Goal: Task Accomplishment & Management: Manage account settings

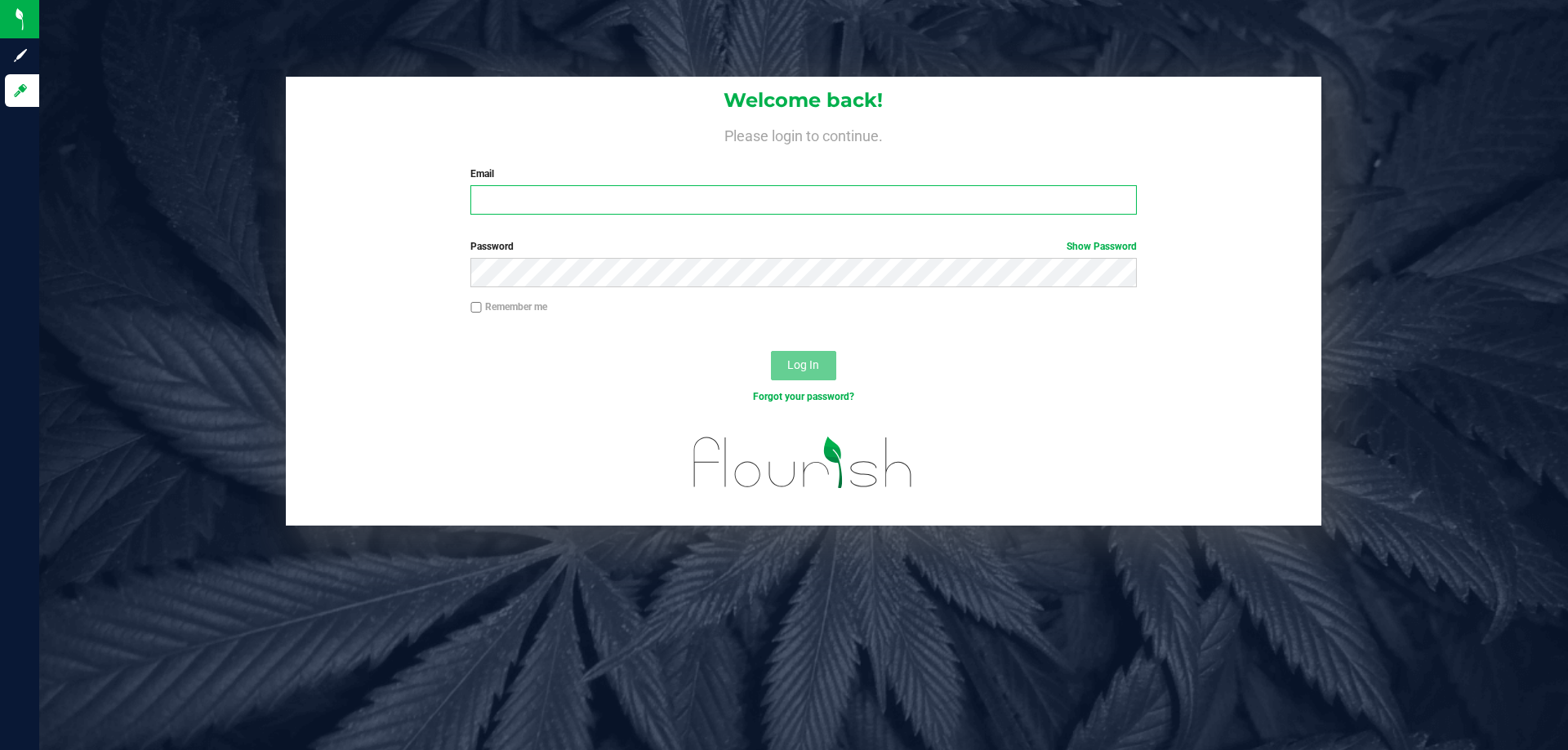
click at [503, 198] on input "Email" at bounding box center [802, 200] width 665 height 29
type input "[EMAIL_ADDRESS][DOMAIN_NAME]"
click at [830, 362] on button "Log In" at bounding box center [803, 366] width 66 height 29
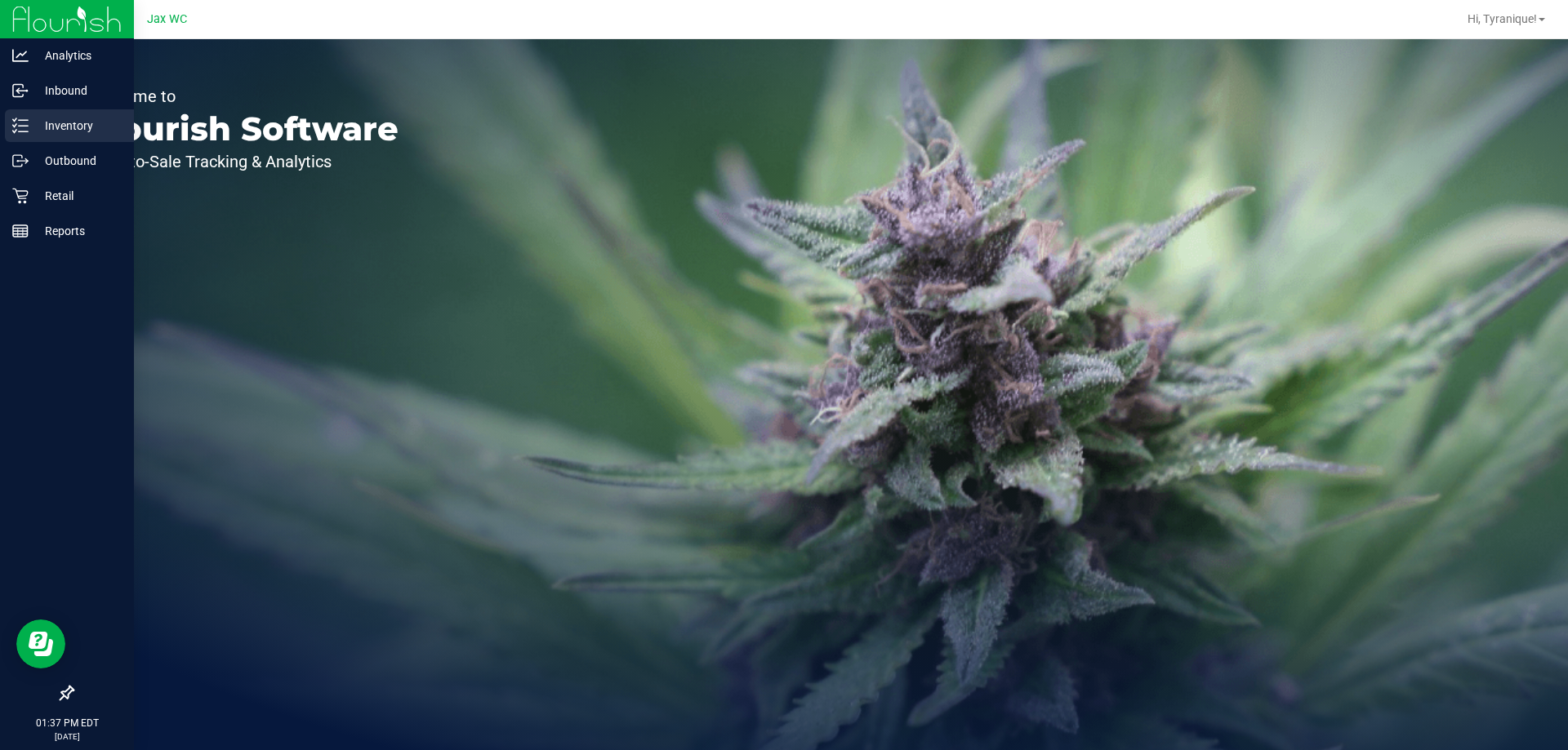
click at [31, 126] on p "Inventory" at bounding box center [77, 125] width 98 height 19
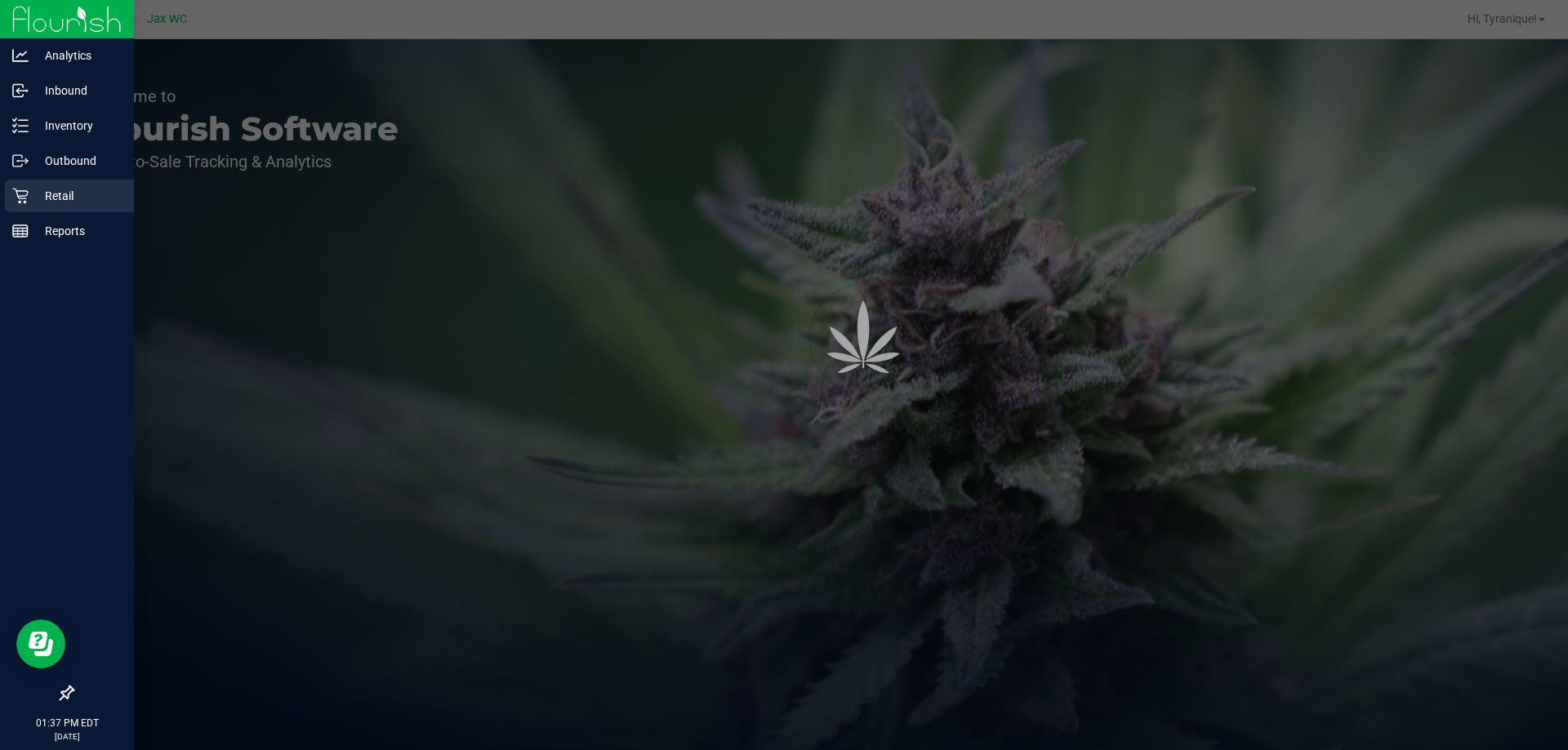
click at [49, 192] on p "Retail" at bounding box center [77, 196] width 98 height 19
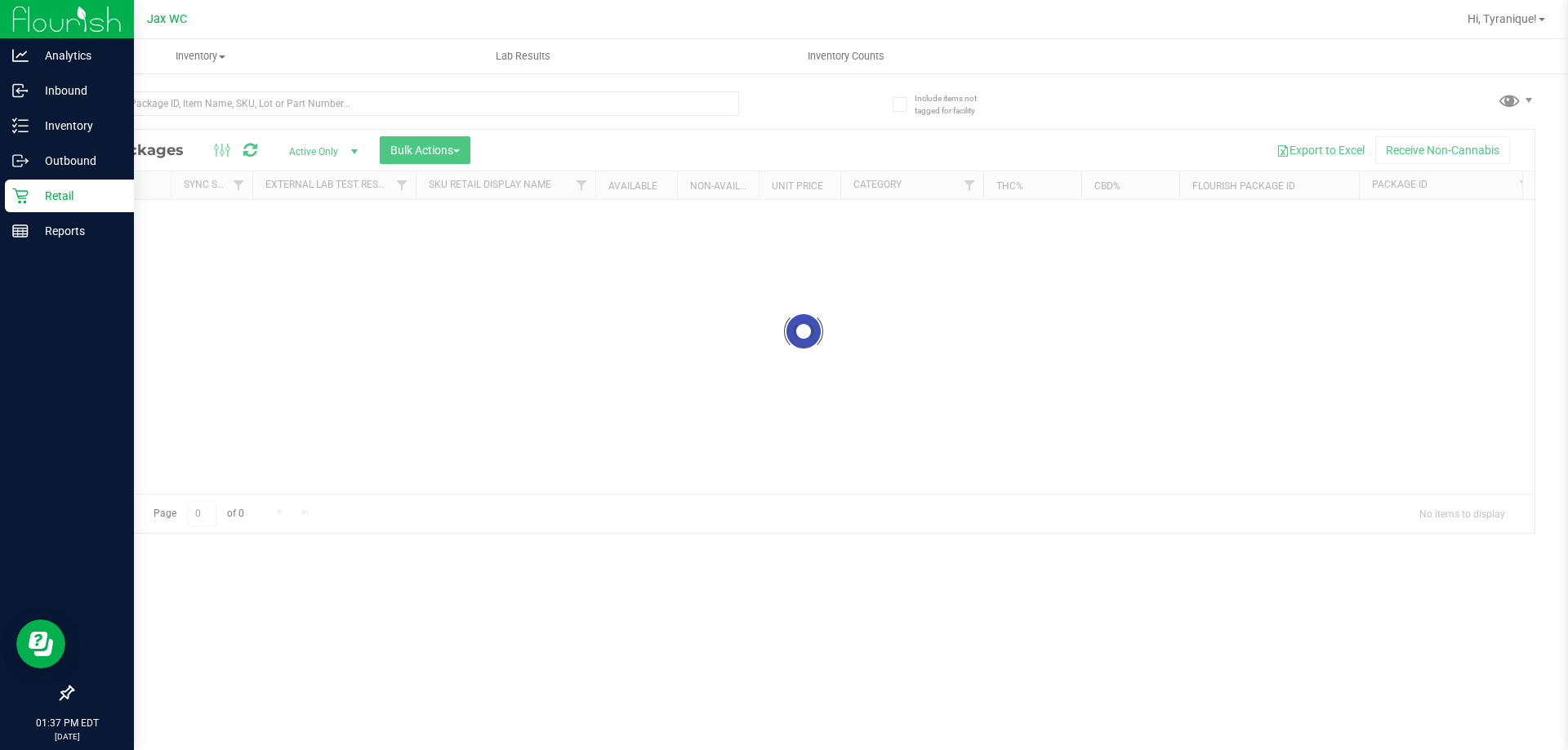
click at [49, 192] on p "Retail" at bounding box center [77, 196] width 98 height 19
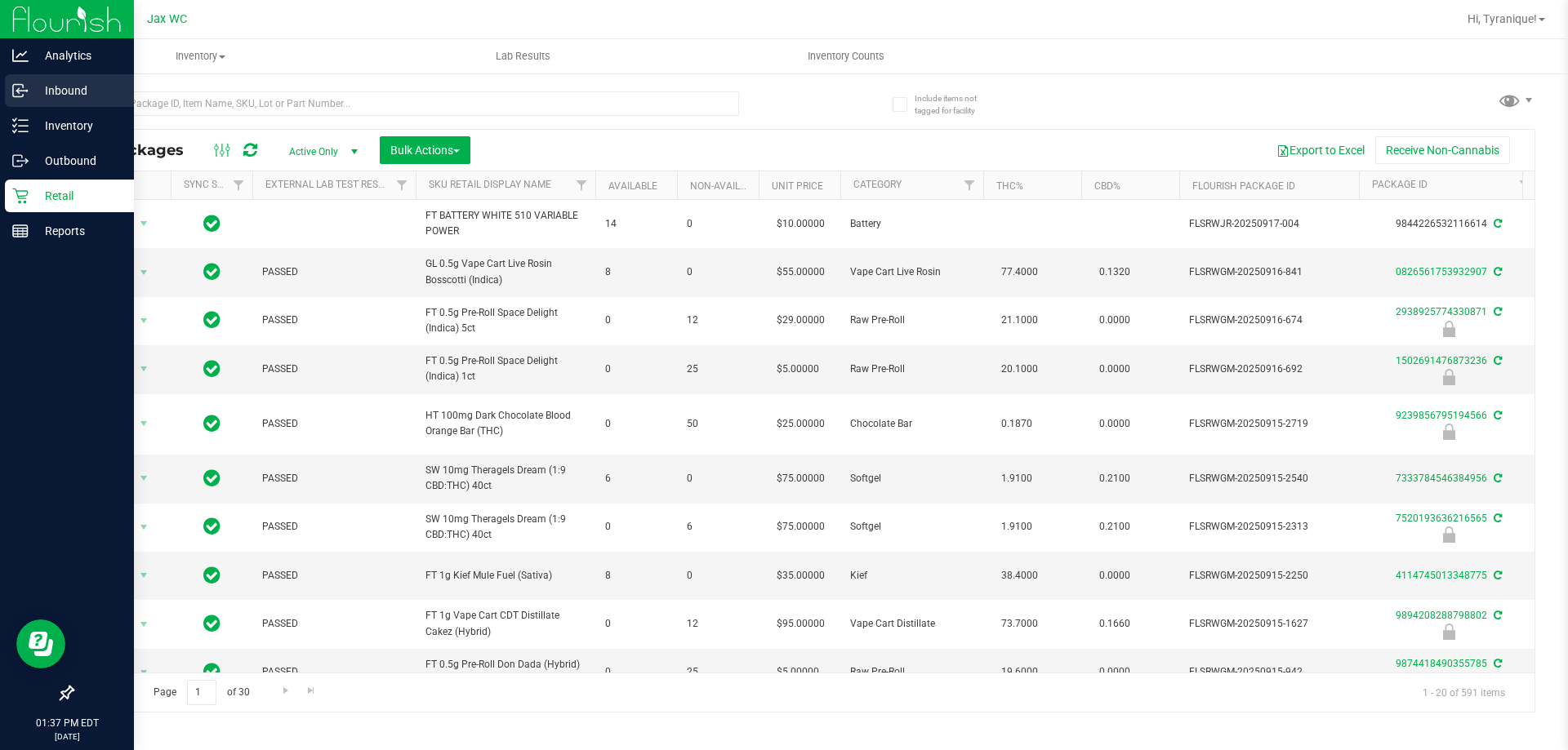
click at [34, 108] on link "Inbound" at bounding box center [67, 92] width 134 height 35
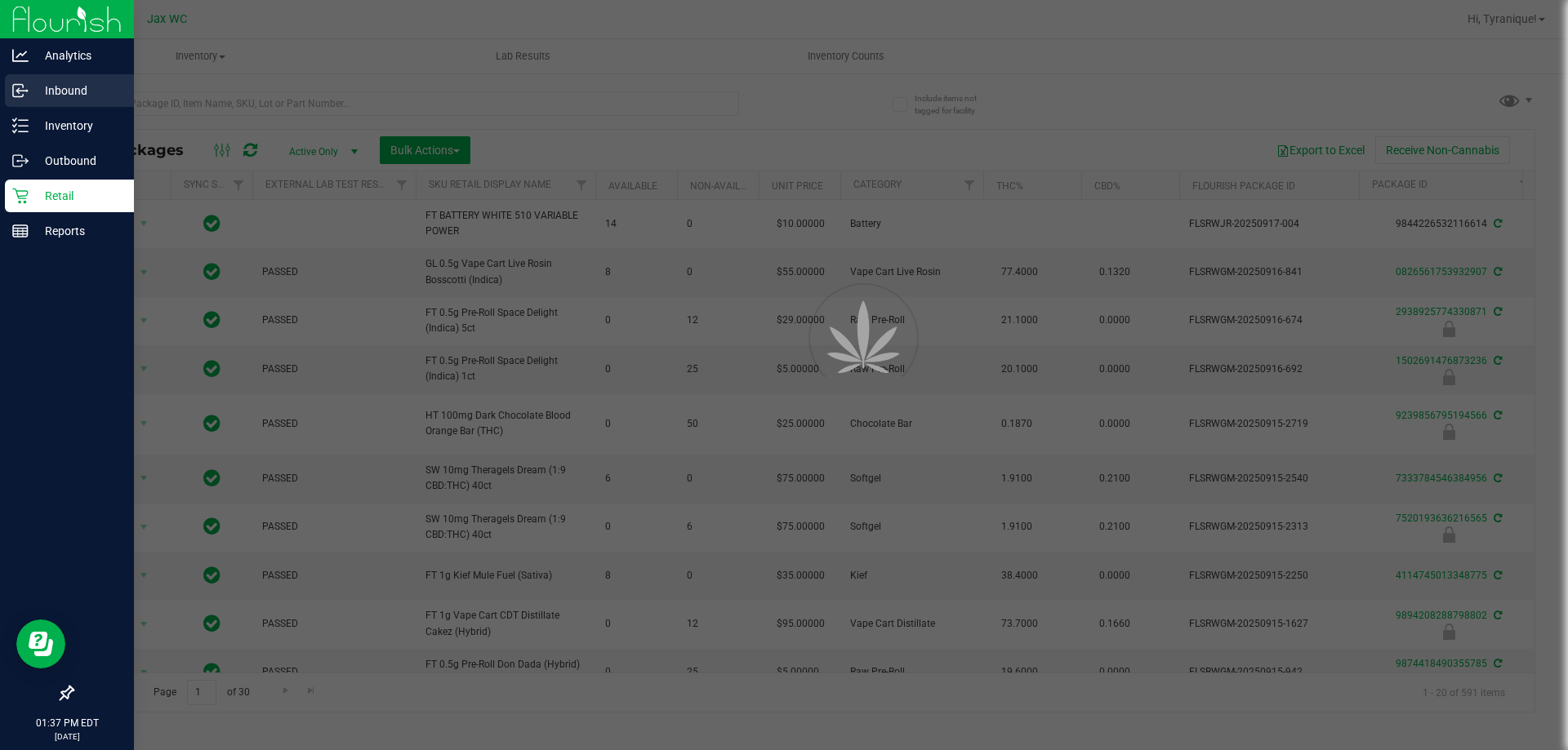
click at [50, 89] on p "Inbound" at bounding box center [77, 91] width 98 height 19
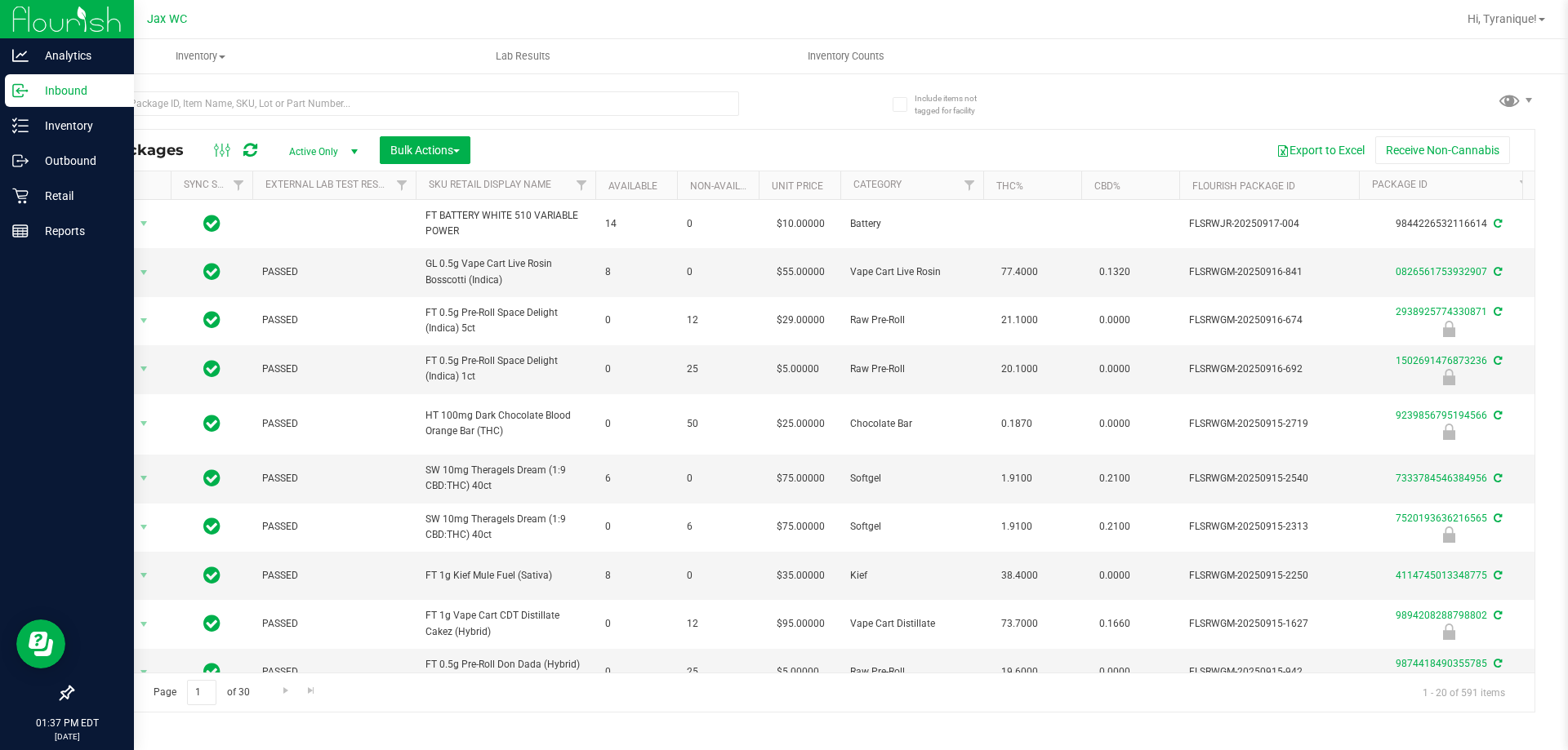
click at [50, 89] on p "Inbound" at bounding box center [77, 91] width 98 height 19
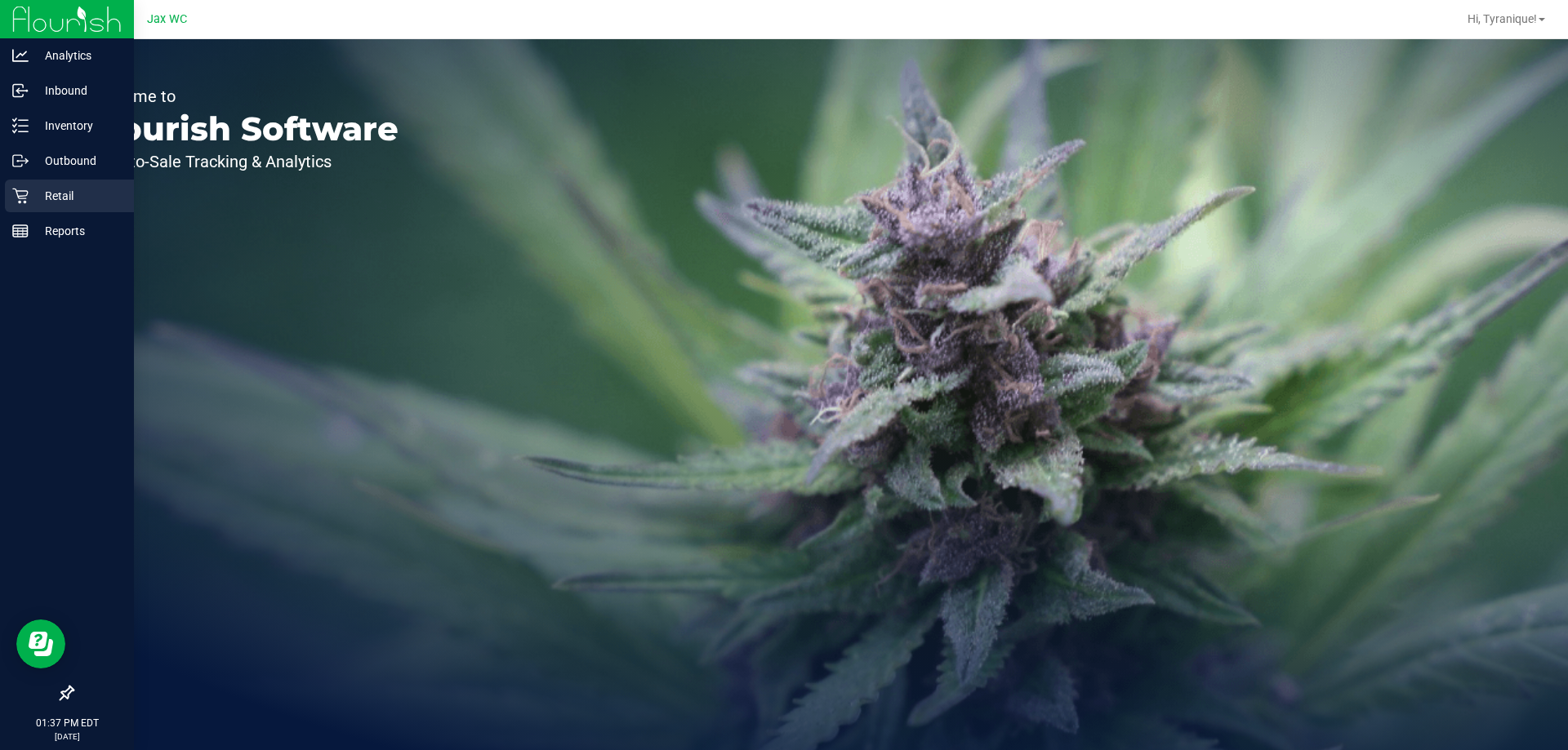
click at [42, 190] on p "Retail" at bounding box center [77, 196] width 98 height 19
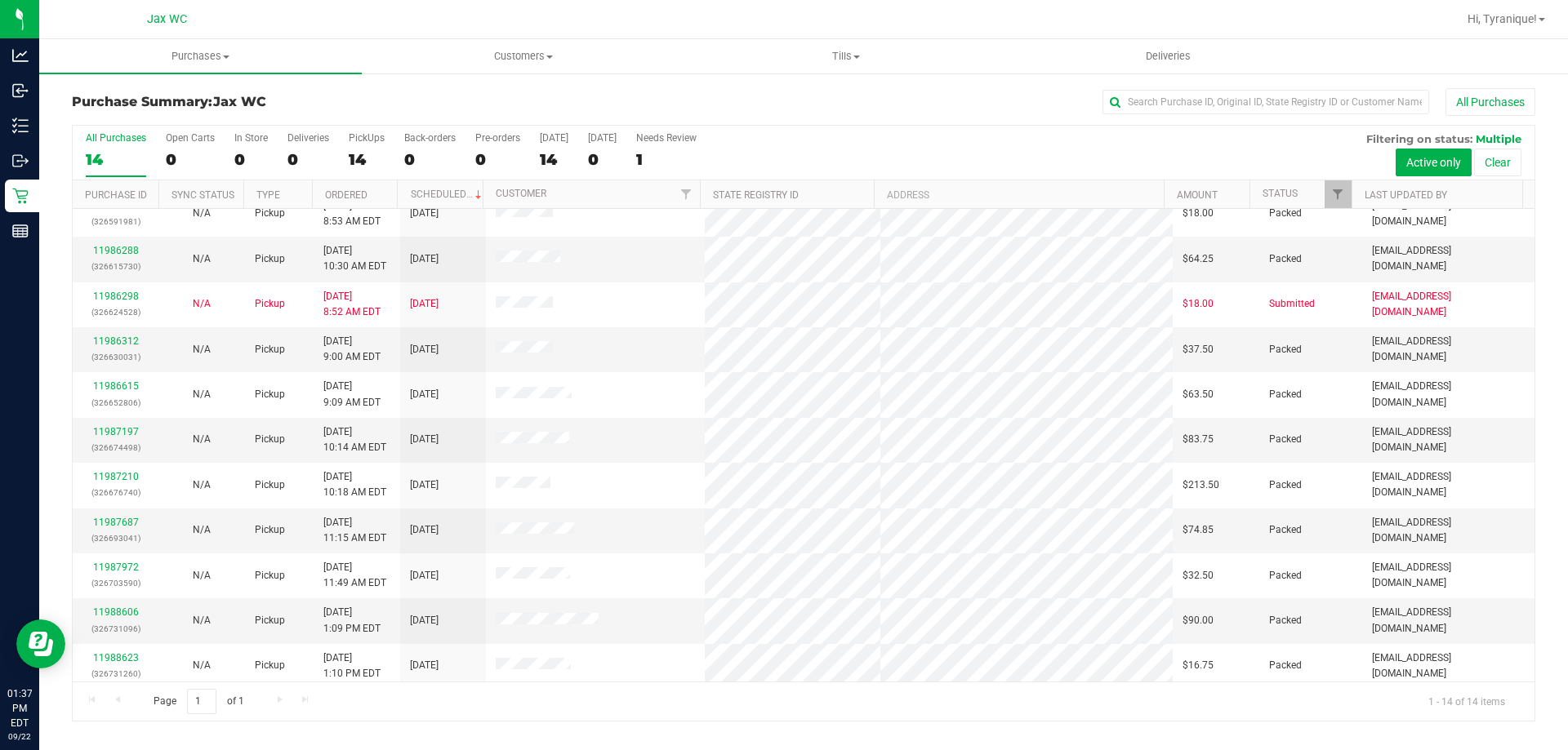
scroll to position [160, 0]
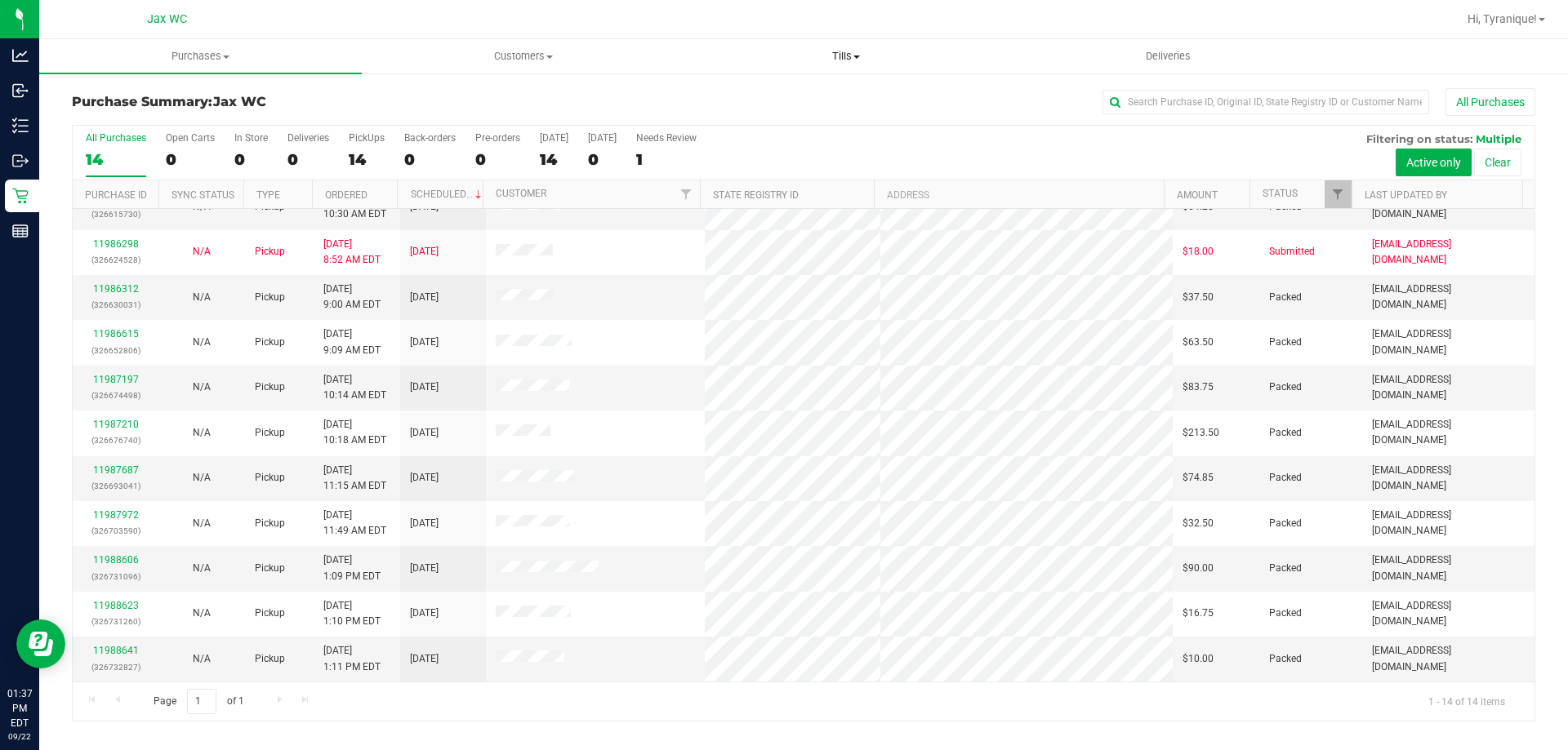
click at [834, 60] on span "Tills" at bounding box center [845, 56] width 321 height 14
click at [826, 89] on li "Manage tills" at bounding box center [846, 98] width 322 height 19
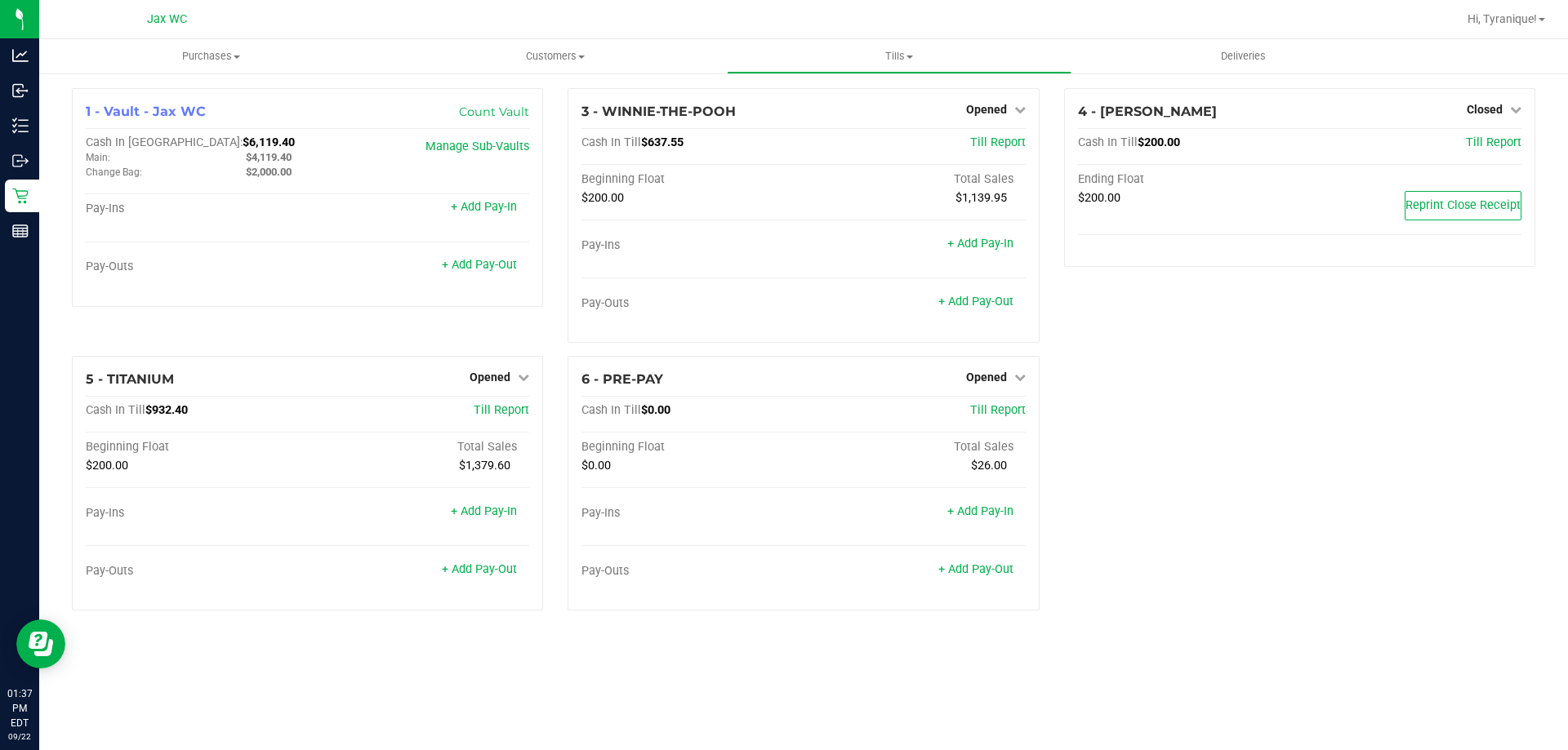
click at [1281, 548] on div "1 - Vault - Jax WC Count Vault Cash In Vault: $6,119.40 Main: $4,119.40 Change …" at bounding box center [803, 355] width 1488 height 536
click at [1300, 489] on div "1 - Vault - Jax WC Count Vault Cash In Vault: $6,119.40 Main: $4,119.40 Change …" at bounding box center [803, 355] width 1488 height 536
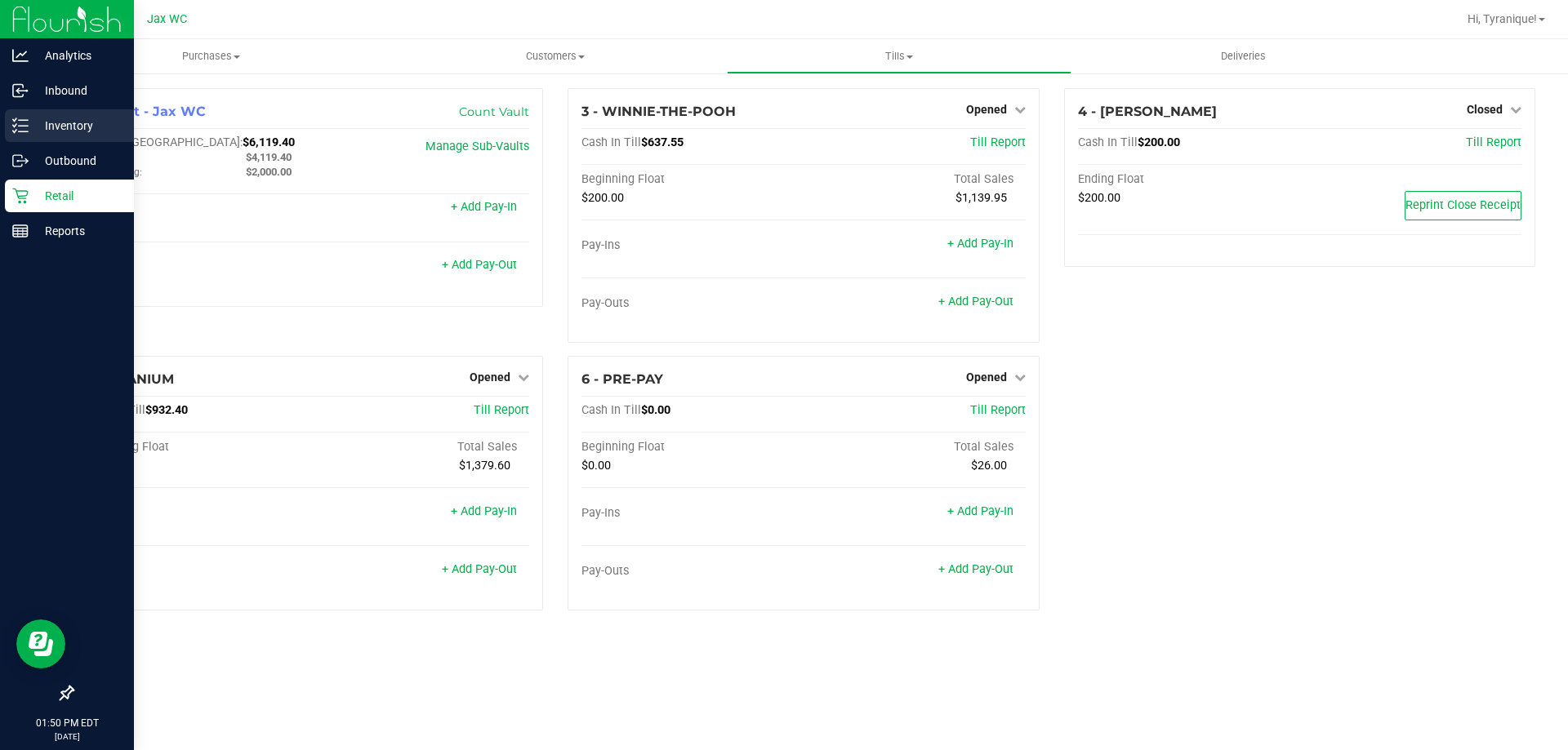
click at [53, 129] on p "Inventory" at bounding box center [77, 125] width 98 height 19
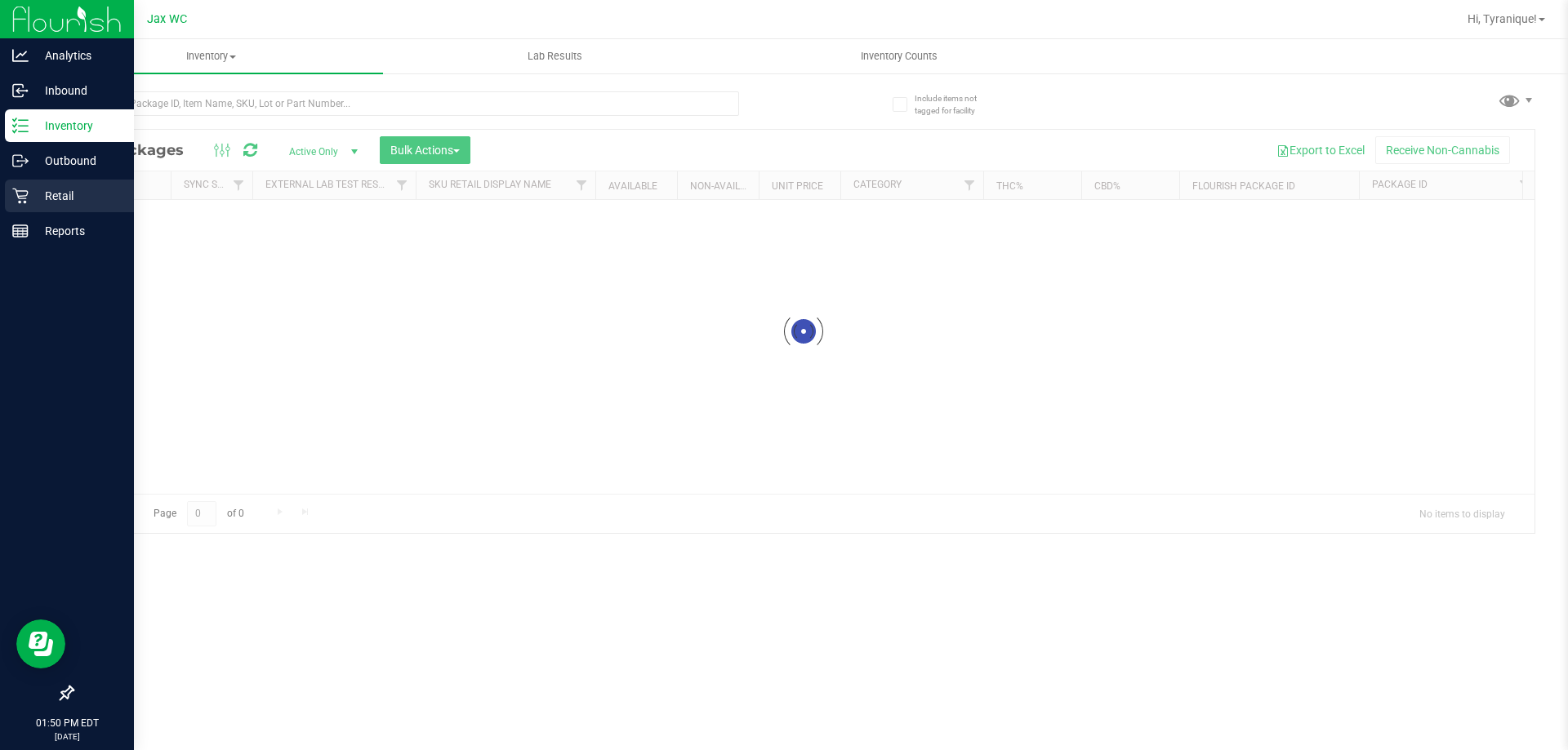
click at [50, 180] on div "Retail" at bounding box center [70, 196] width 129 height 33
click at [56, 198] on p "Retail" at bounding box center [77, 196] width 98 height 19
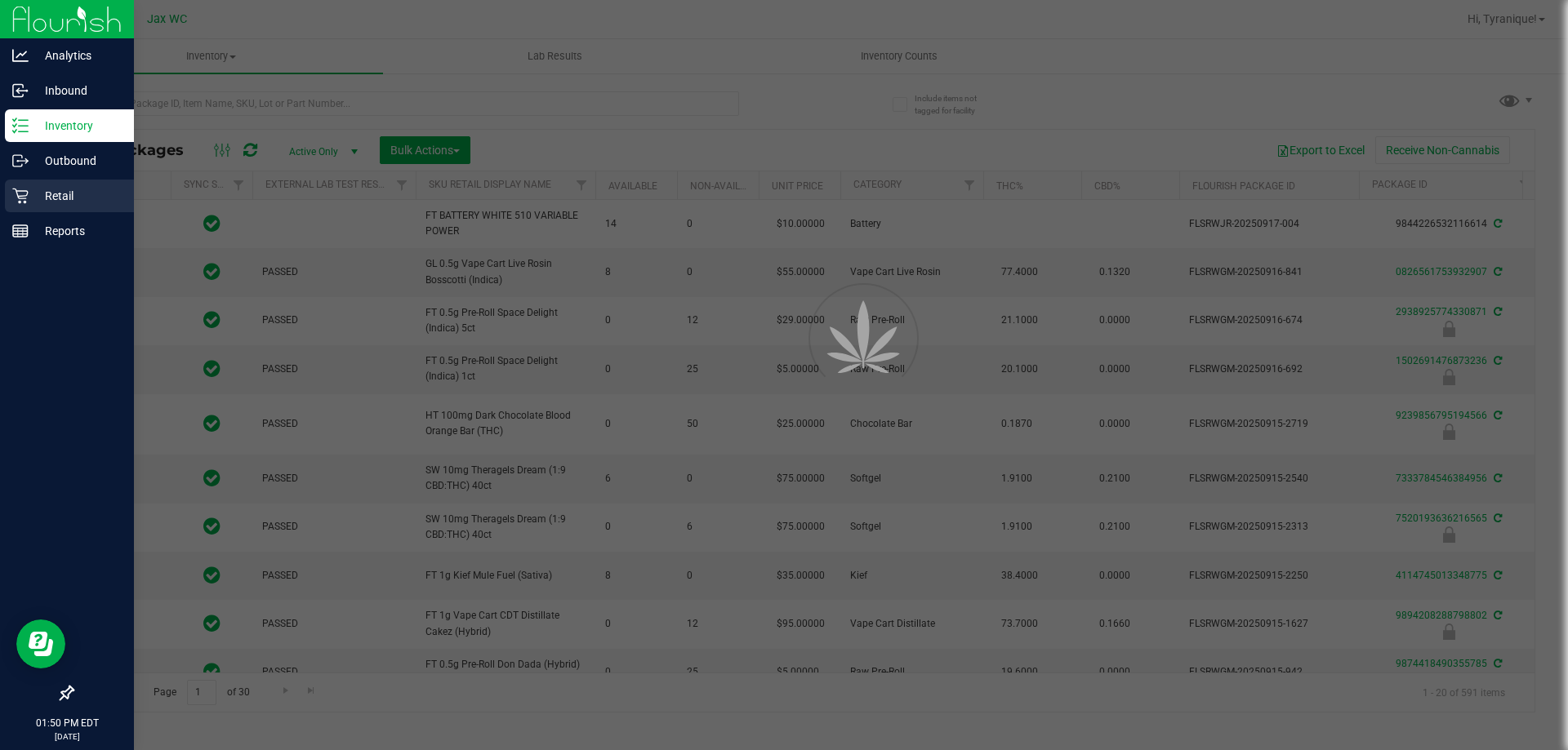
type input "[DATE]"
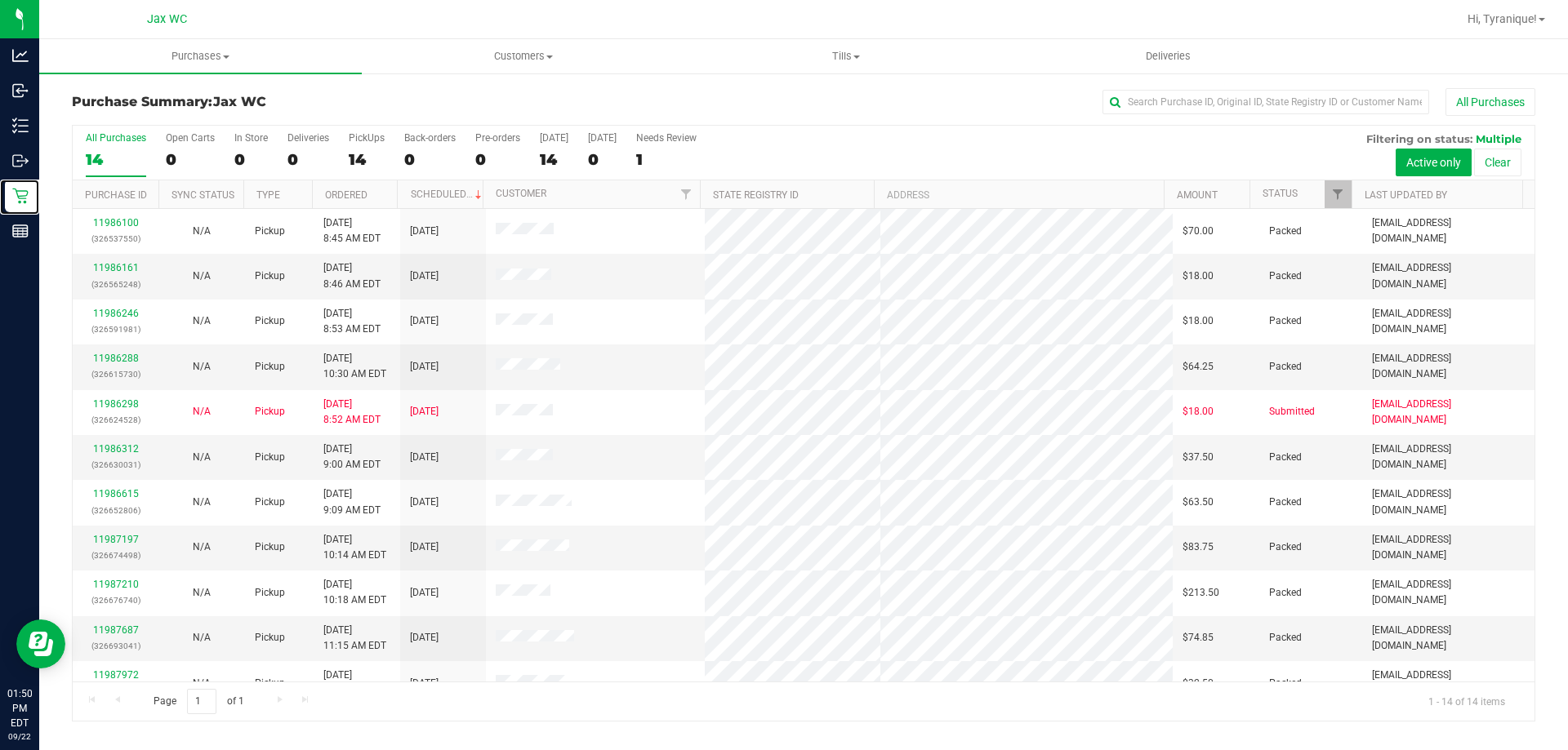
scroll to position [160, 0]
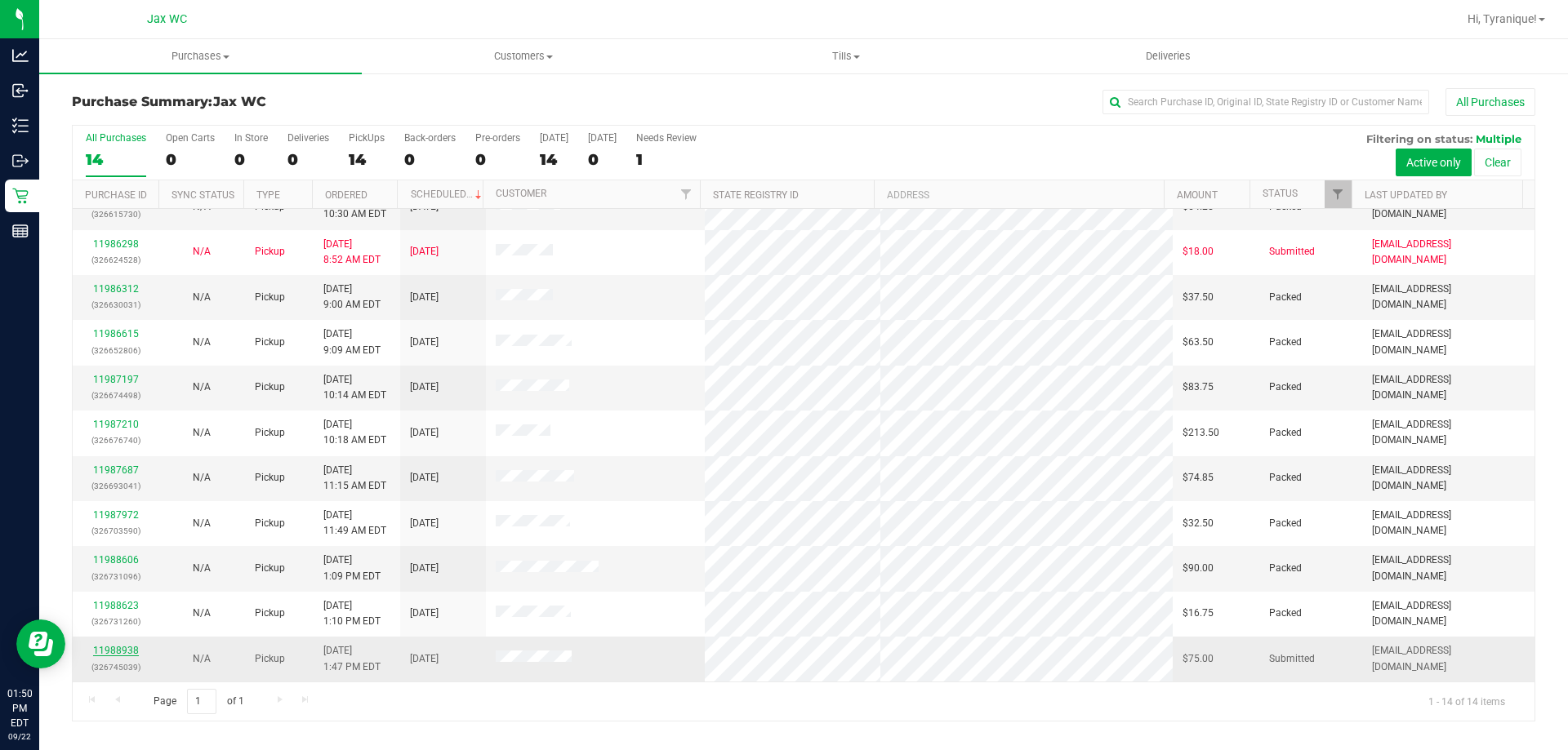
click at [127, 646] on link "11988938" at bounding box center [115, 651] width 45 height 12
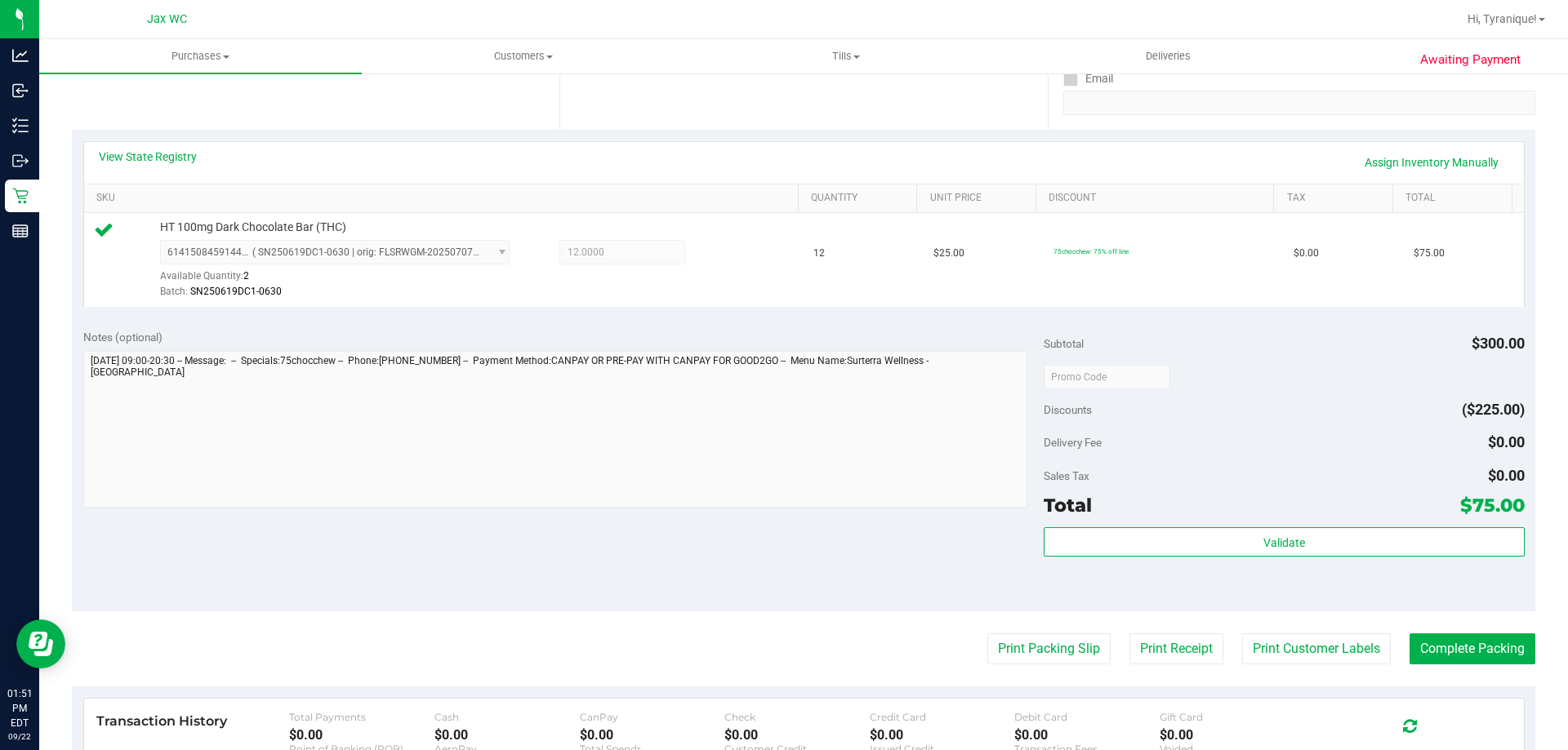
scroll to position [489, 0]
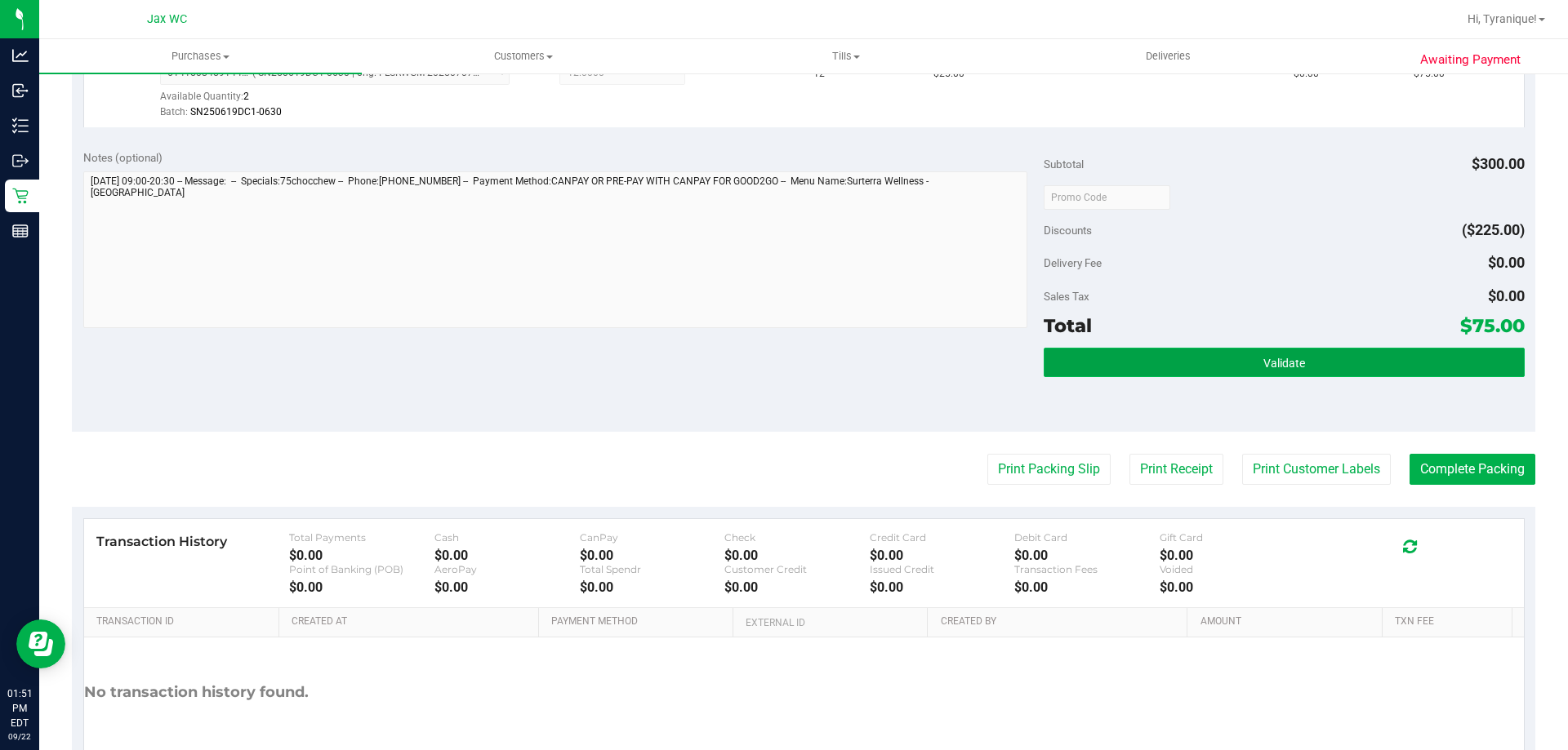
click at [1224, 373] on button "Validate" at bounding box center [1283, 362] width 480 height 29
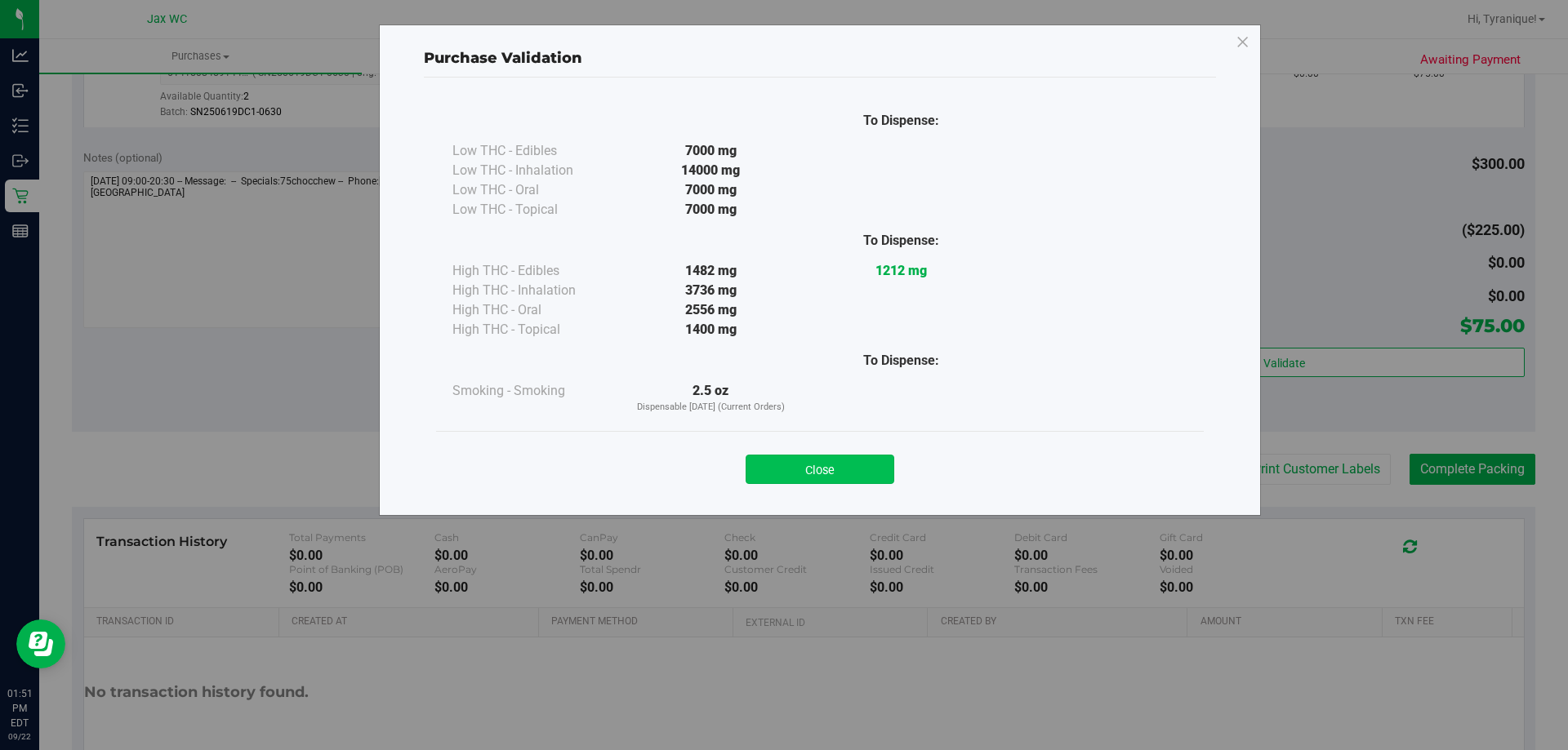
click at [842, 479] on button "Close" at bounding box center [820, 469] width 149 height 29
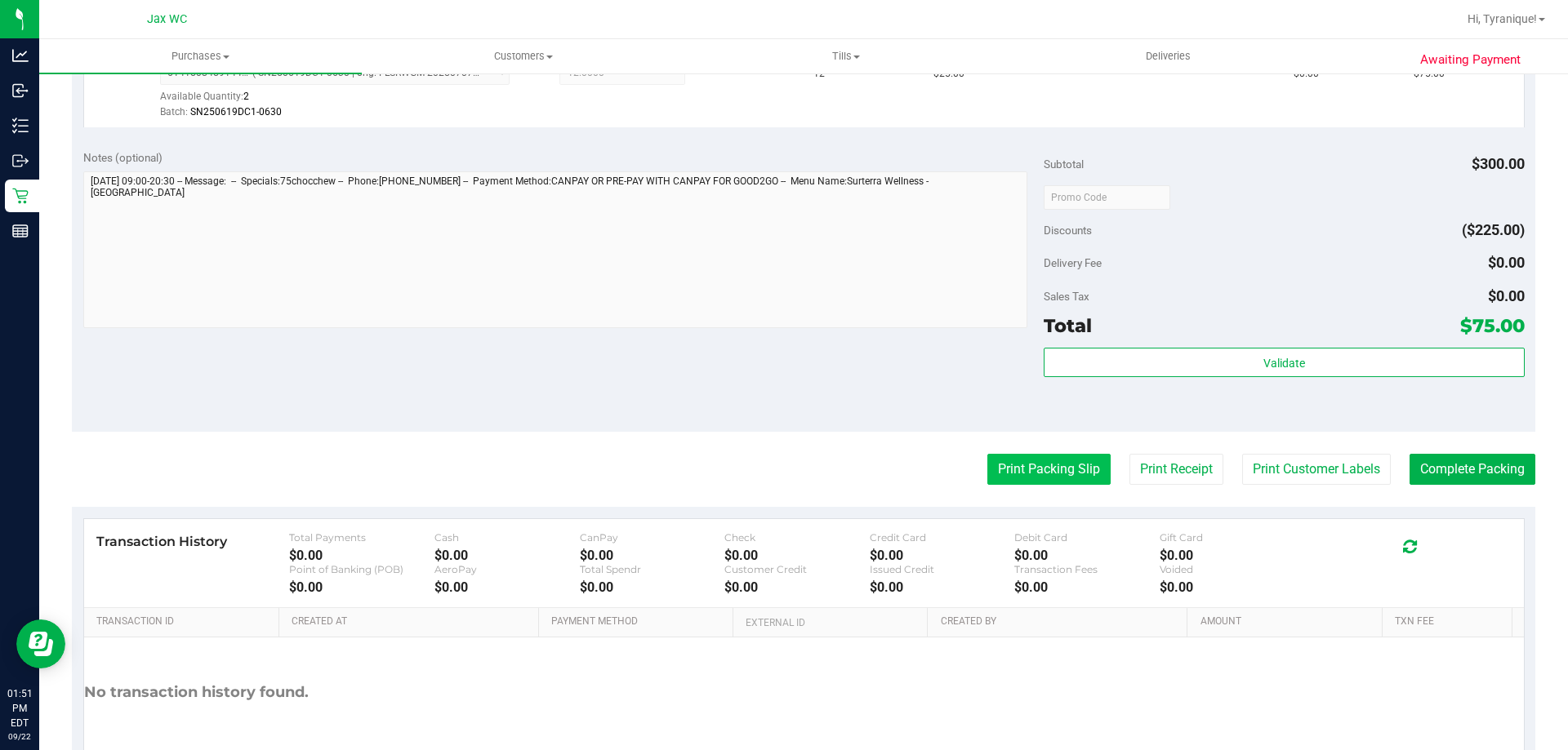
click at [1041, 477] on button "Print Packing Slip" at bounding box center [1049, 469] width 124 height 31
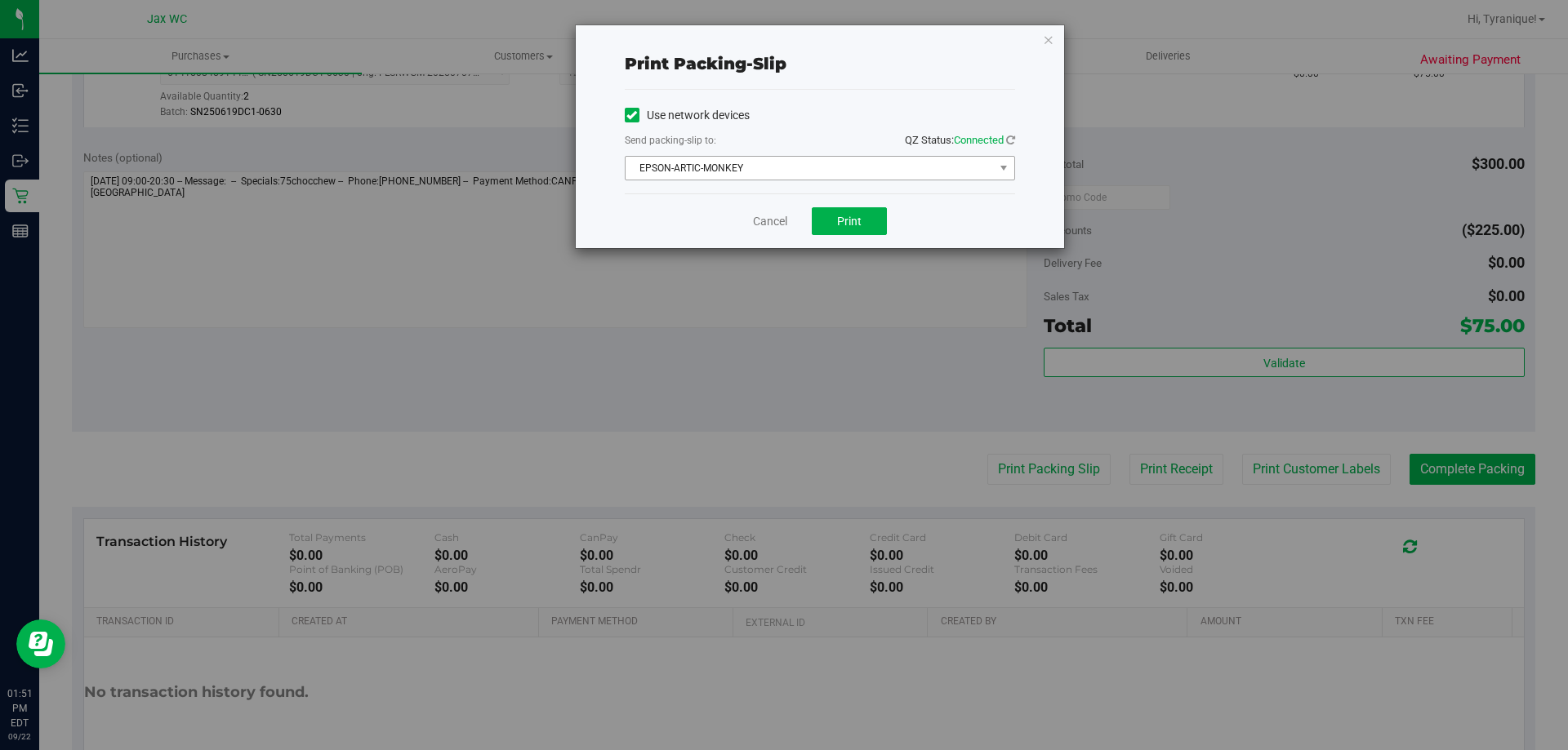
click at [854, 167] on span "EPSON-ARTIC-MONKEY" at bounding box center [809, 168] width 368 height 23
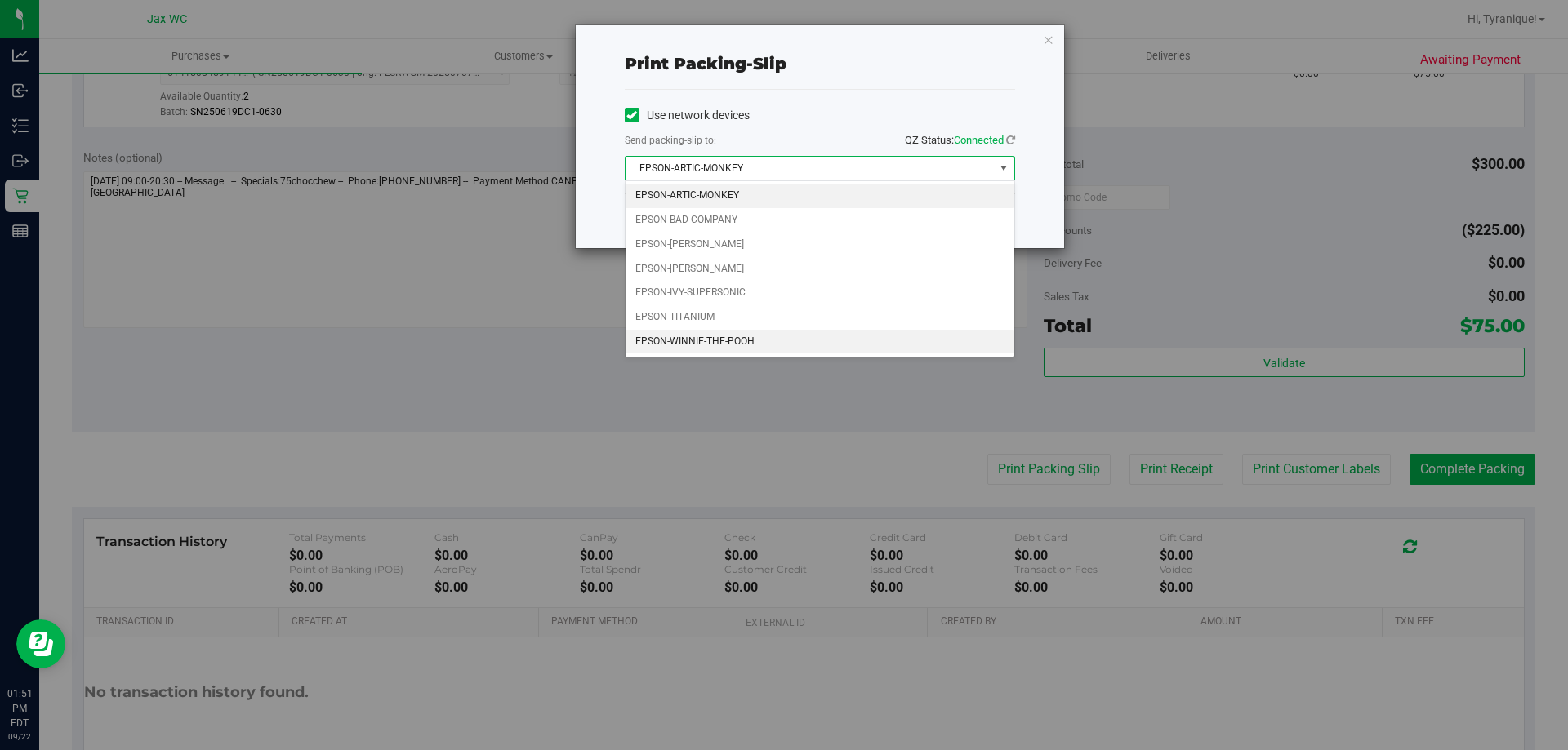
click at [723, 352] on li "EPSON-WINNIE-THE-POOH" at bounding box center [820, 342] width 389 height 24
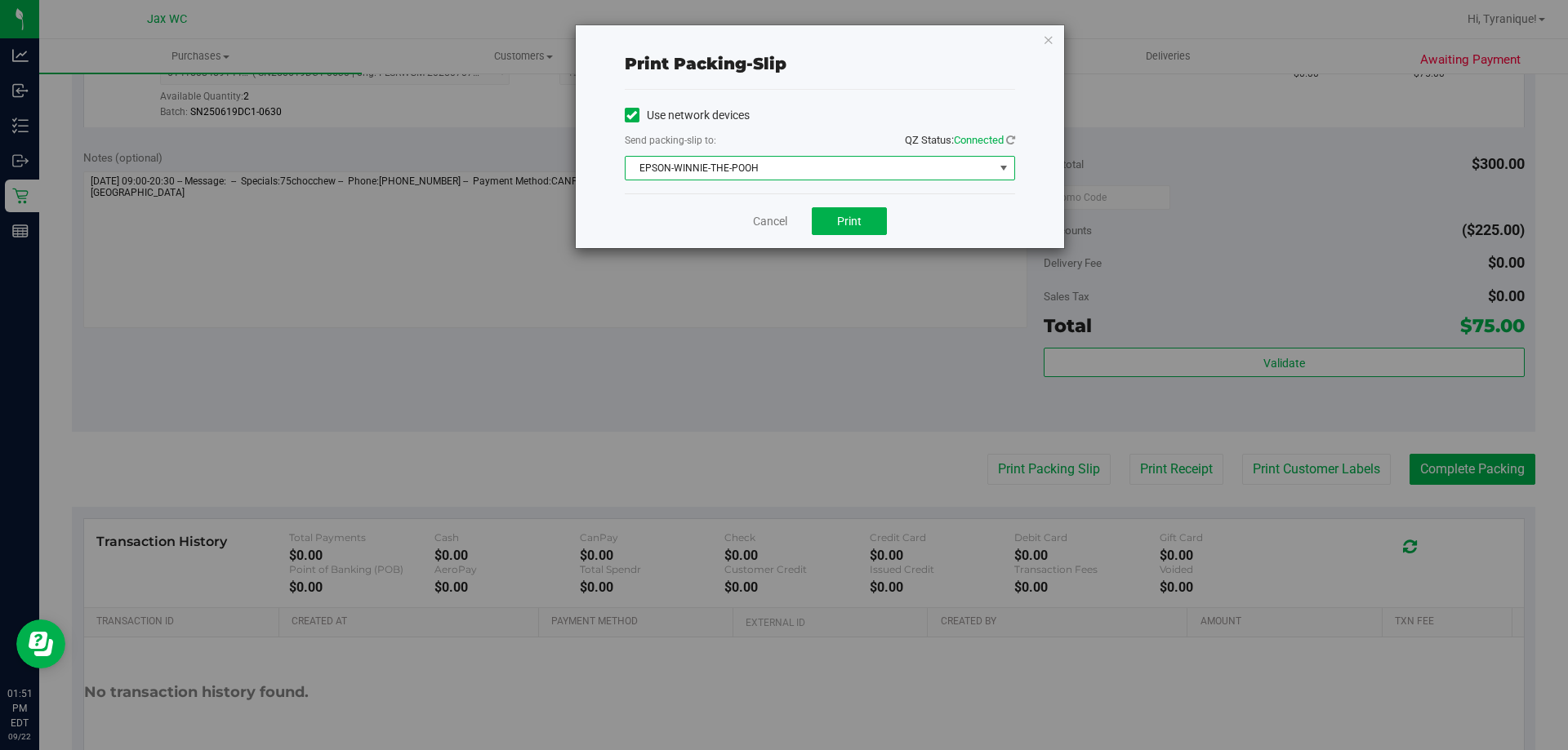
click at [777, 185] on div "Use network devices Send packing-slip to: QZ Status: Connected EPSON-WINNIE-THE…" at bounding box center [820, 141] width 390 height 103
click at [847, 219] on span "Print" at bounding box center [849, 221] width 24 height 14
click at [1052, 36] on icon "button" at bounding box center [1049, 39] width 12 height 19
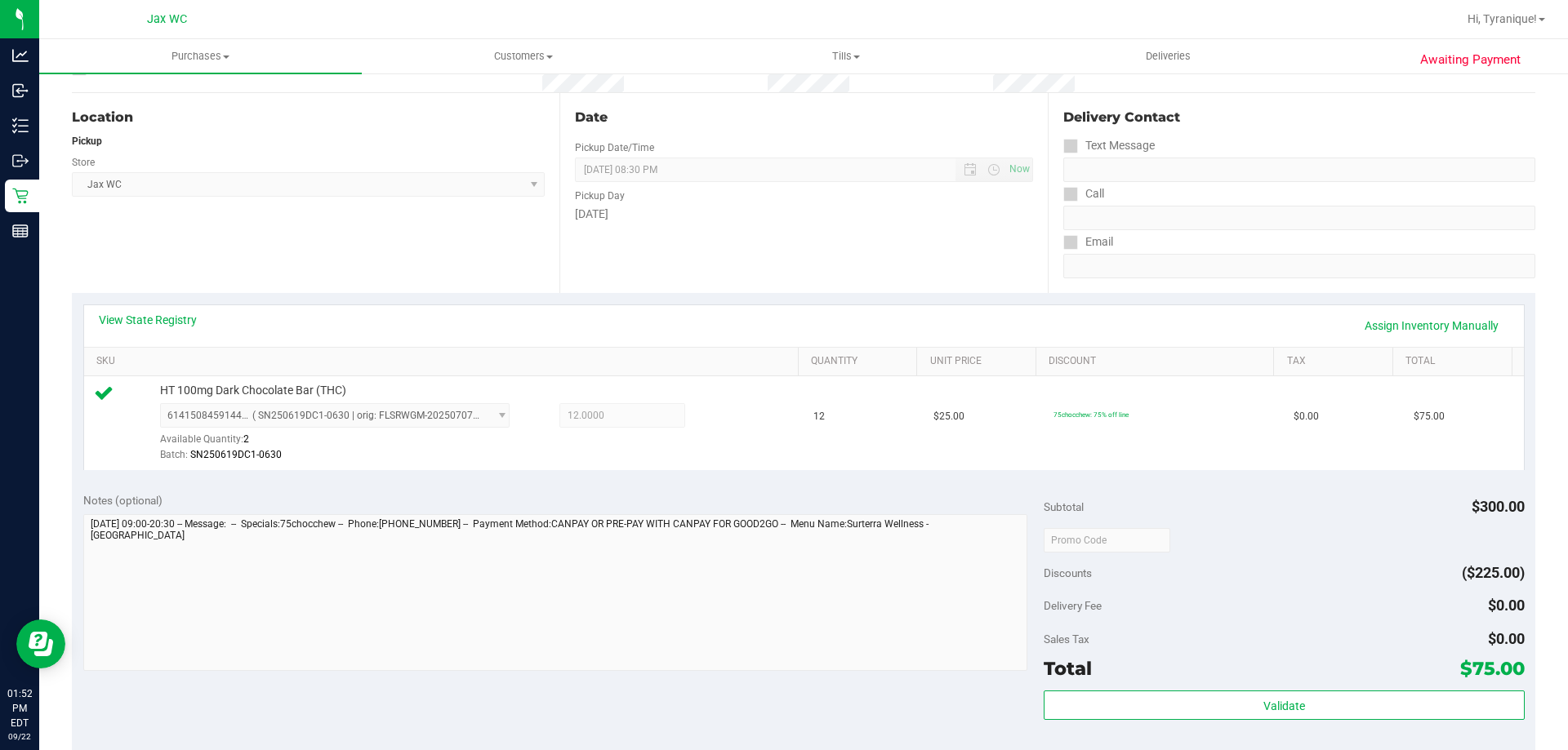
scroll to position [408, 0]
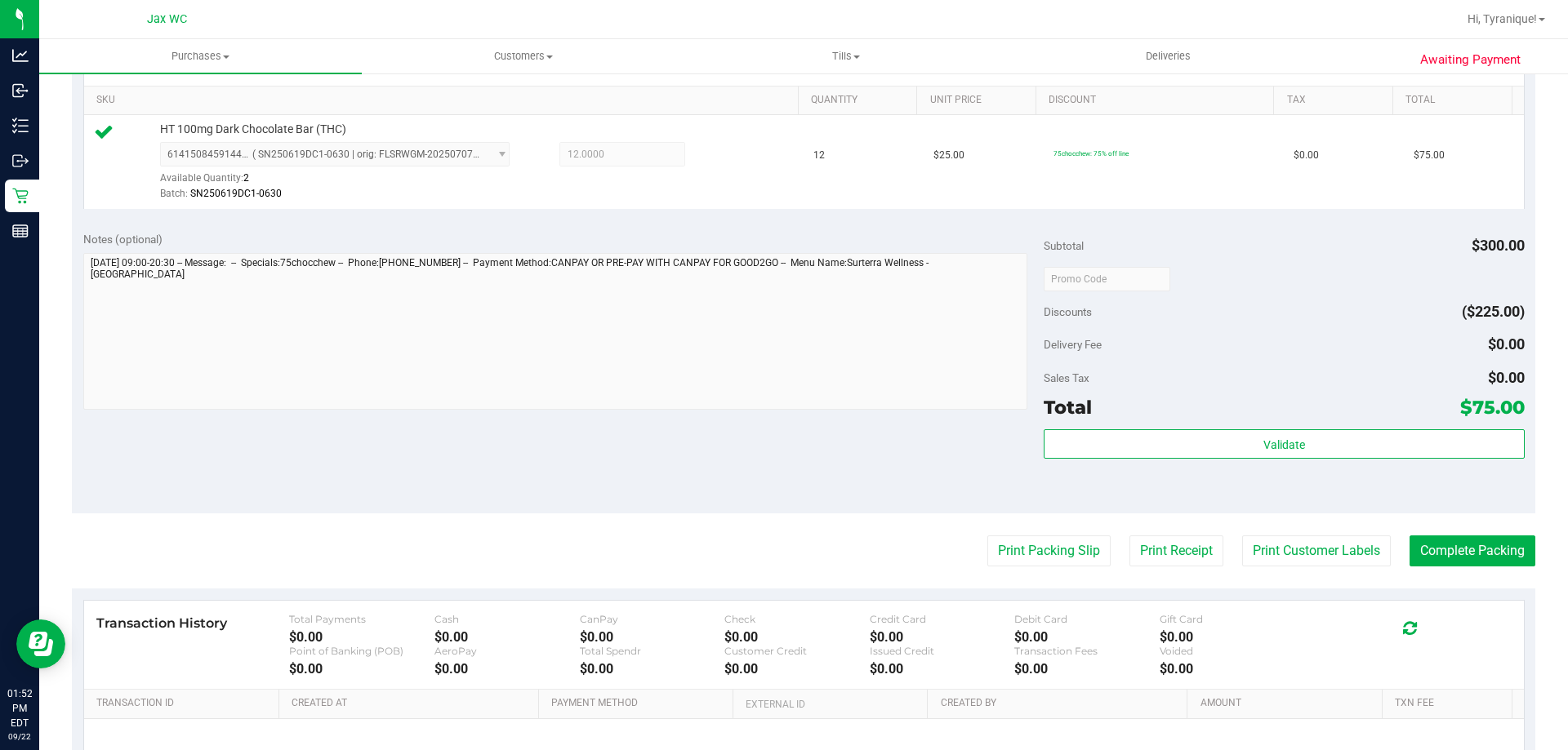
click at [1255, 468] on div "Validate" at bounding box center [1283, 466] width 480 height 73
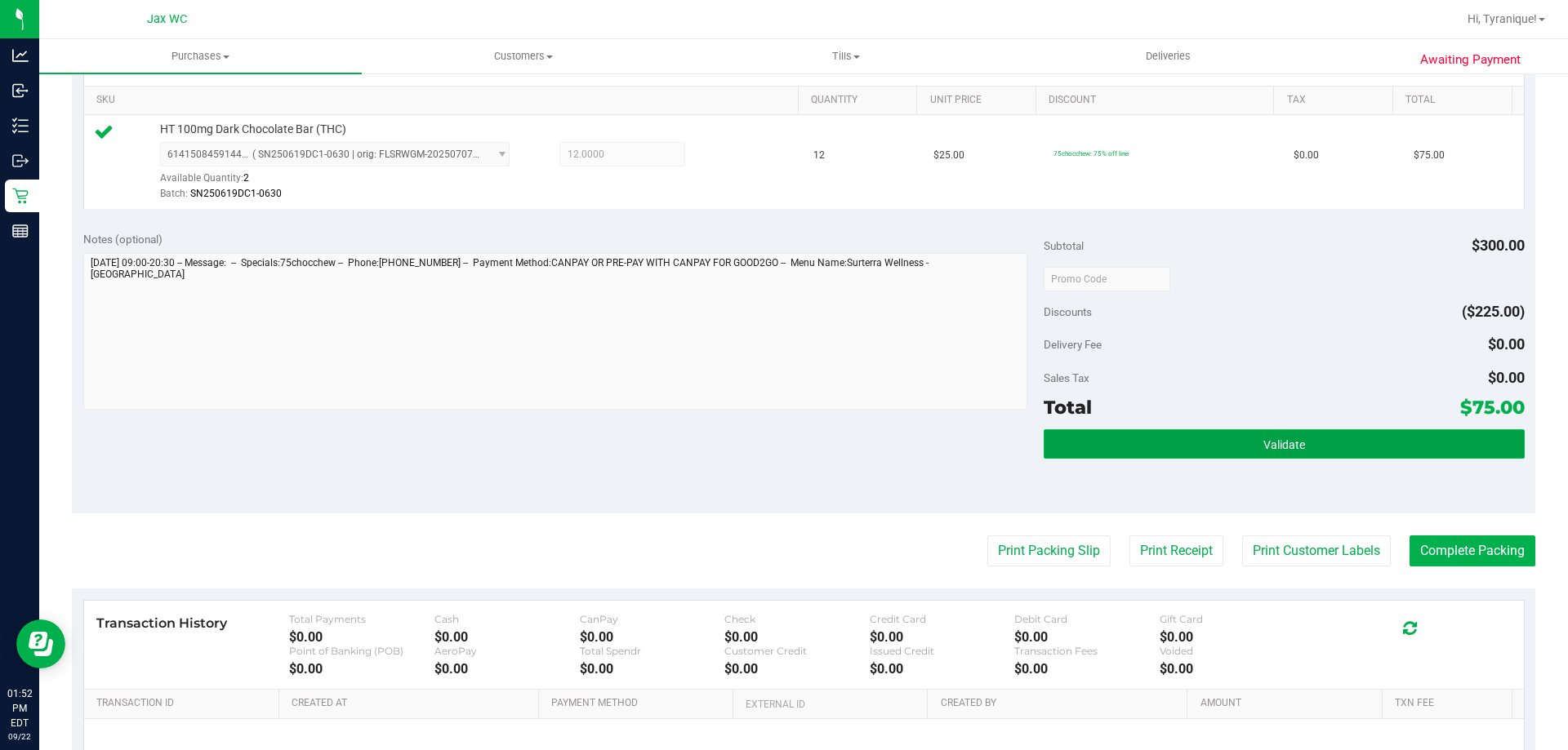
click at [1261, 458] on button "Validate" at bounding box center [1283, 444] width 480 height 29
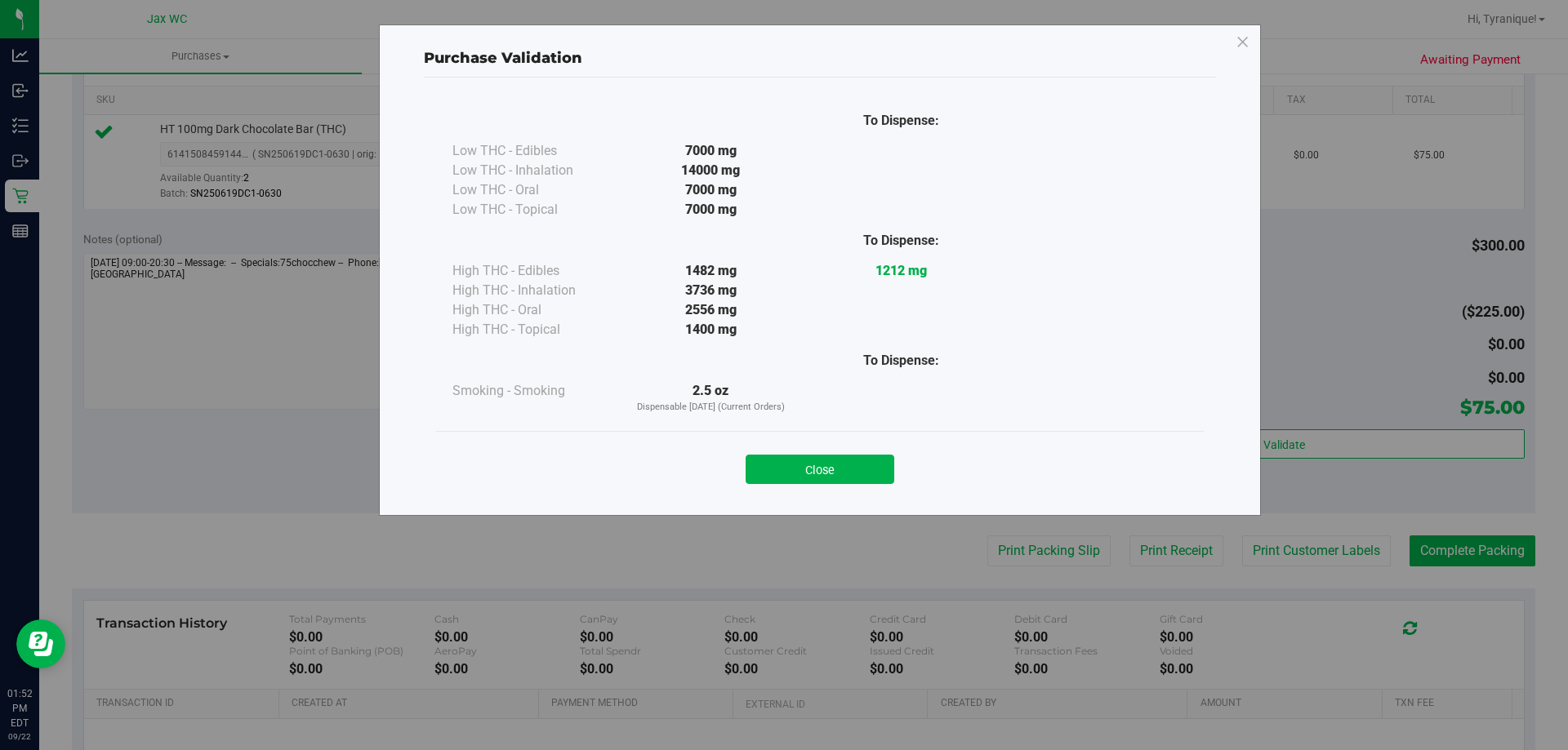
click at [843, 486] on div "Close" at bounding box center [820, 463] width 768 height 66
click at [842, 469] on button "Close" at bounding box center [820, 469] width 149 height 29
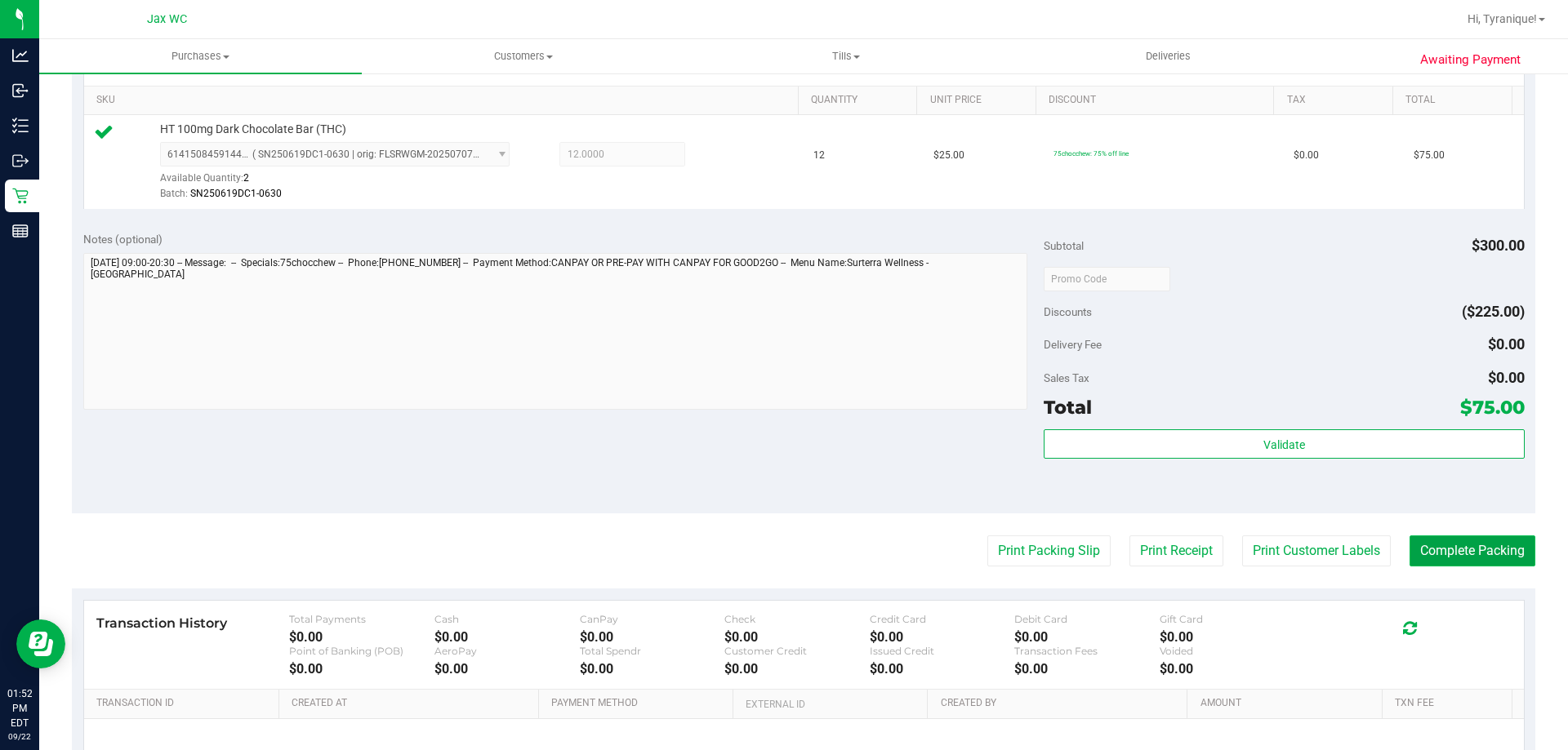
click at [1458, 544] on button "Complete Packing" at bounding box center [1472, 551] width 126 height 31
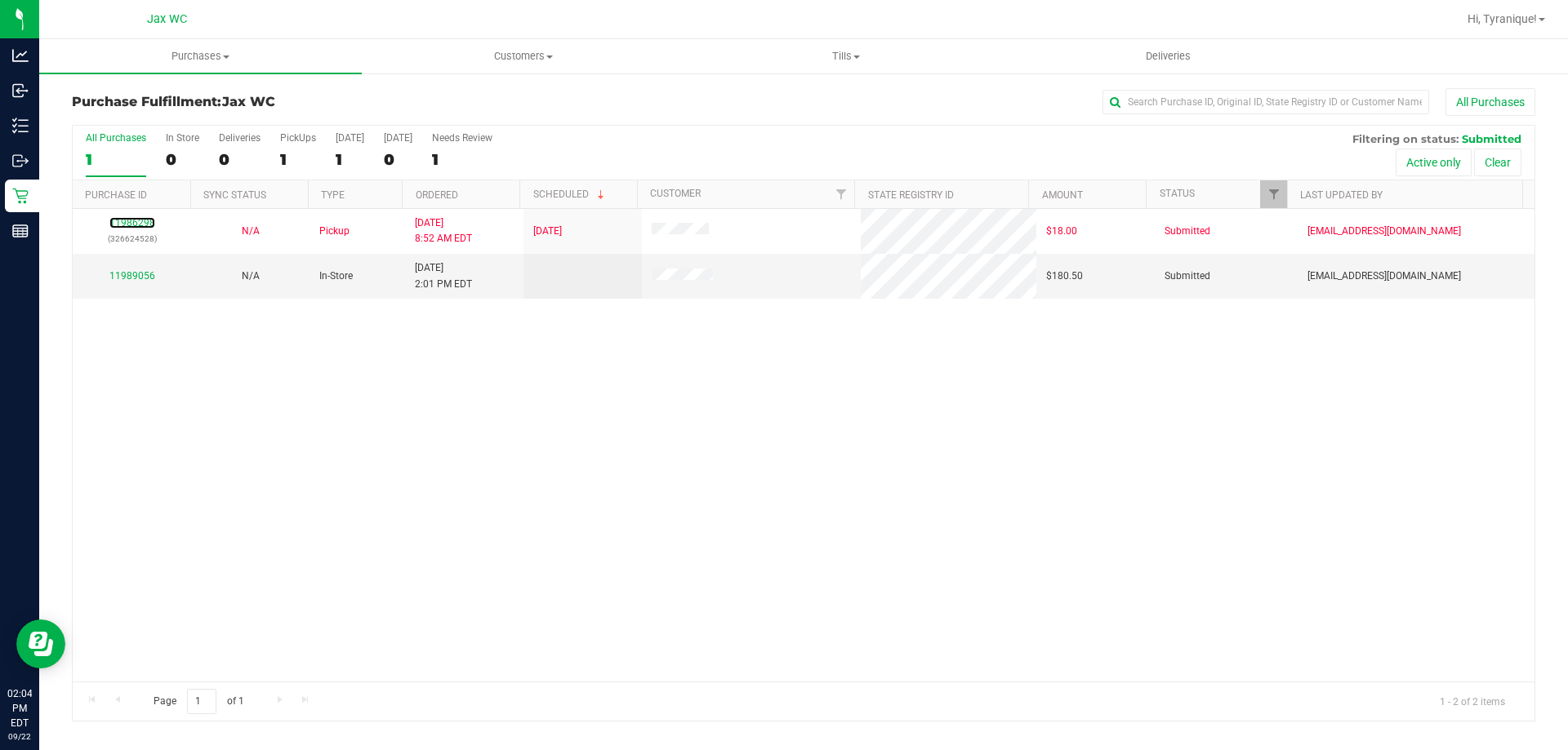
click at [144, 218] on link "11986298" at bounding box center [131, 223] width 45 height 12
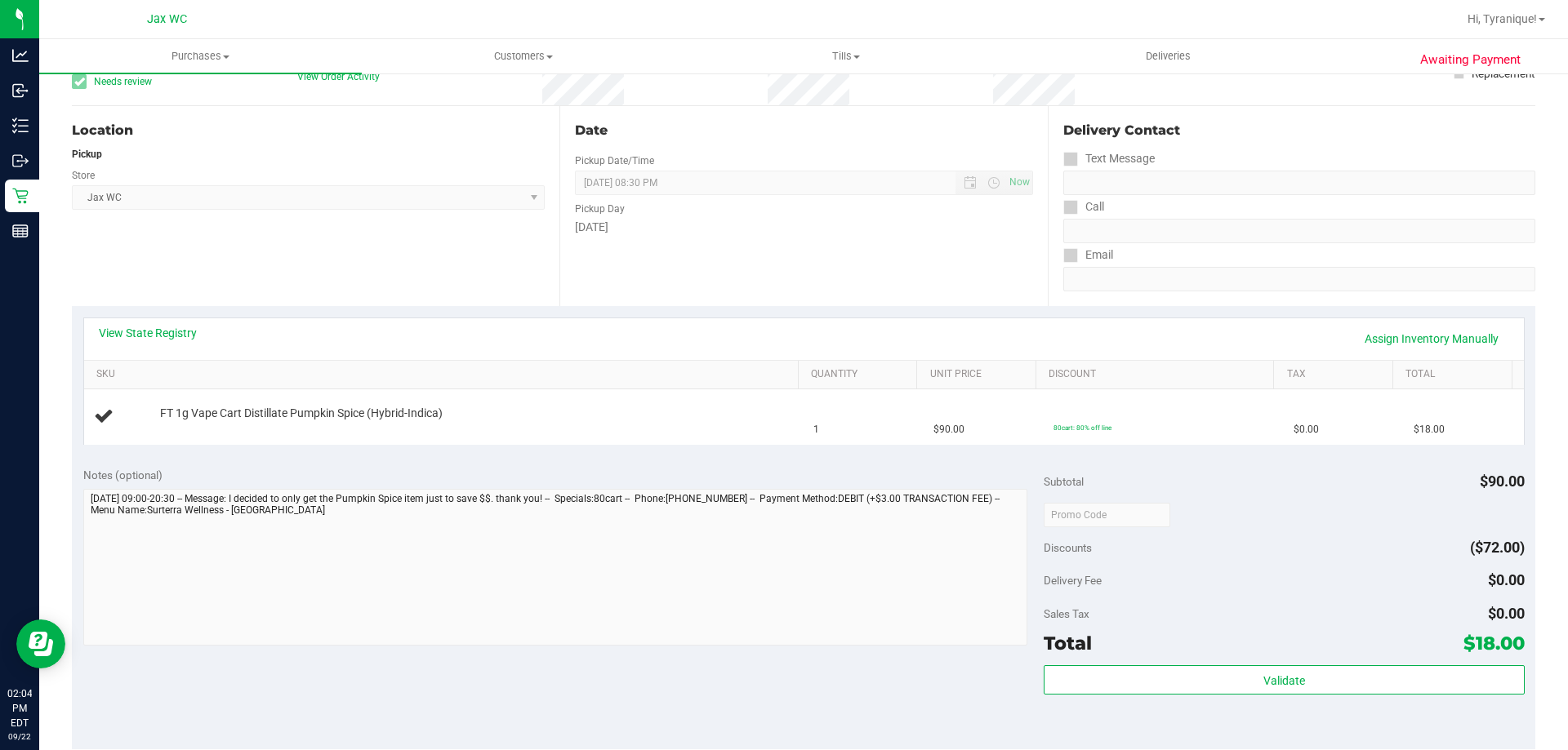
scroll to position [163, 0]
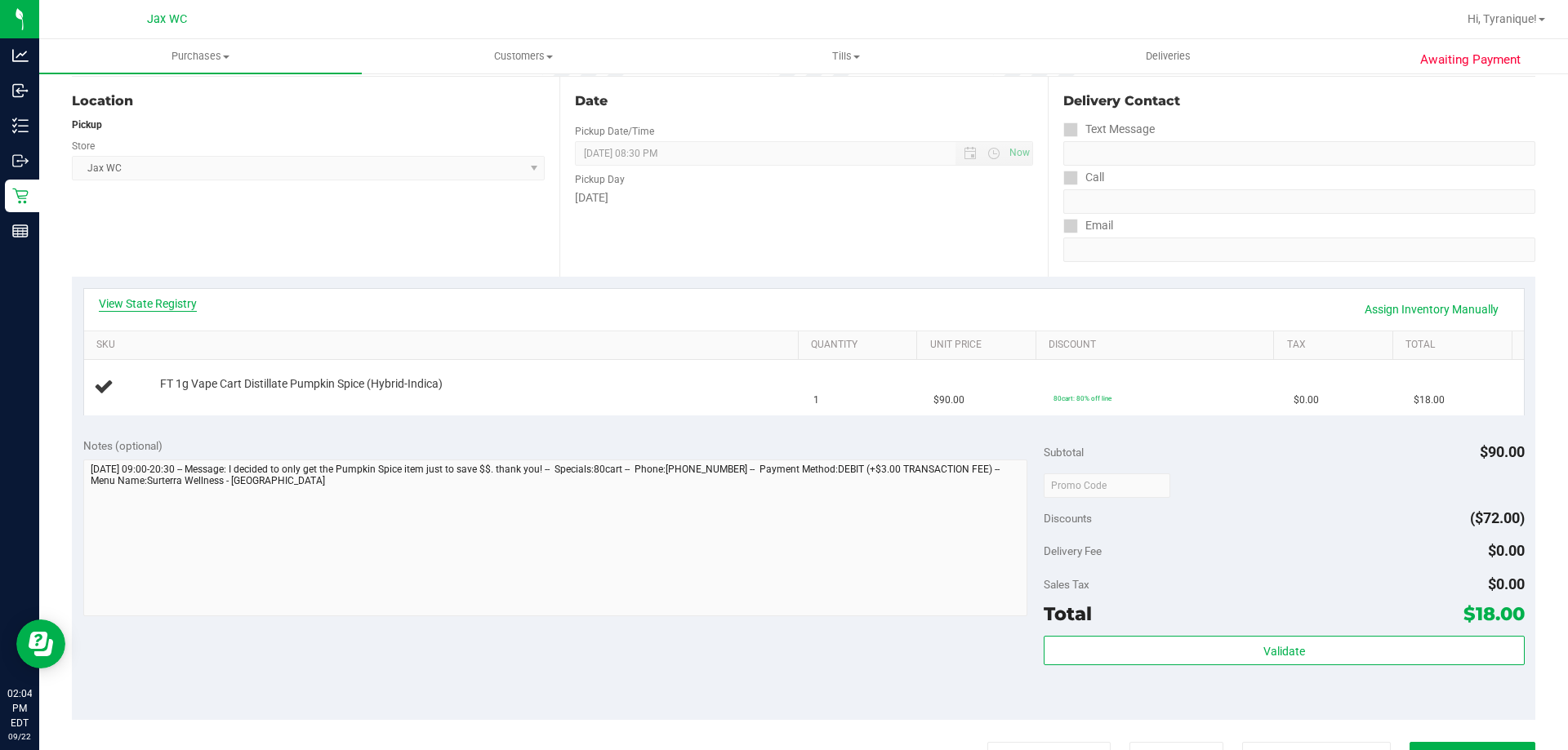
click at [152, 303] on link "View State Registry" at bounding box center [147, 303] width 98 height 16
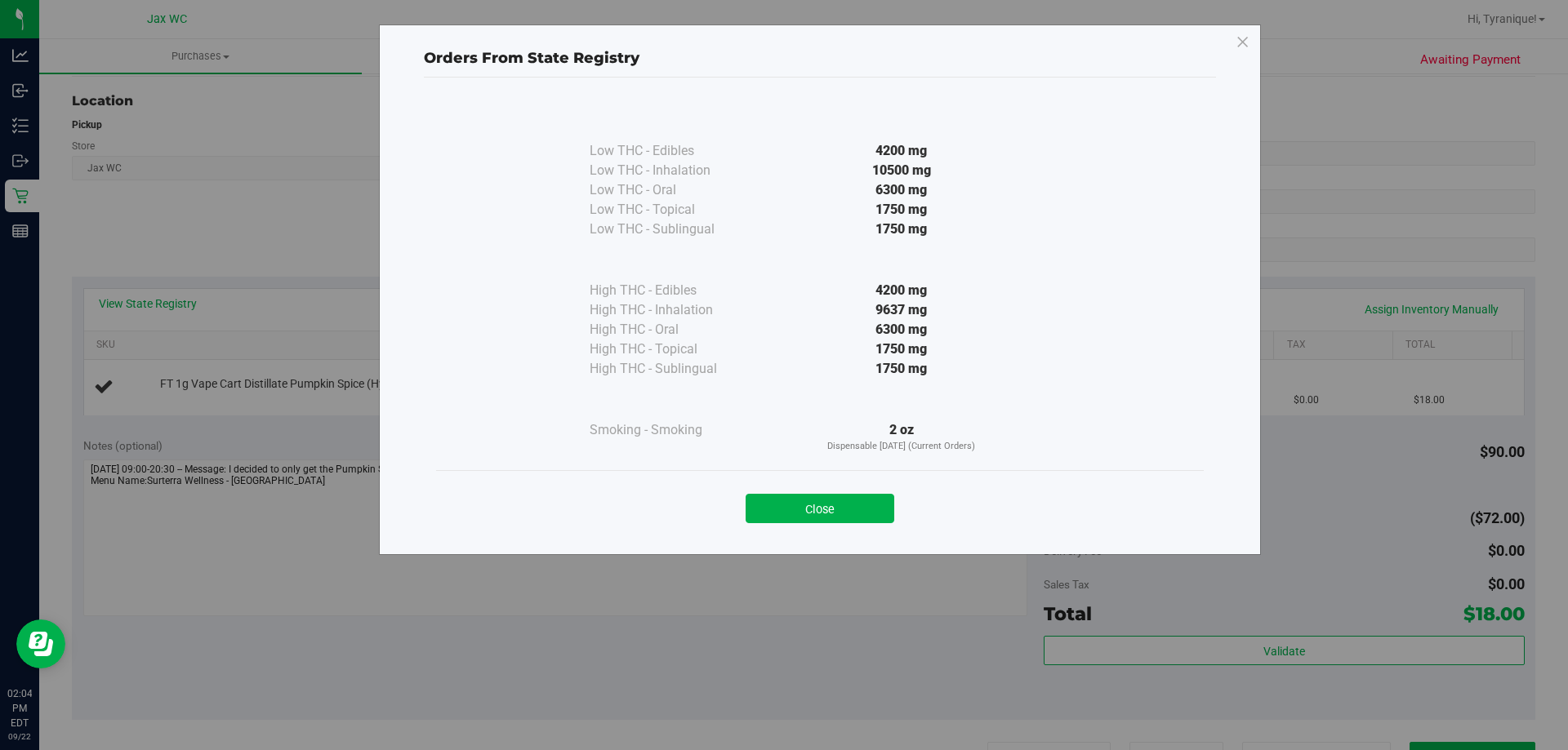
click at [807, 515] on button "Close" at bounding box center [820, 509] width 149 height 29
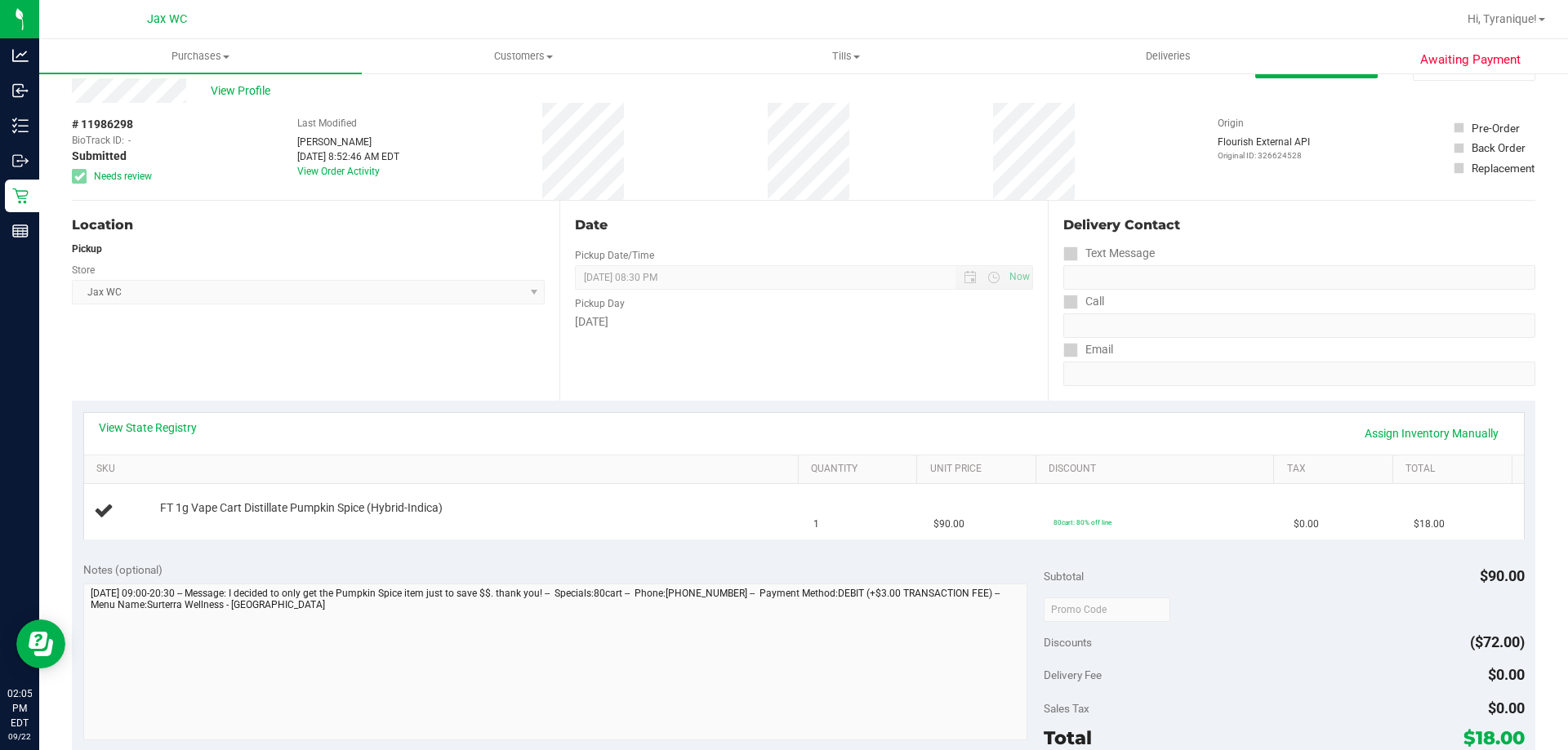
scroll to position [0, 0]
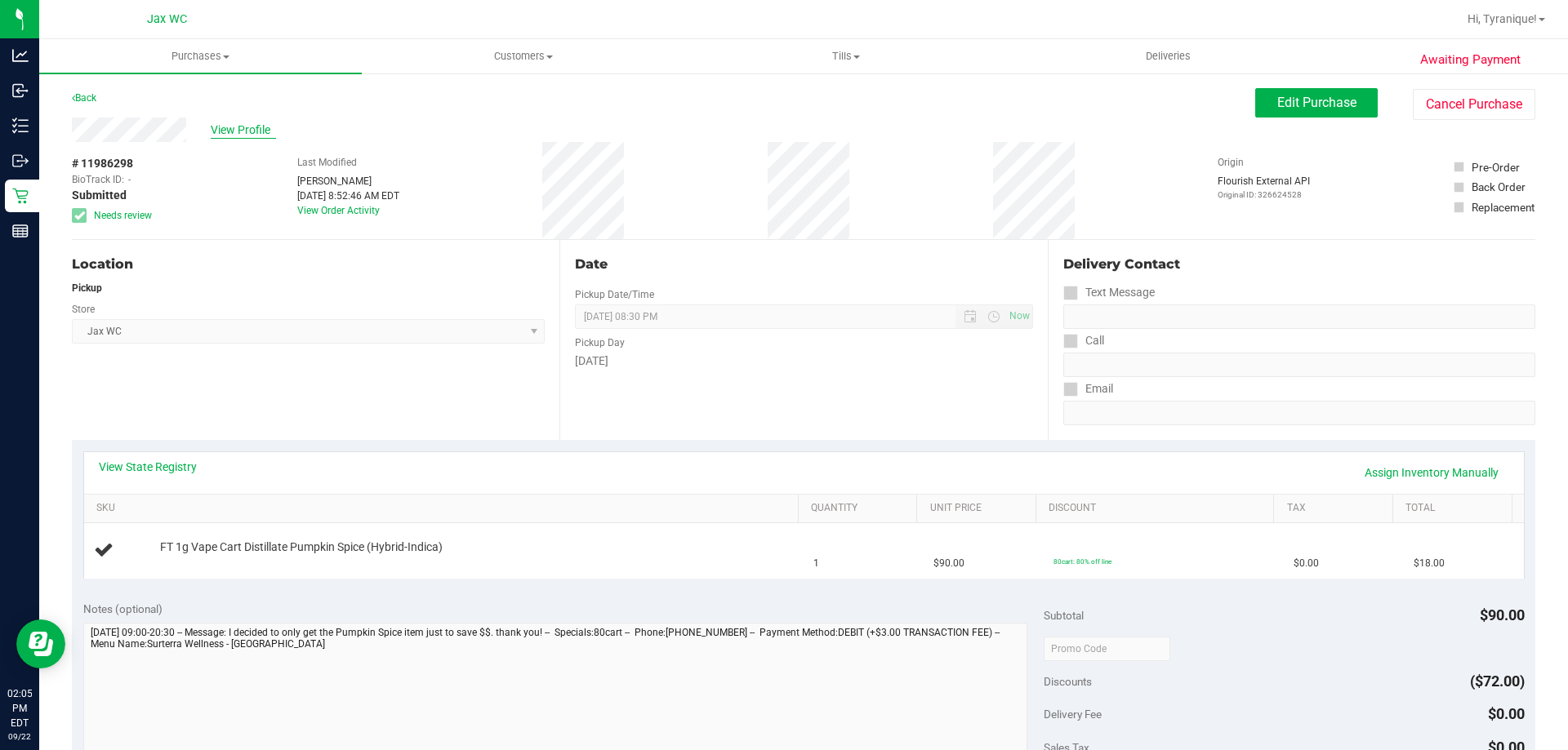
click at [246, 131] on span "View Profile" at bounding box center [243, 130] width 66 height 17
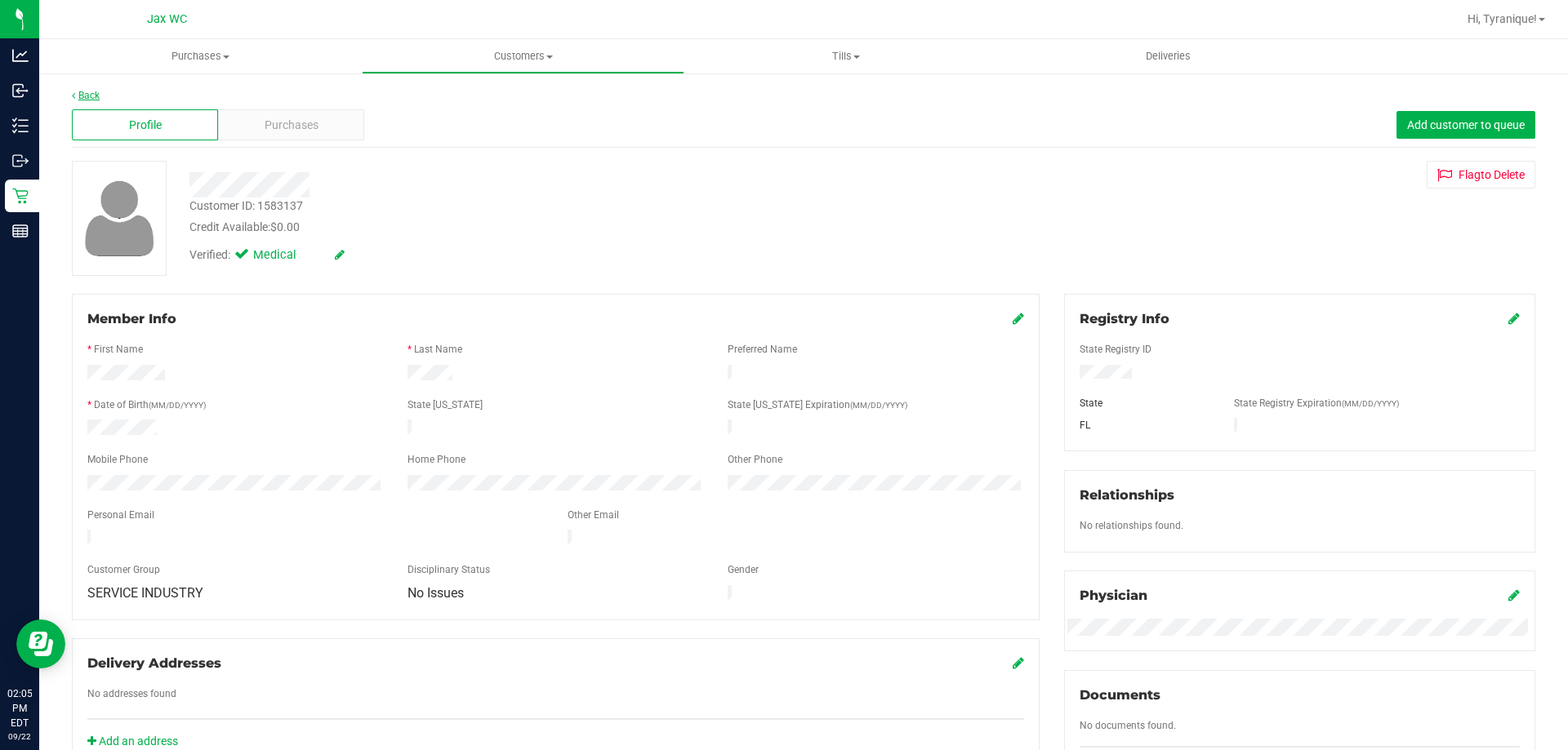
click at [97, 96] on link "Back" at bounding box center [85, 96] width 28 height 12
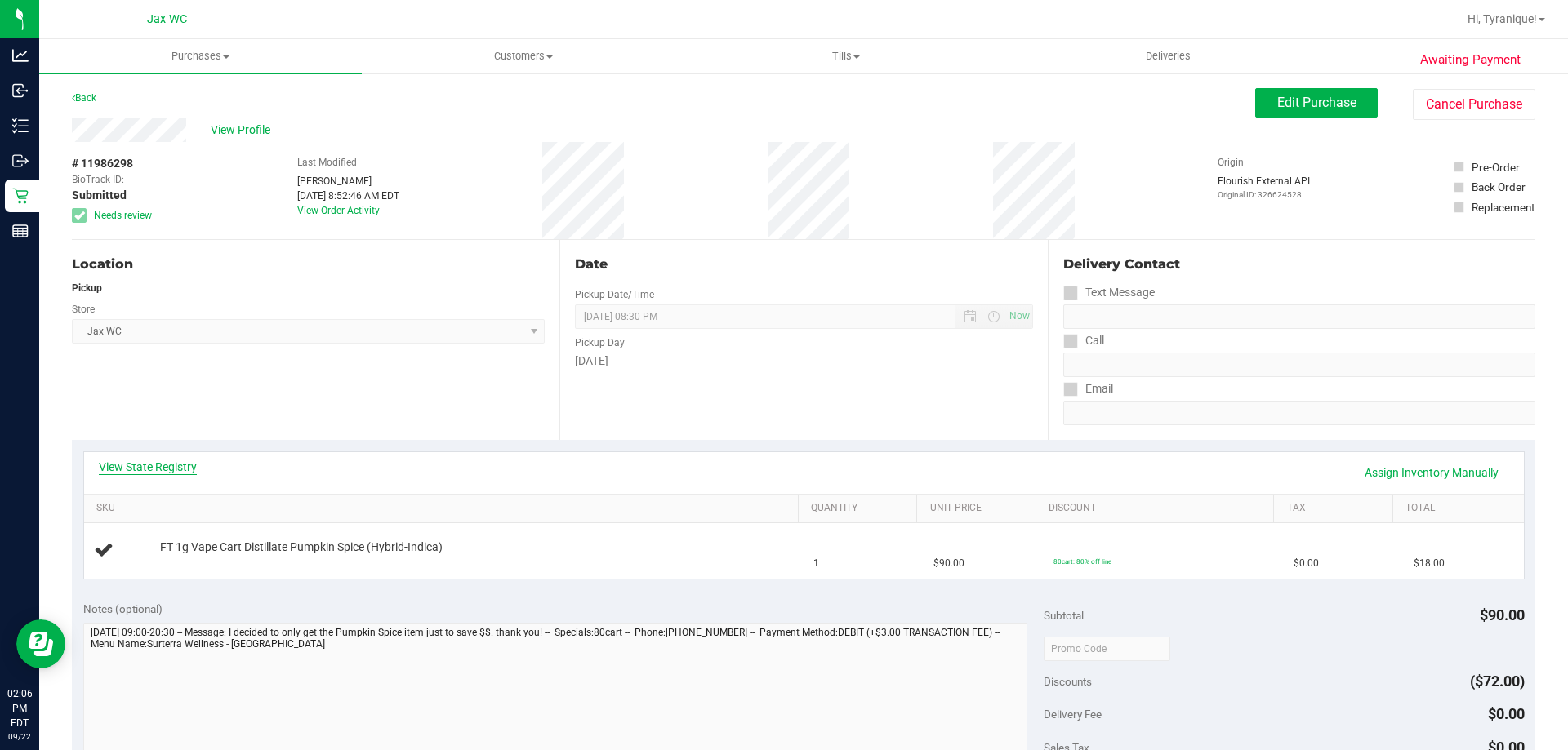
click at [182, 465] on link "View State Registry" at bounding box center [147, 466] width 98 height 16
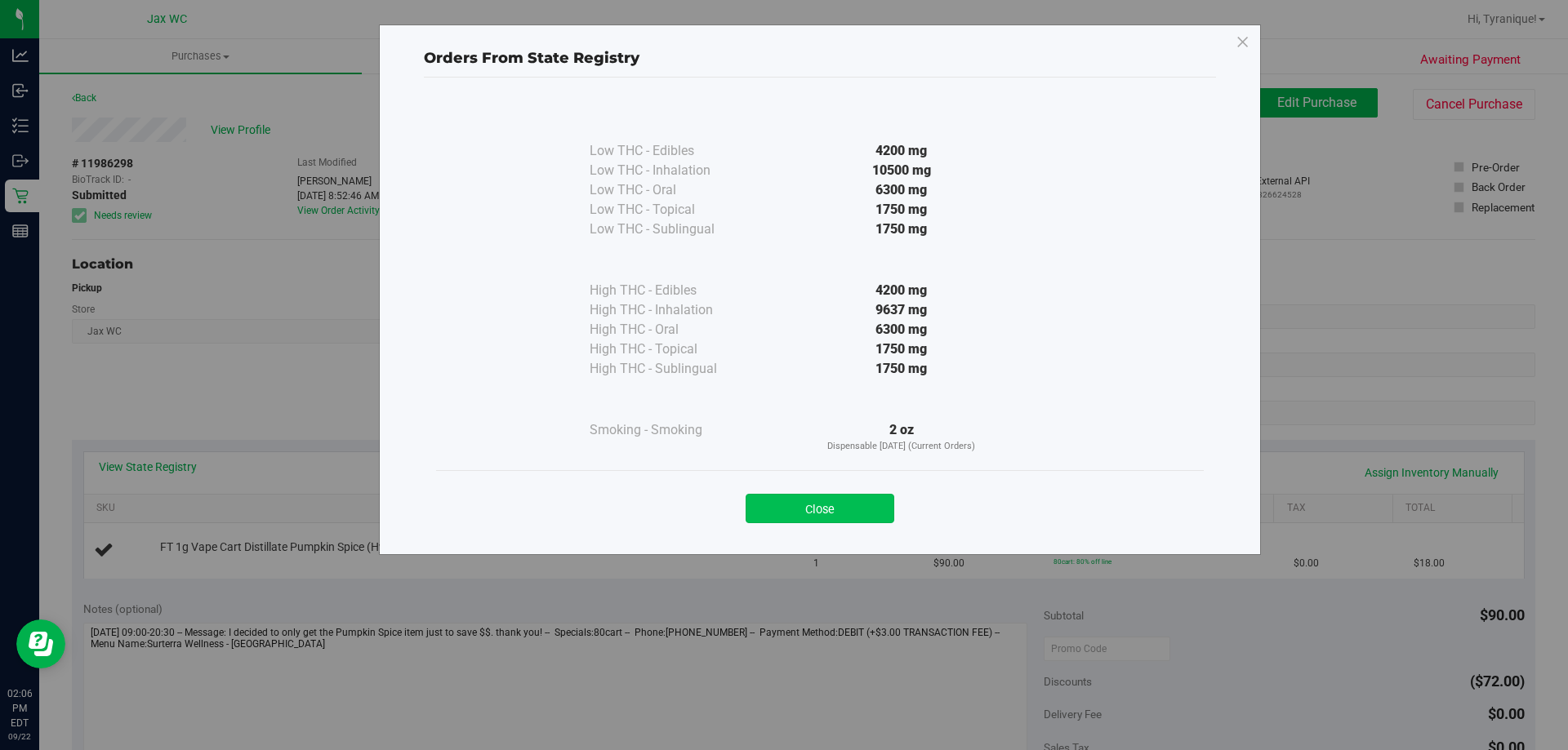
click at [780, 505] on button "Close" at bounding box center [820, 509] width 149 height 29
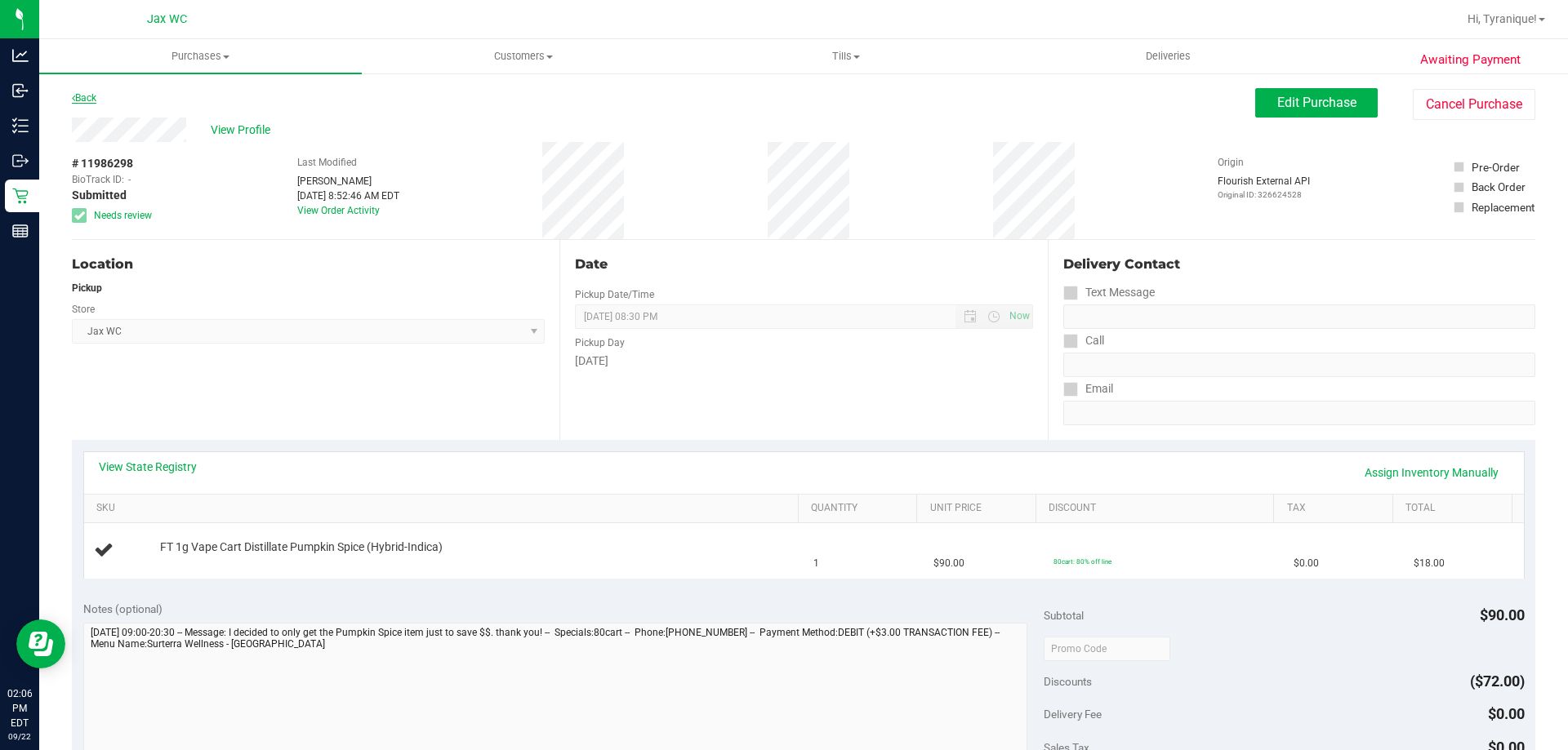
click at [82, 96] on link "Back" at bounding box center [83, 98] width 24 height 12
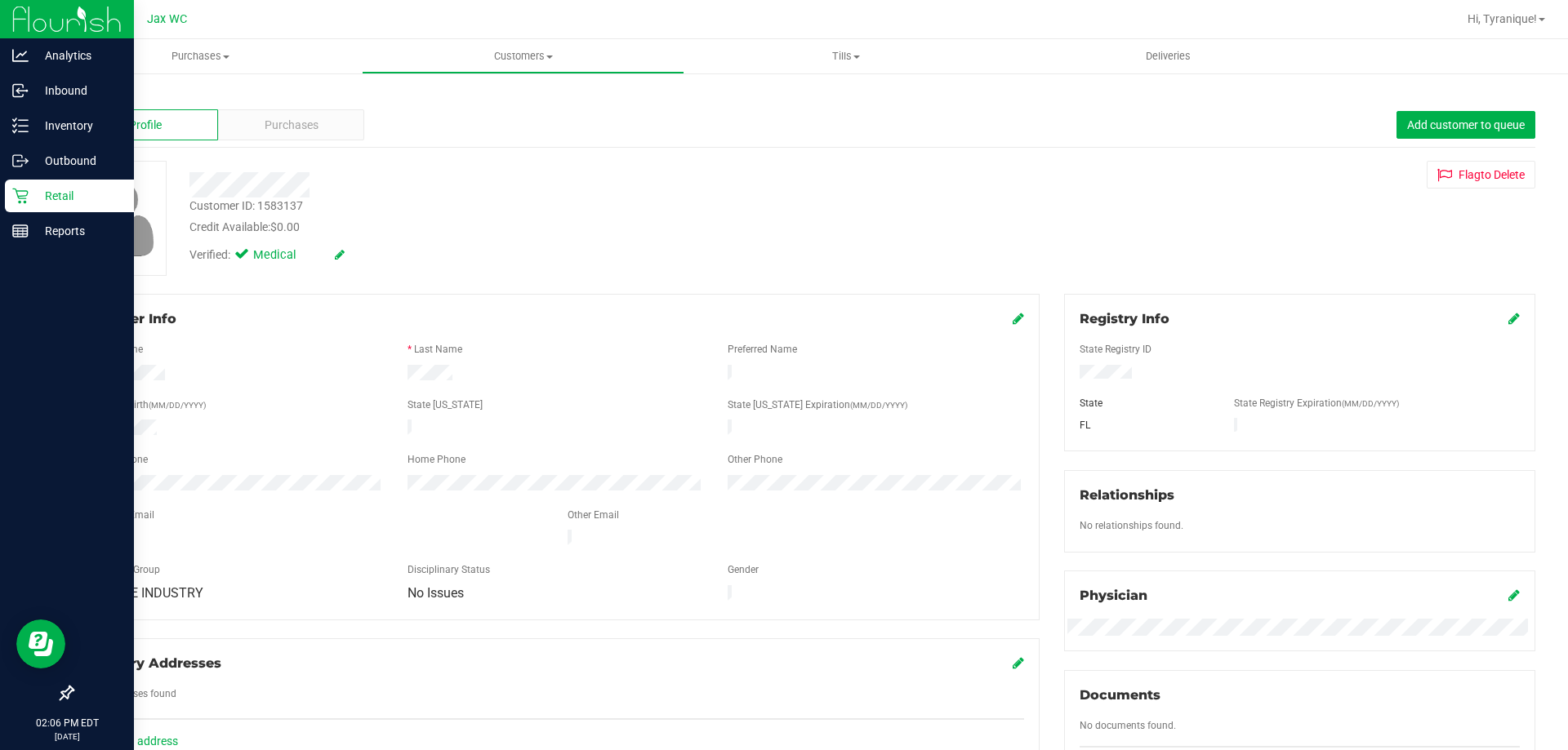
click at [38, 192] on p "Retail" at bounding box center [77, 196] width 98 height 19
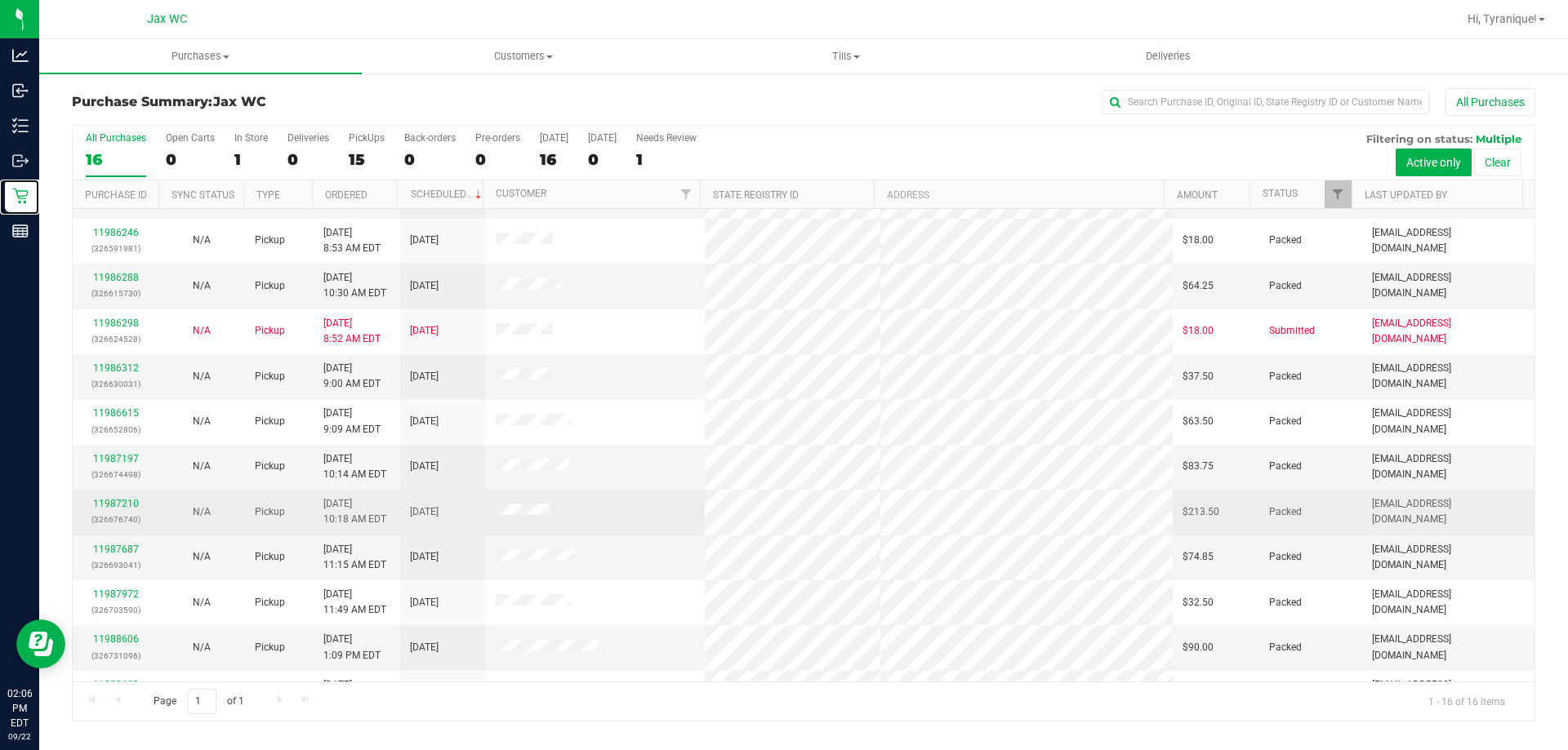
scroll to position [251, 0]
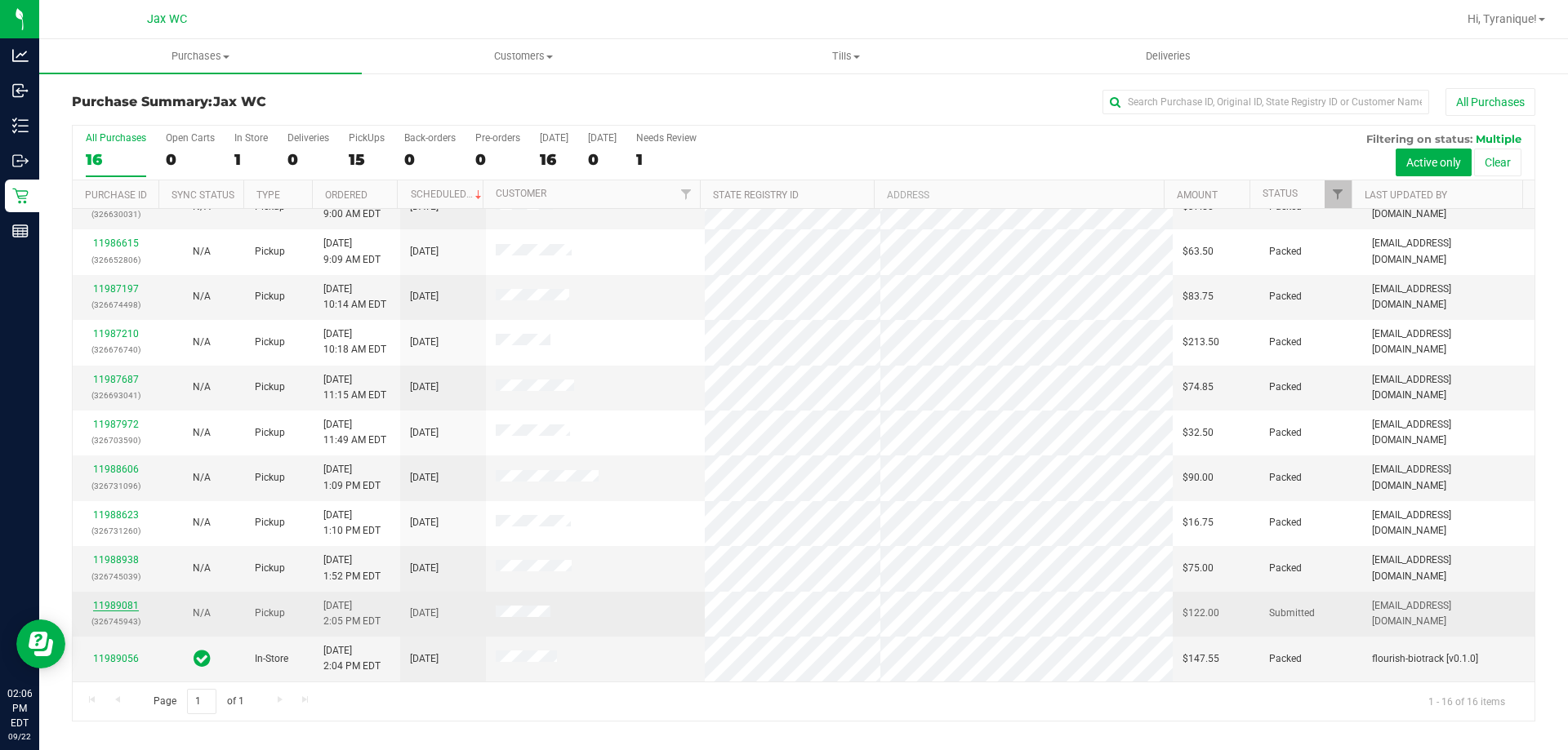
click at [108, 605] on link "11989081" at bounding box center [115, 606] width 45 height 12
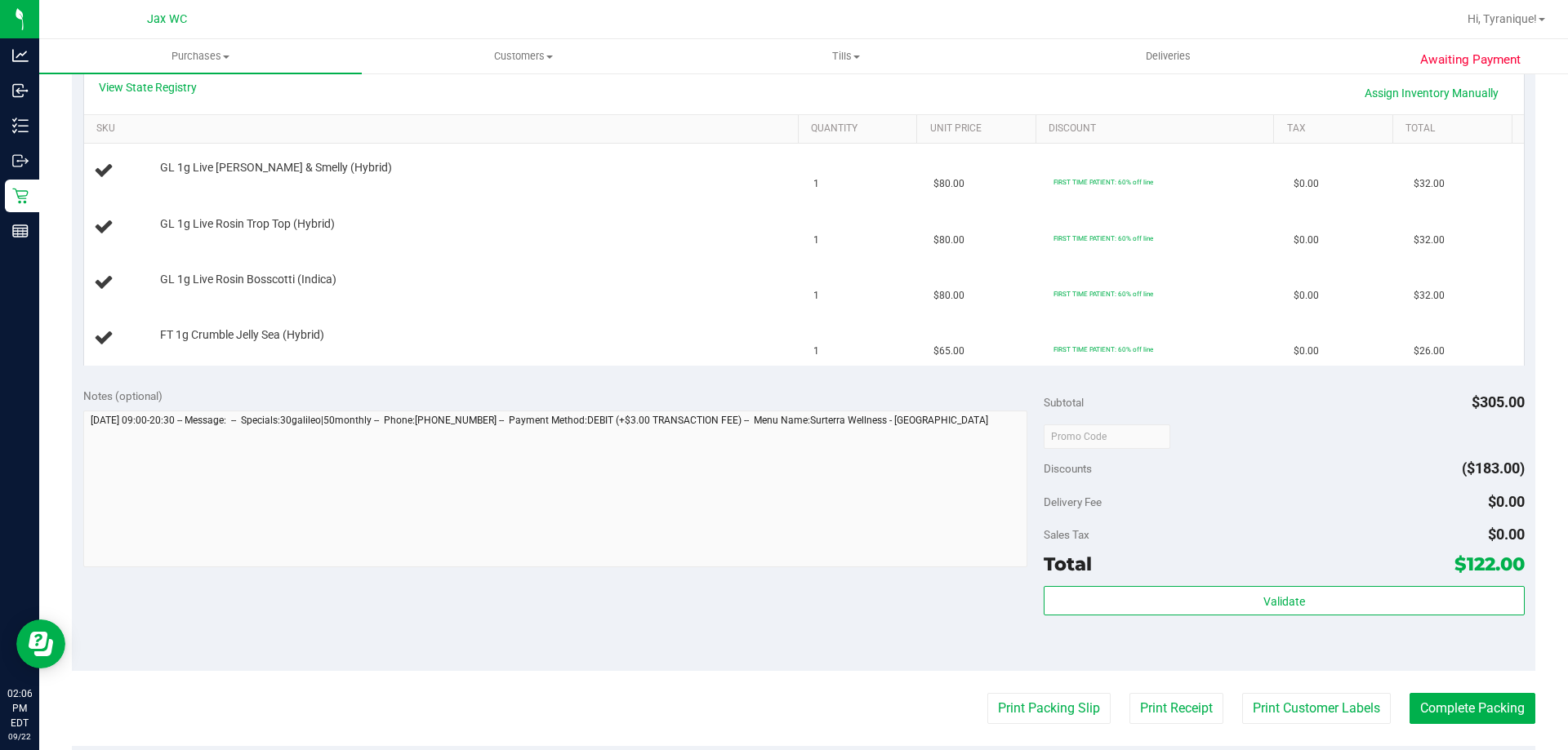
scroll to position [408, 0]
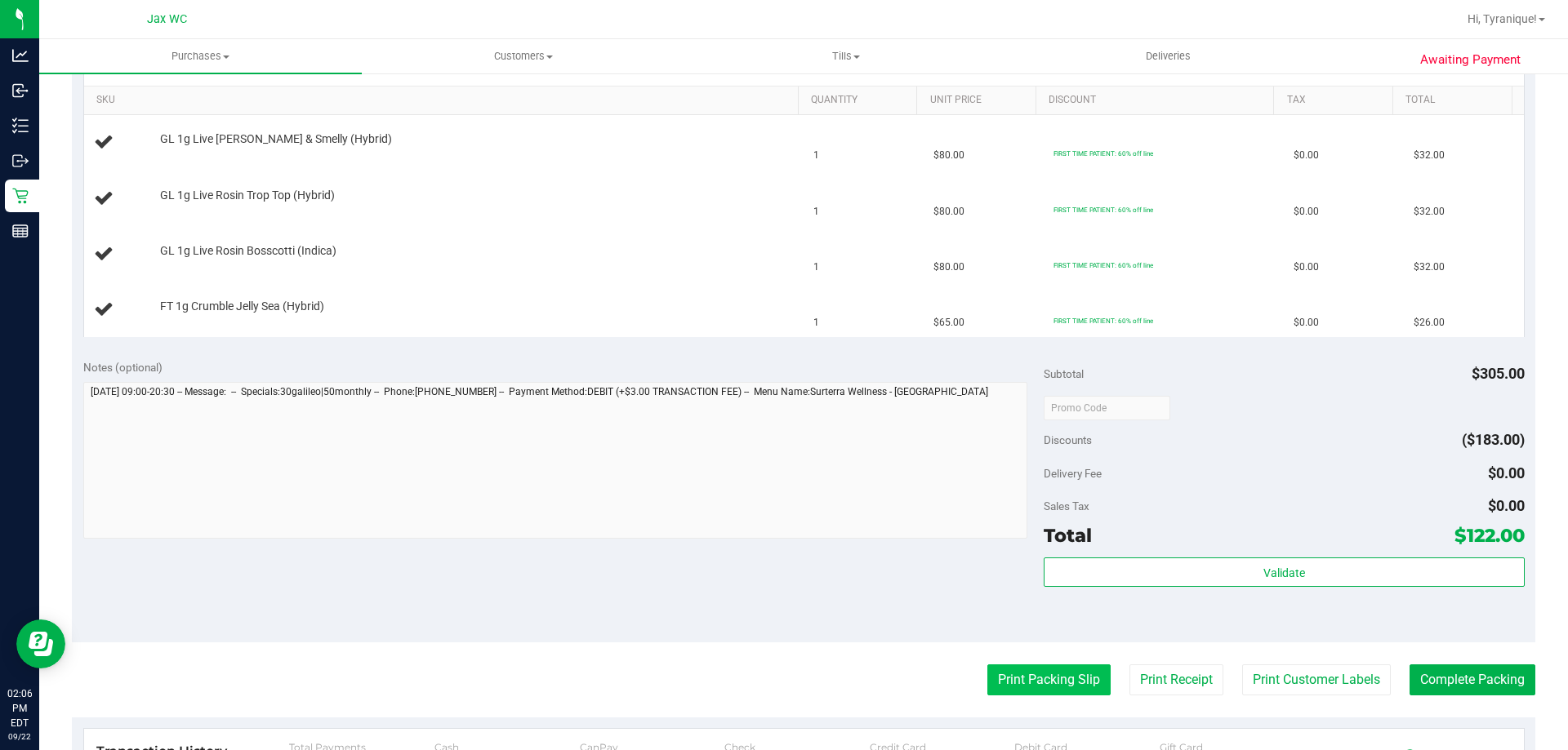
click at [1052, 677] on button "Print Packing Slip" at bounding box center [1049, 680] width 124 height 31
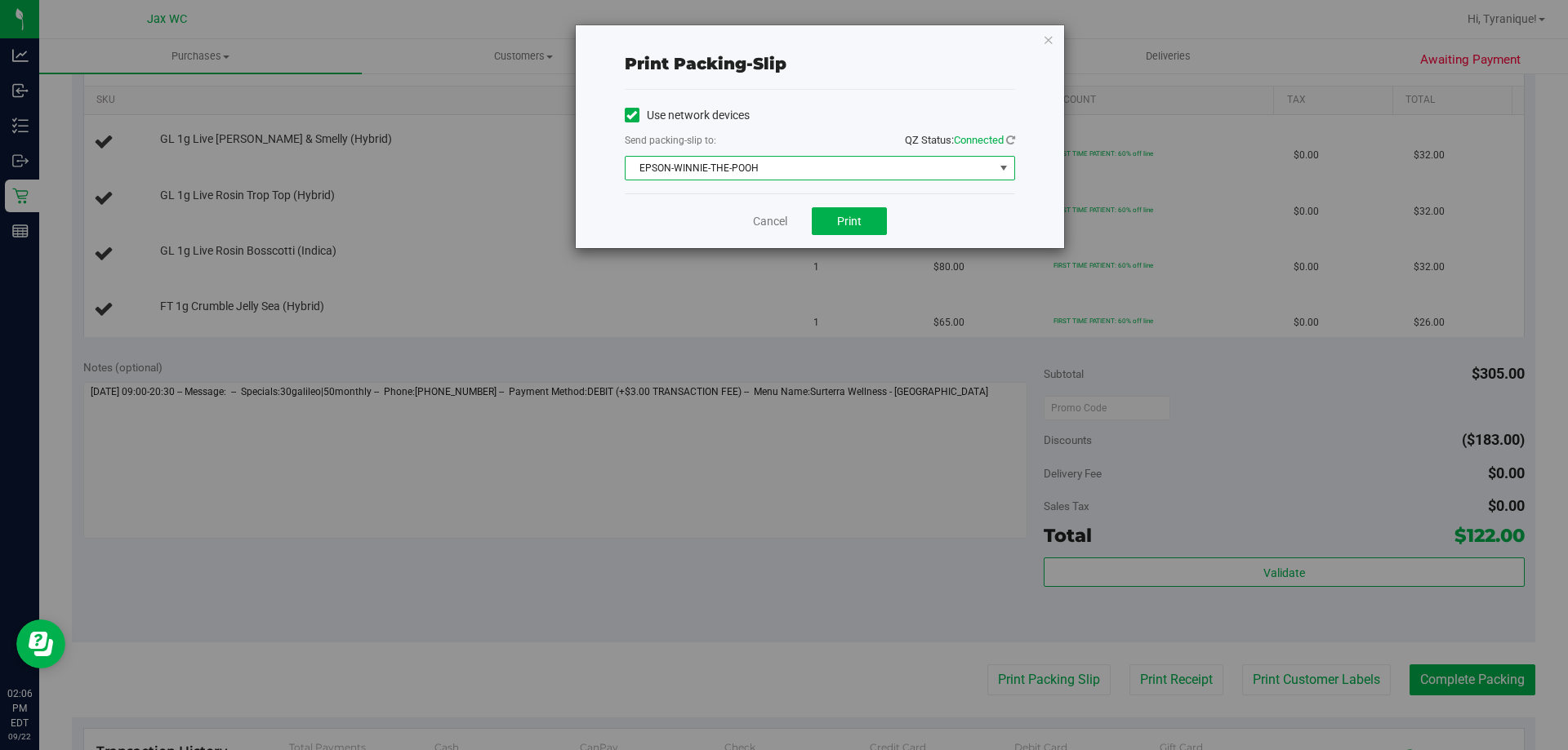
click at [811, 171] on span "EPSON-WINNIE-THE-POOH" at bounding box center [809, 168] width 368 height 23
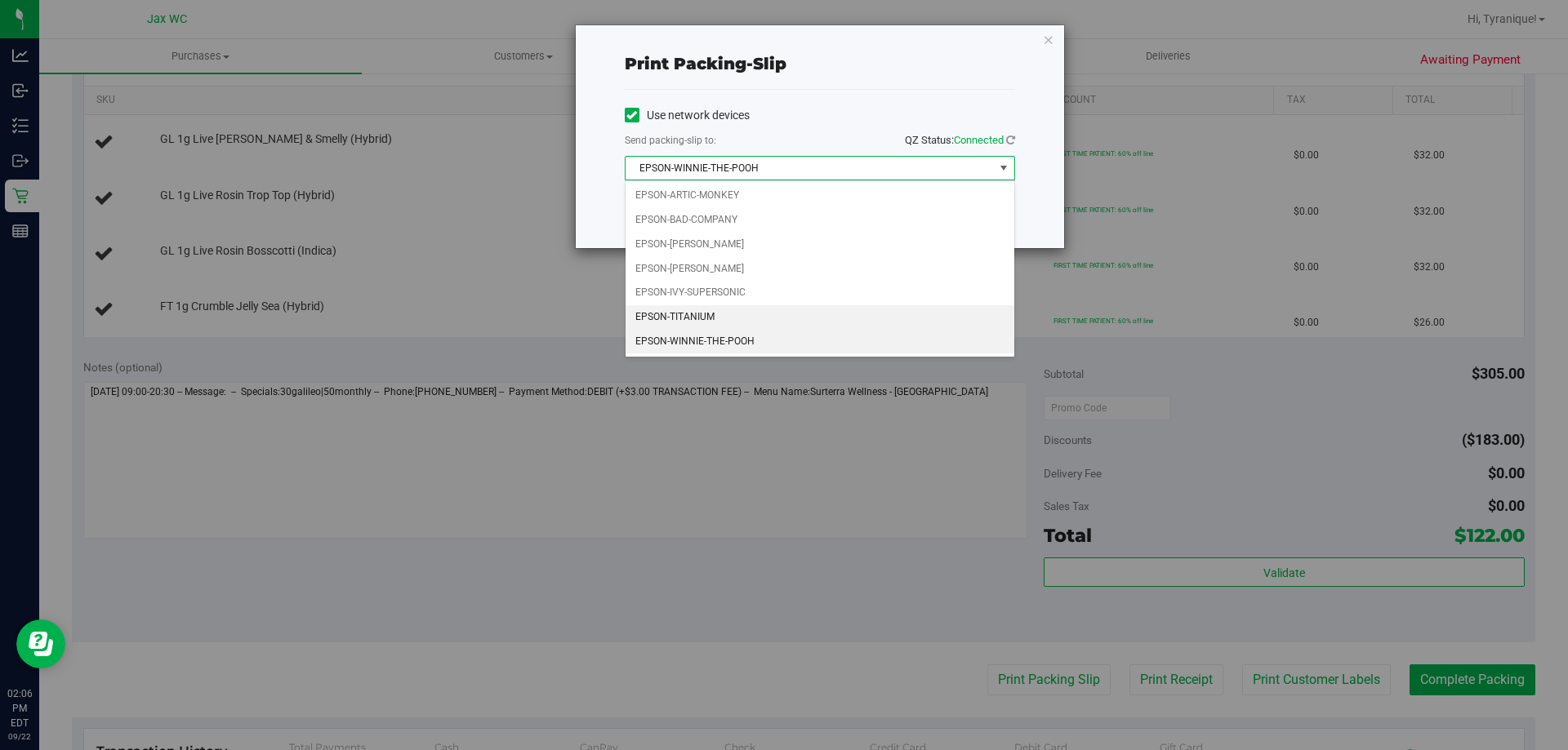
click at [737, 310] on li "EPSON-TITANIUM" at bounding box center [820, 317] width 389 height 24
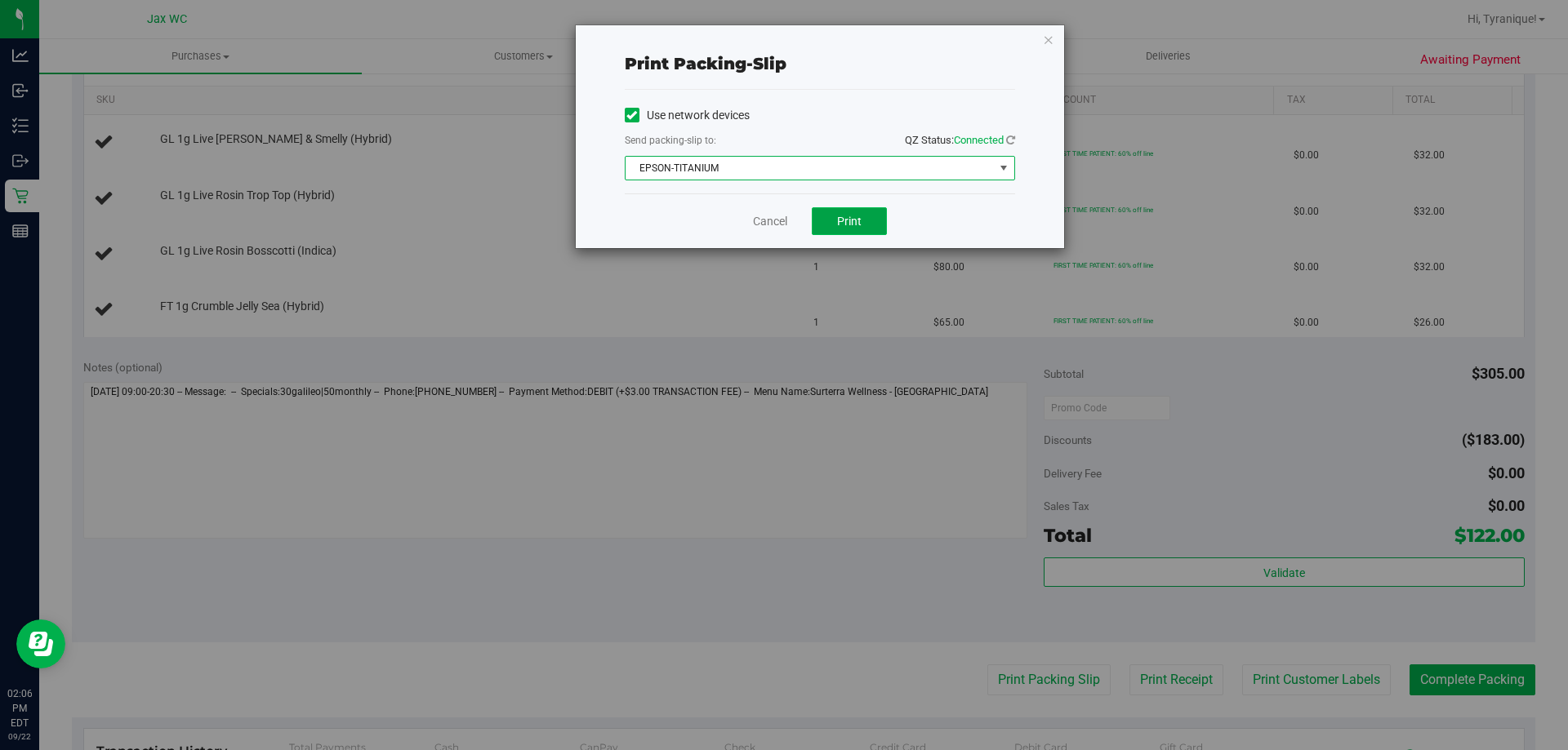
click at [860, 231] on button "Print" at bounding box center [850, 221] width 75 height 28
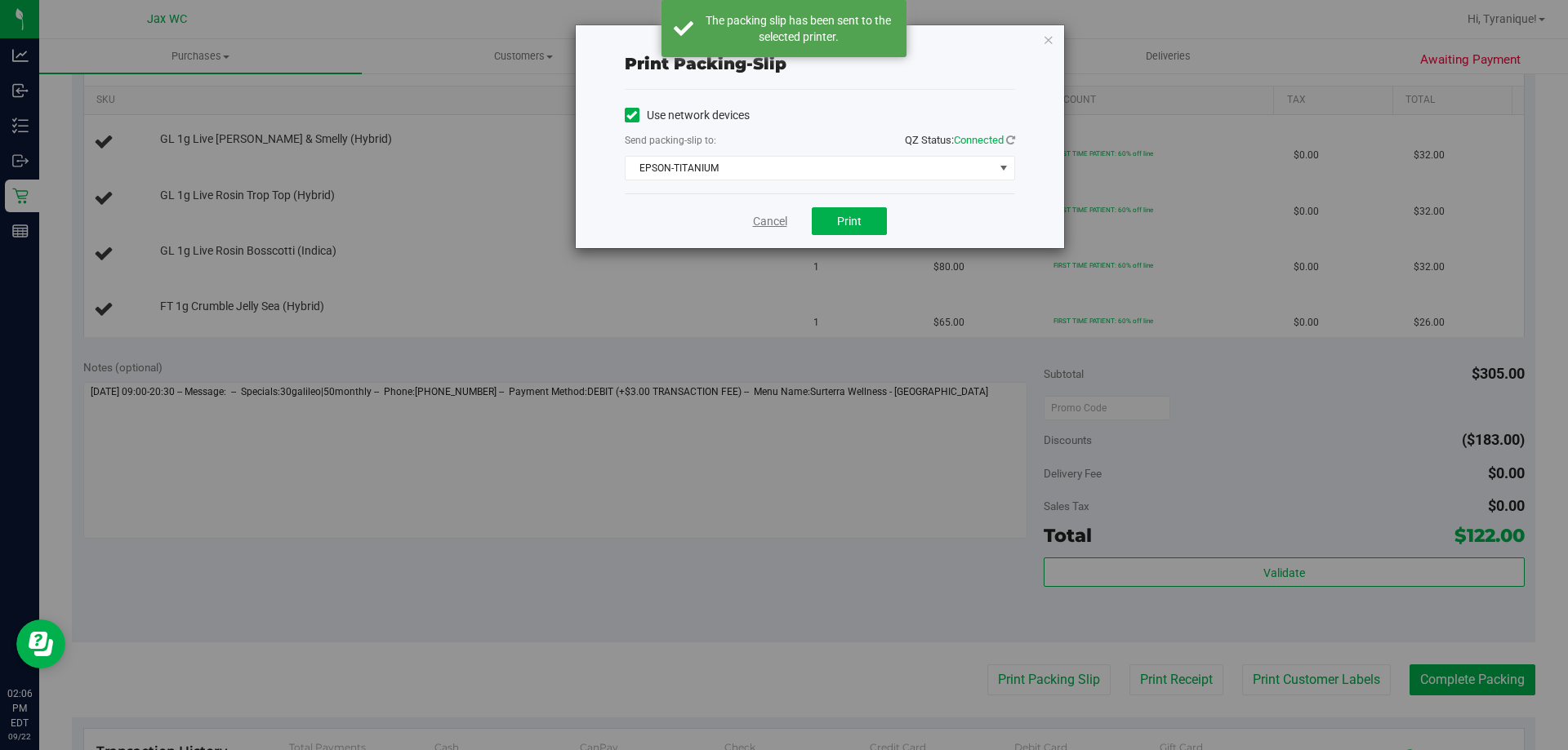
click at [770, 213] on link "Cancel" at bounding box center [770, 222] width 35 height 17
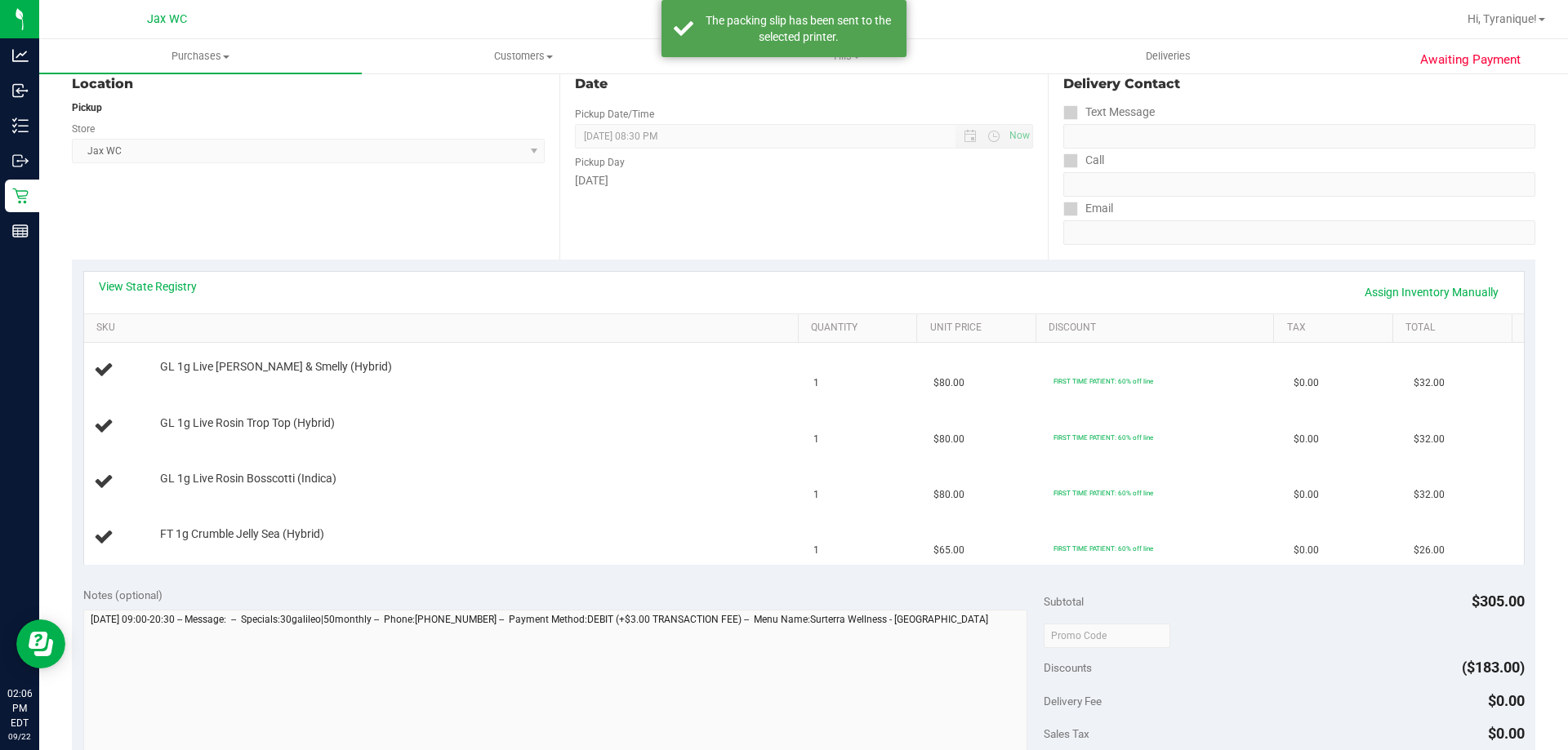
scroll to position [163, 0]
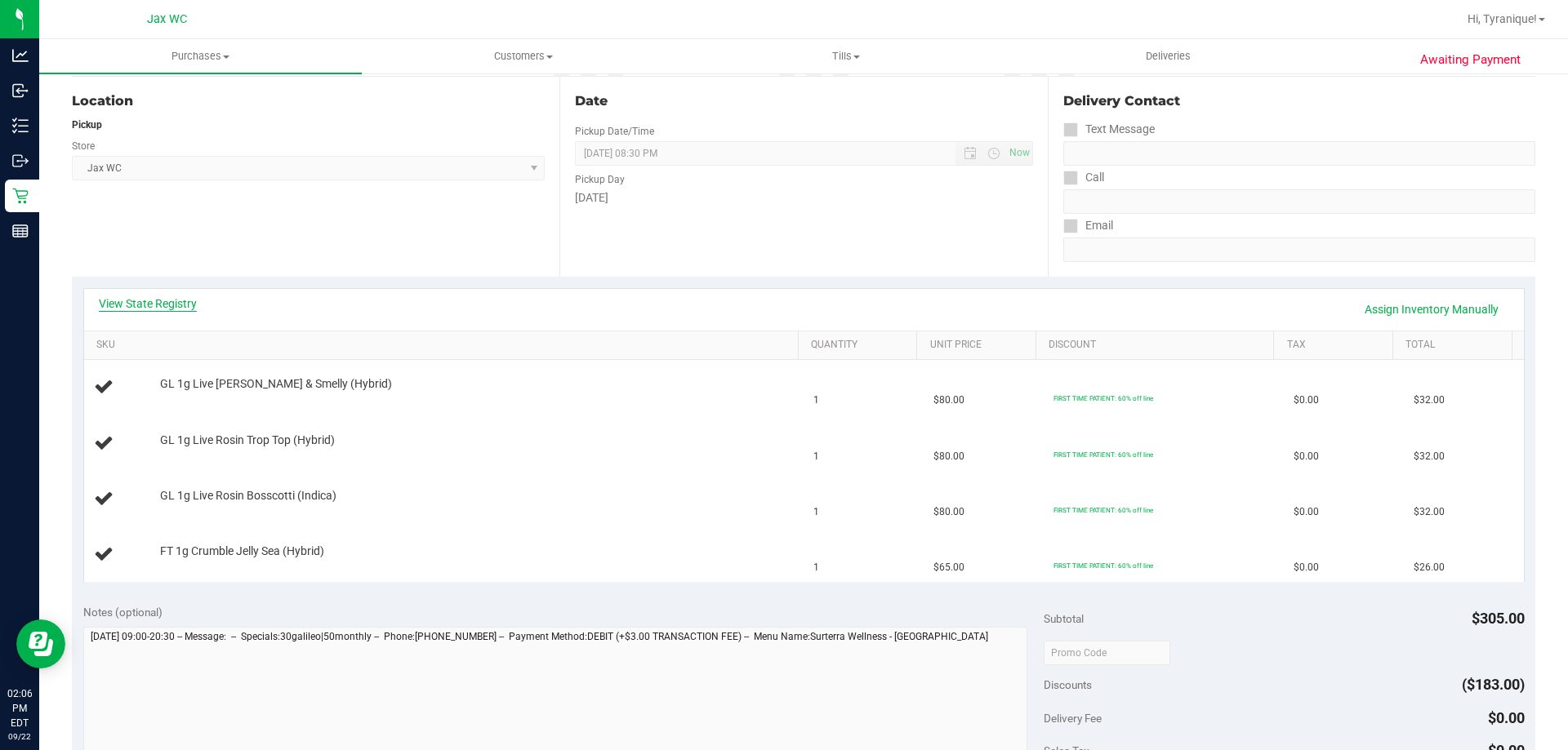
click at [138, 302] on link "View State Registry" at bounding box center [147, 303] width 98 height 16
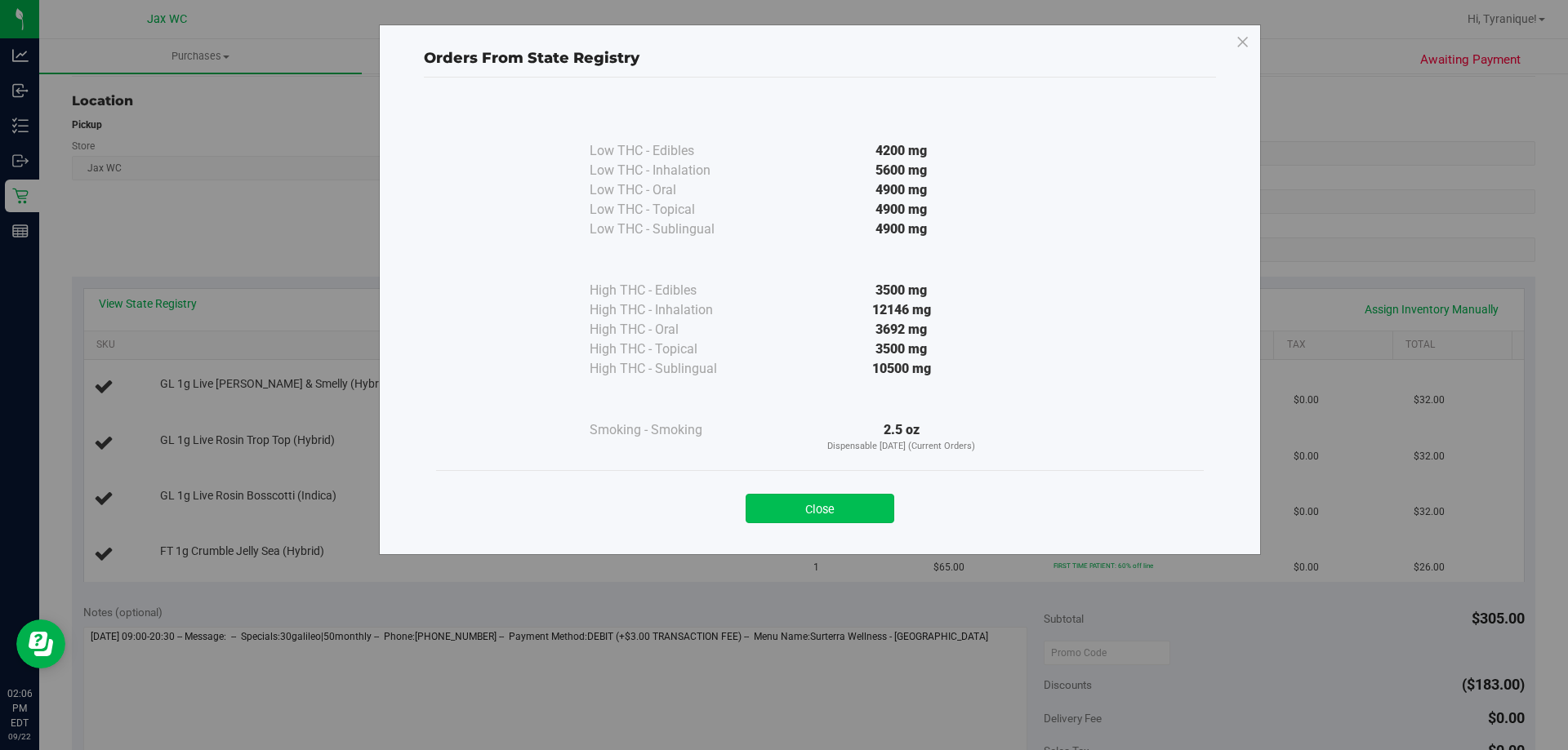
click at [827, 517] on button "Close" at bounding box center [820, 509] width 149 height 29
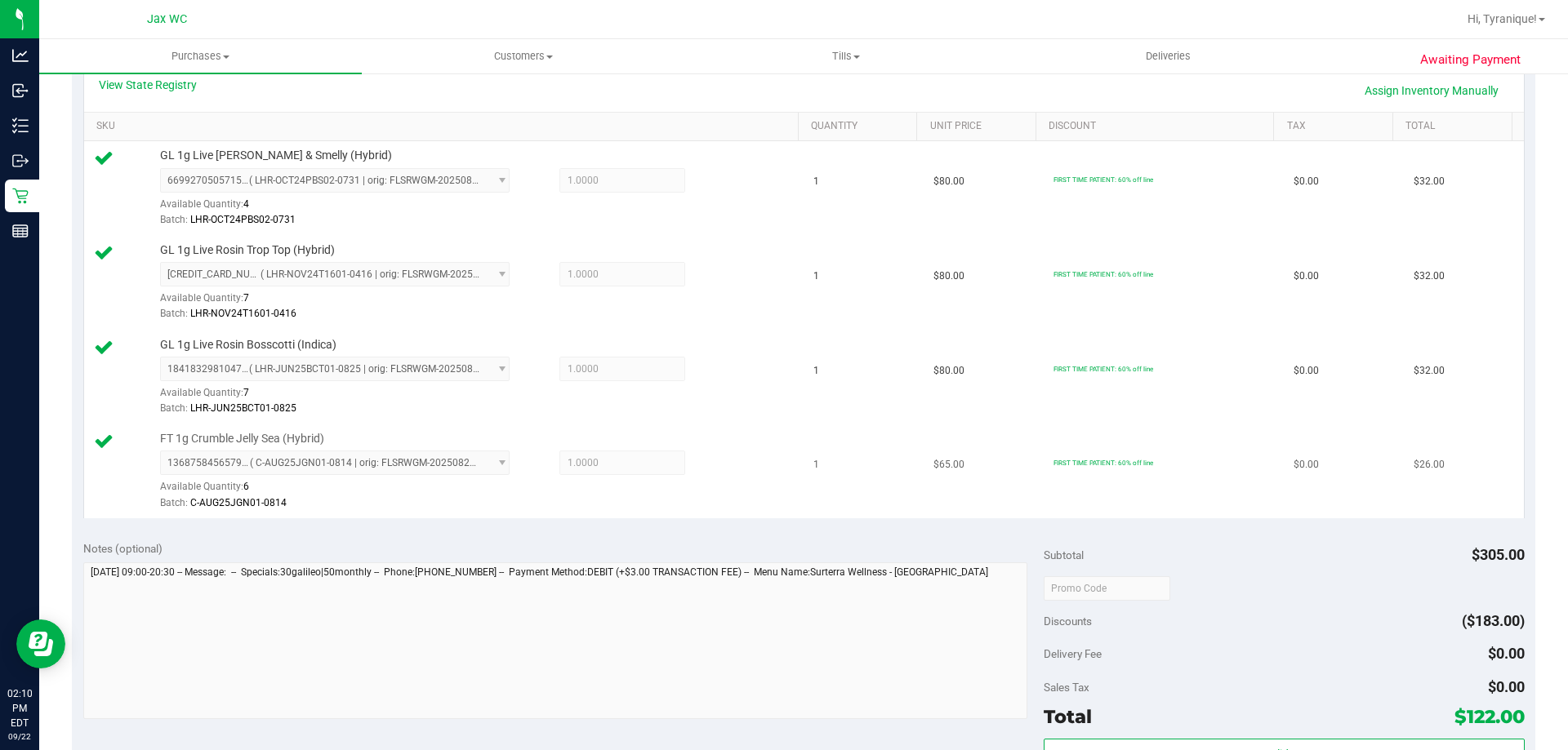
scroll to position [408, 0]
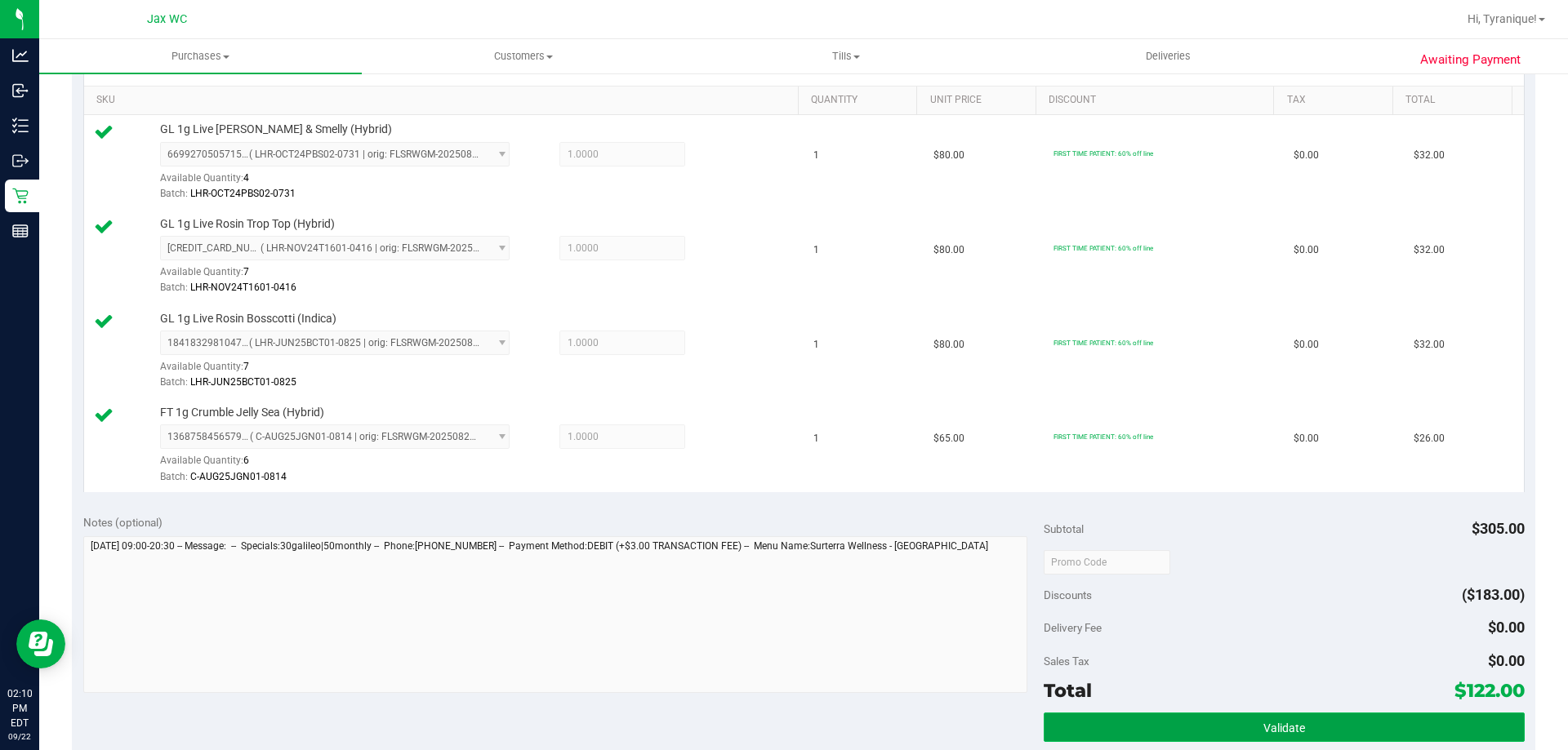
click at [1263, 722] on span "Validate" at bounding box center [1283, 729] width 42 height 14
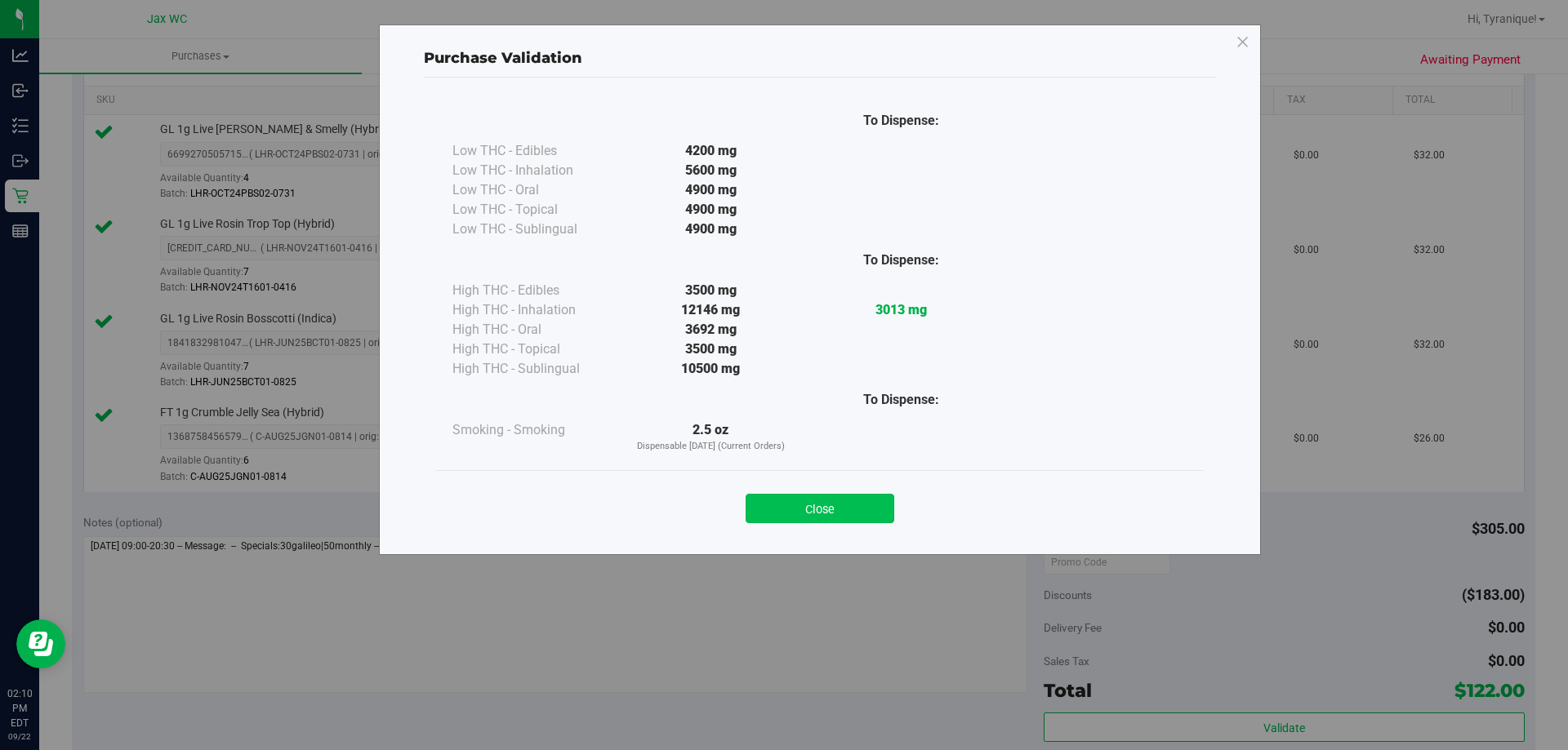
click at [838, 512] on button "Close" at bounding box center [820, 509] width 149 height 29
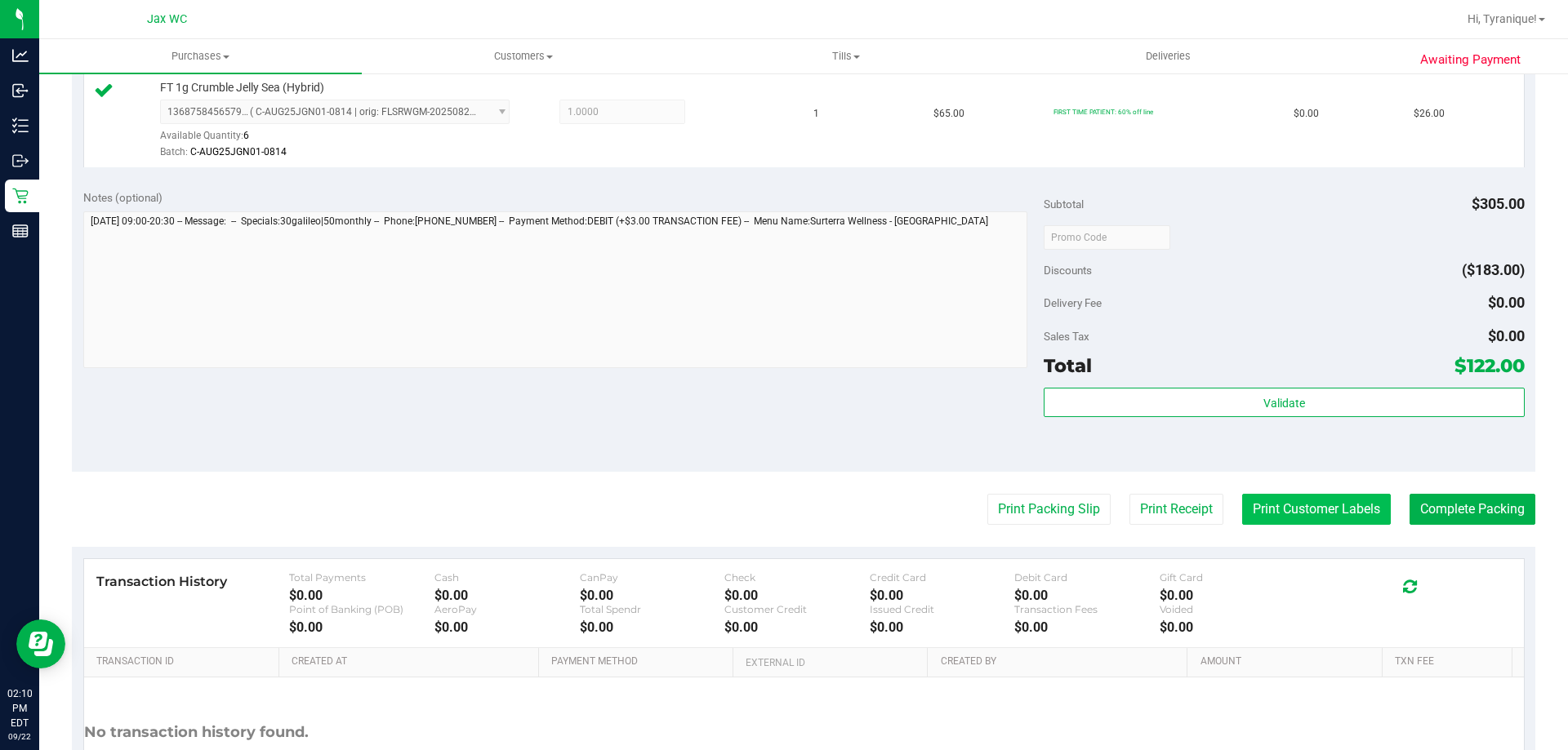
scroll to position [735, 0]
click at [1451, 516] on button "Complete Packing" at bounding box center [1472, 508] width 126 height 31
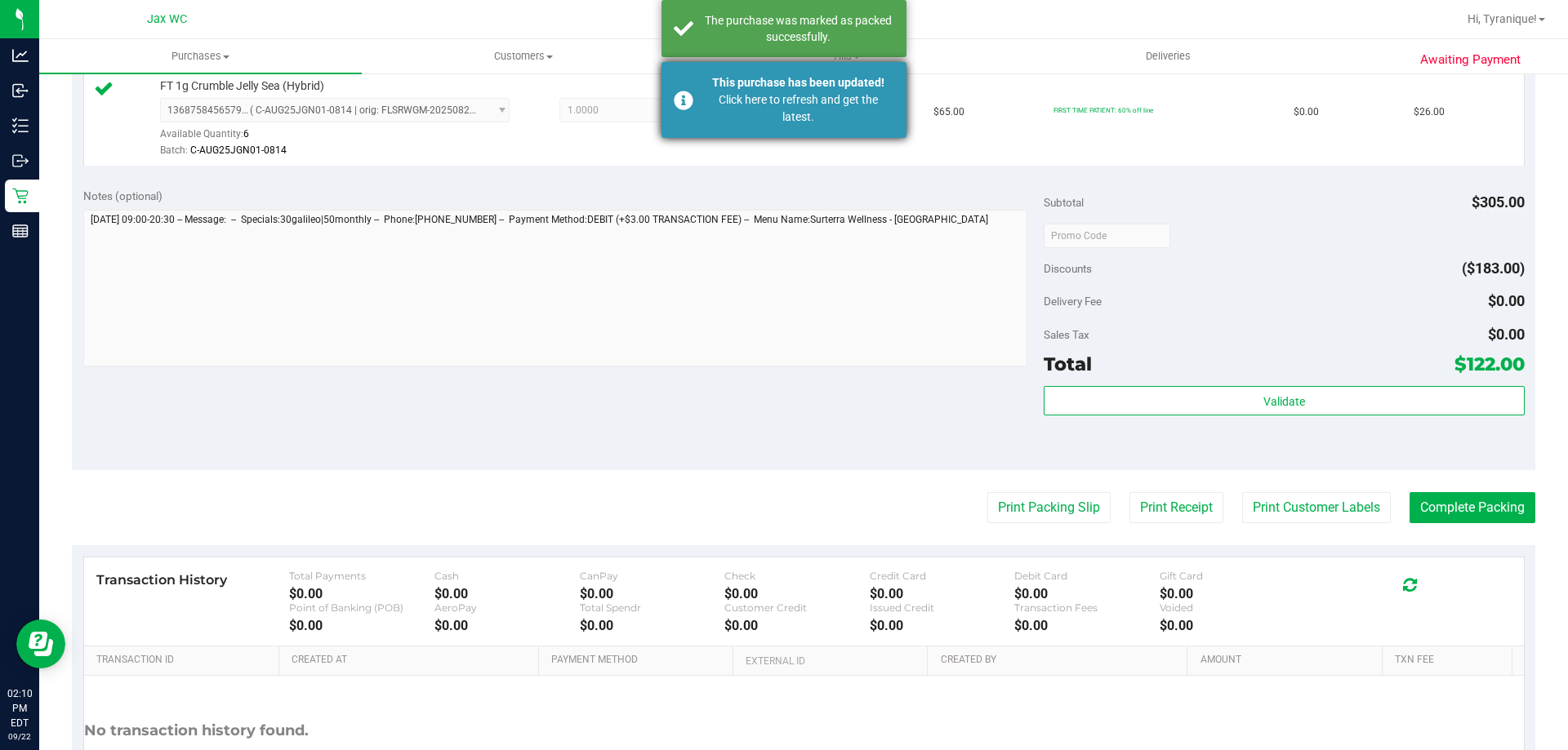
click at [791, 103] on div "Click here to refresh and get the latest." at bounding box center [798, 109] width 192 height 35
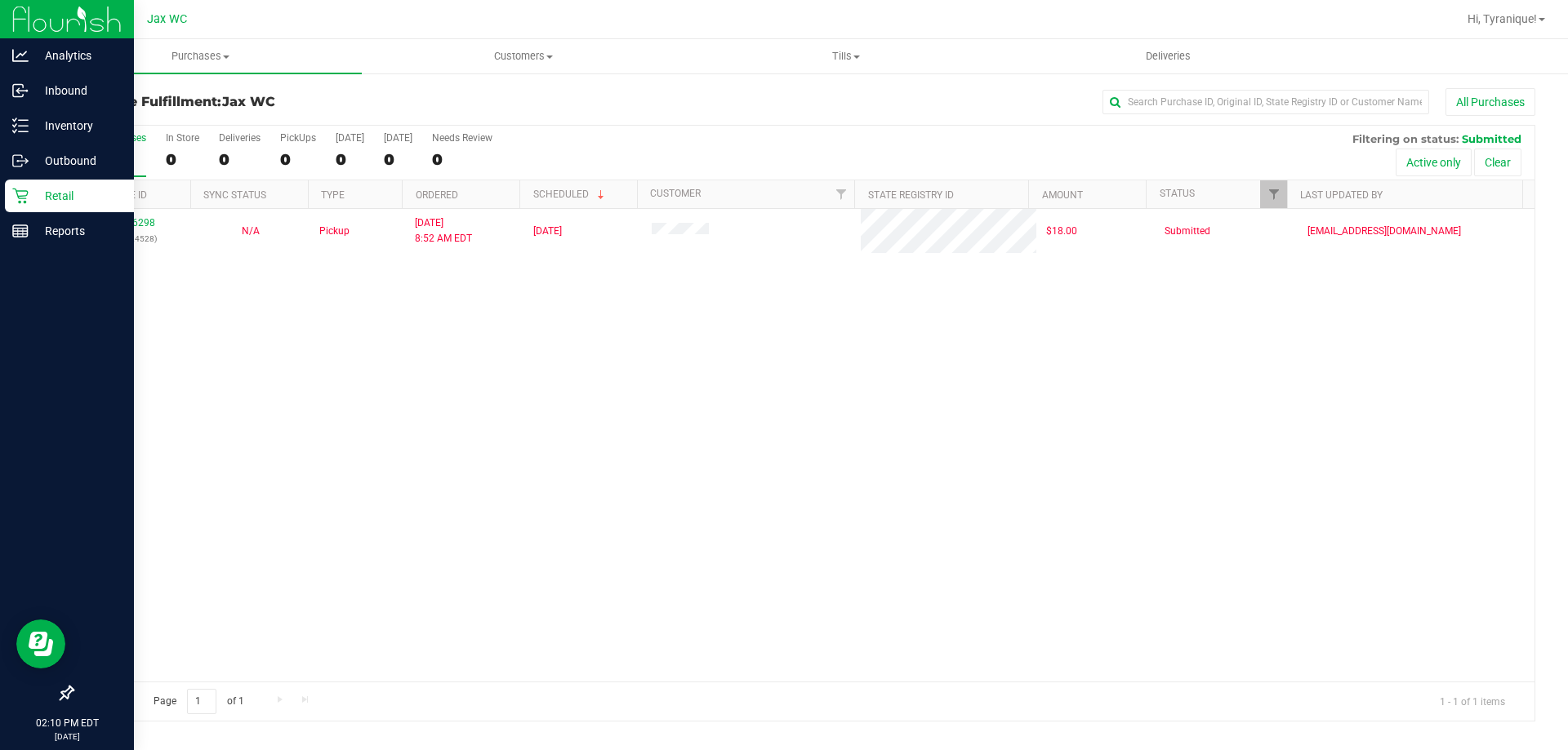
click at [57, 193] on p "Retail" at bounding box center [77, 196] width 98 height 19
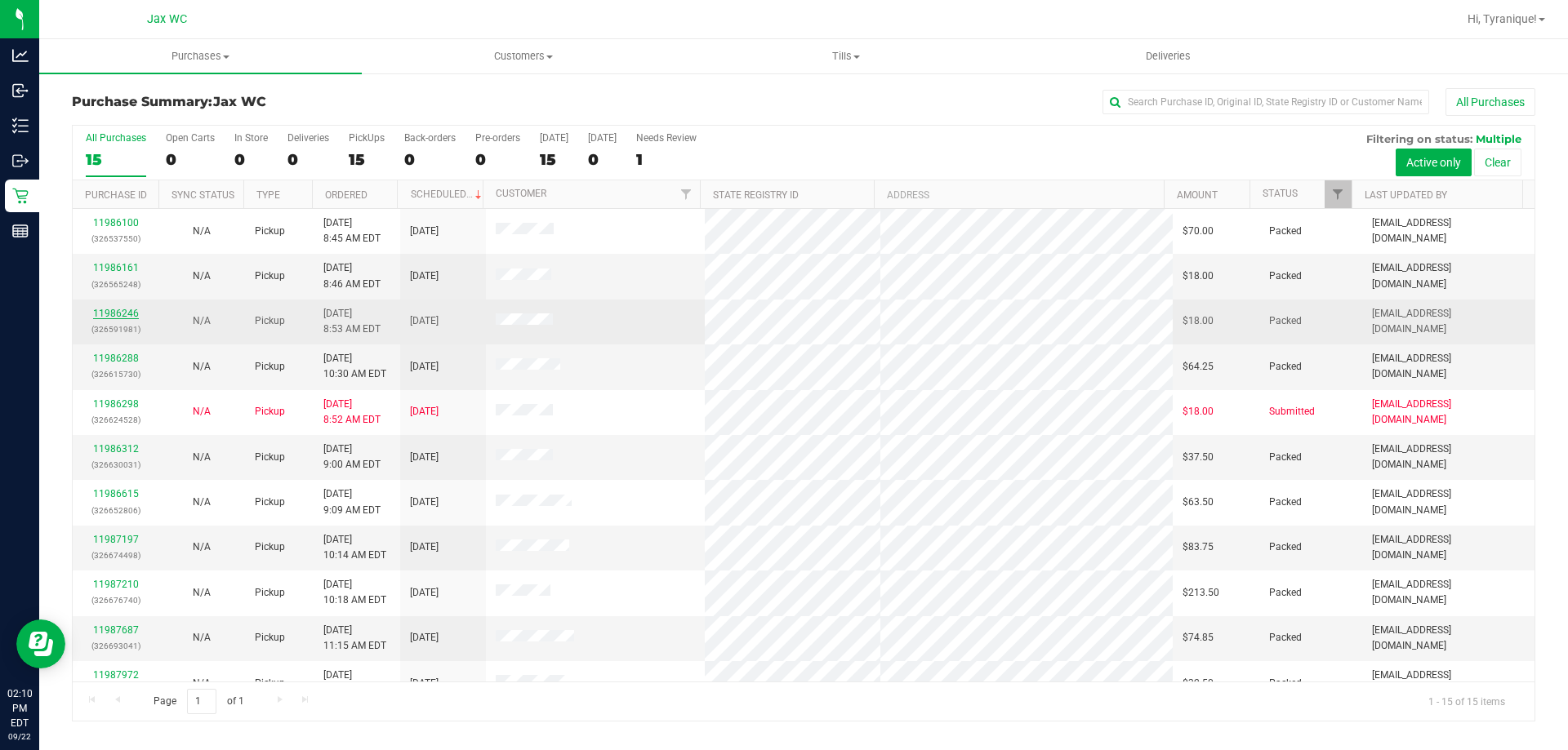
click at [126, 318] on link "11986246" at bounding box center [115, 314] width 45 height 12
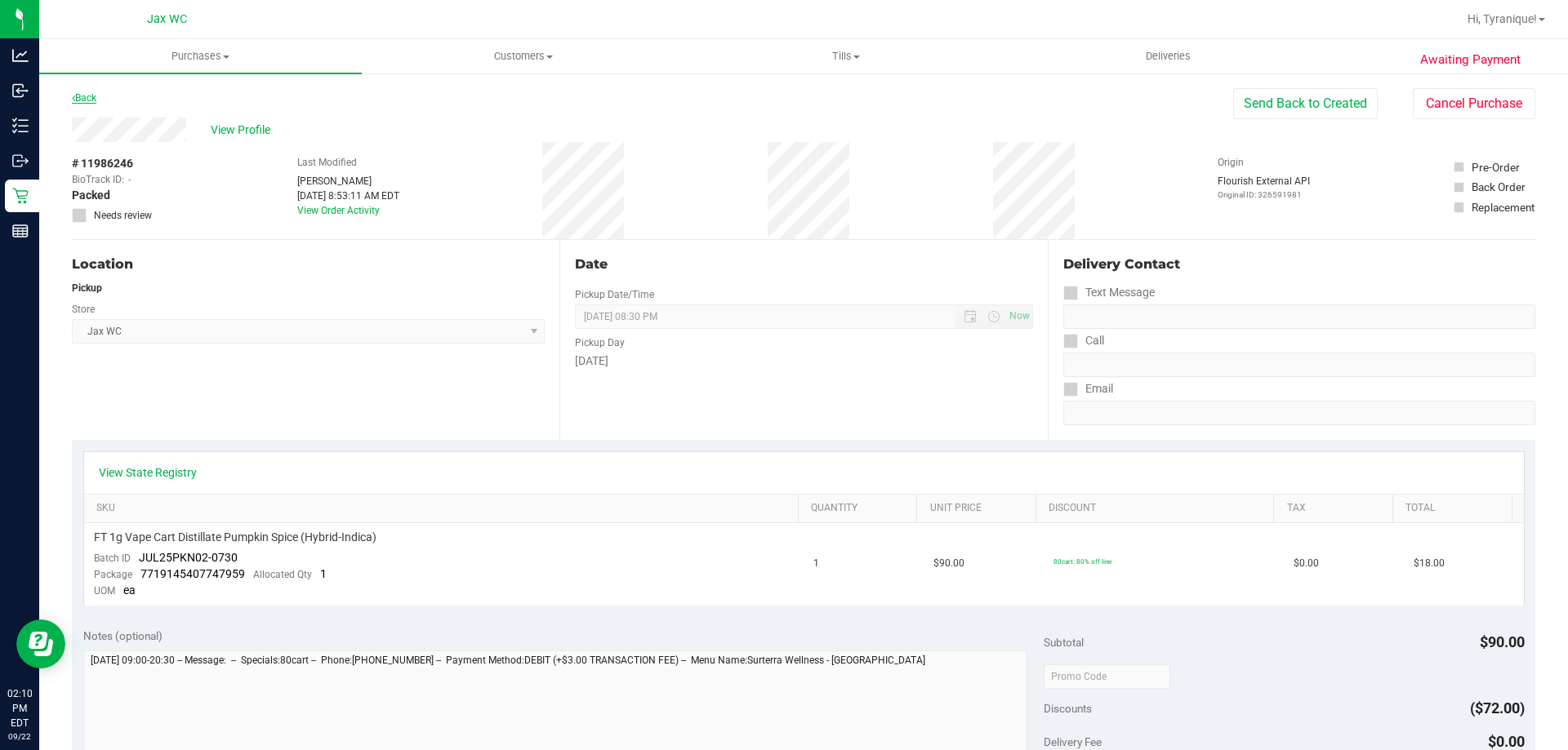
click at [85, 101] on link "Back" at bounding box center [83, 98] width 24 height 12
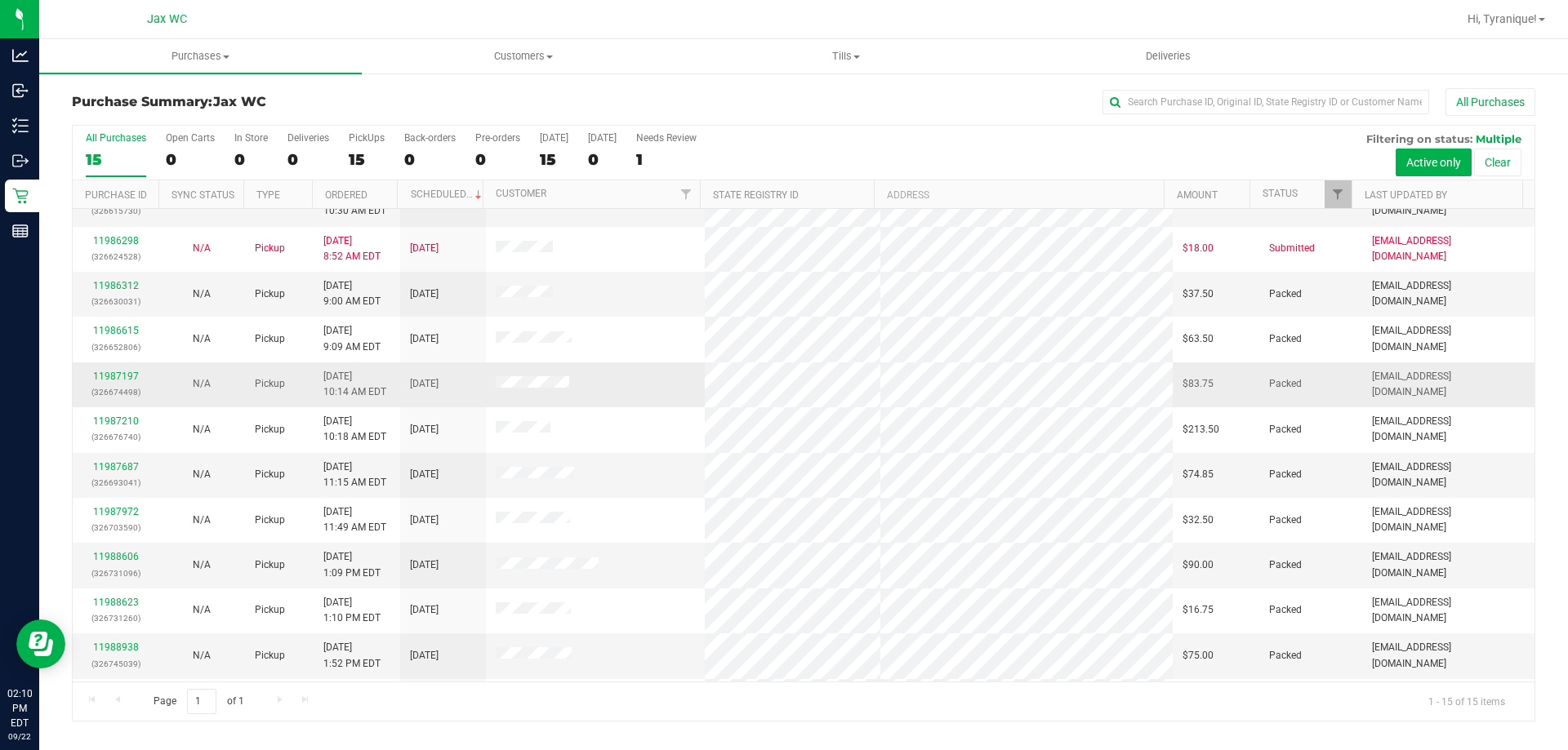
scroll to position [205, 0]
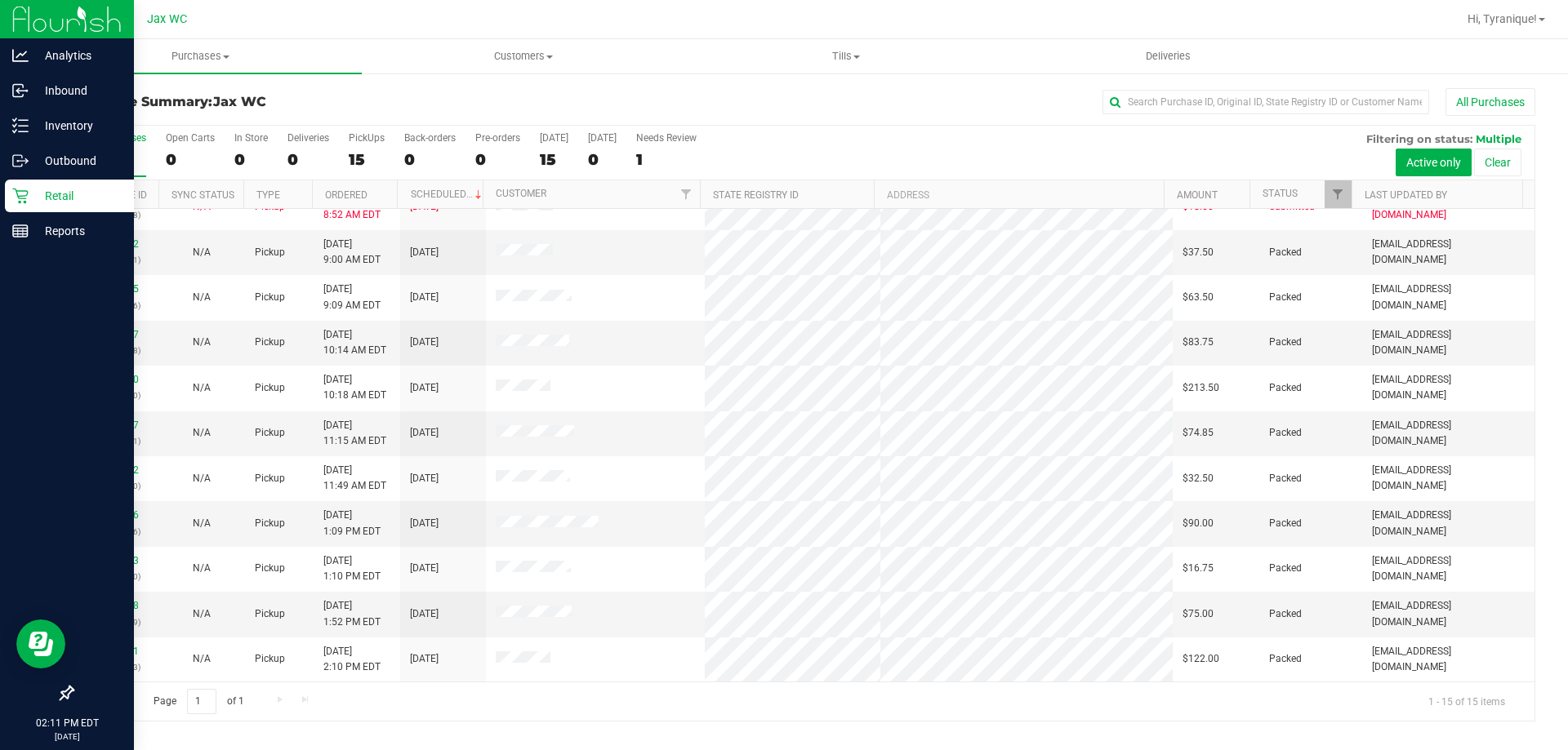
click at [29, 196] on p "Retail" at bounding box center [77, 196] width 98 height 19
click at [89, 229] on p "Reports" at bounding box center [77, 231] width 98 height 19
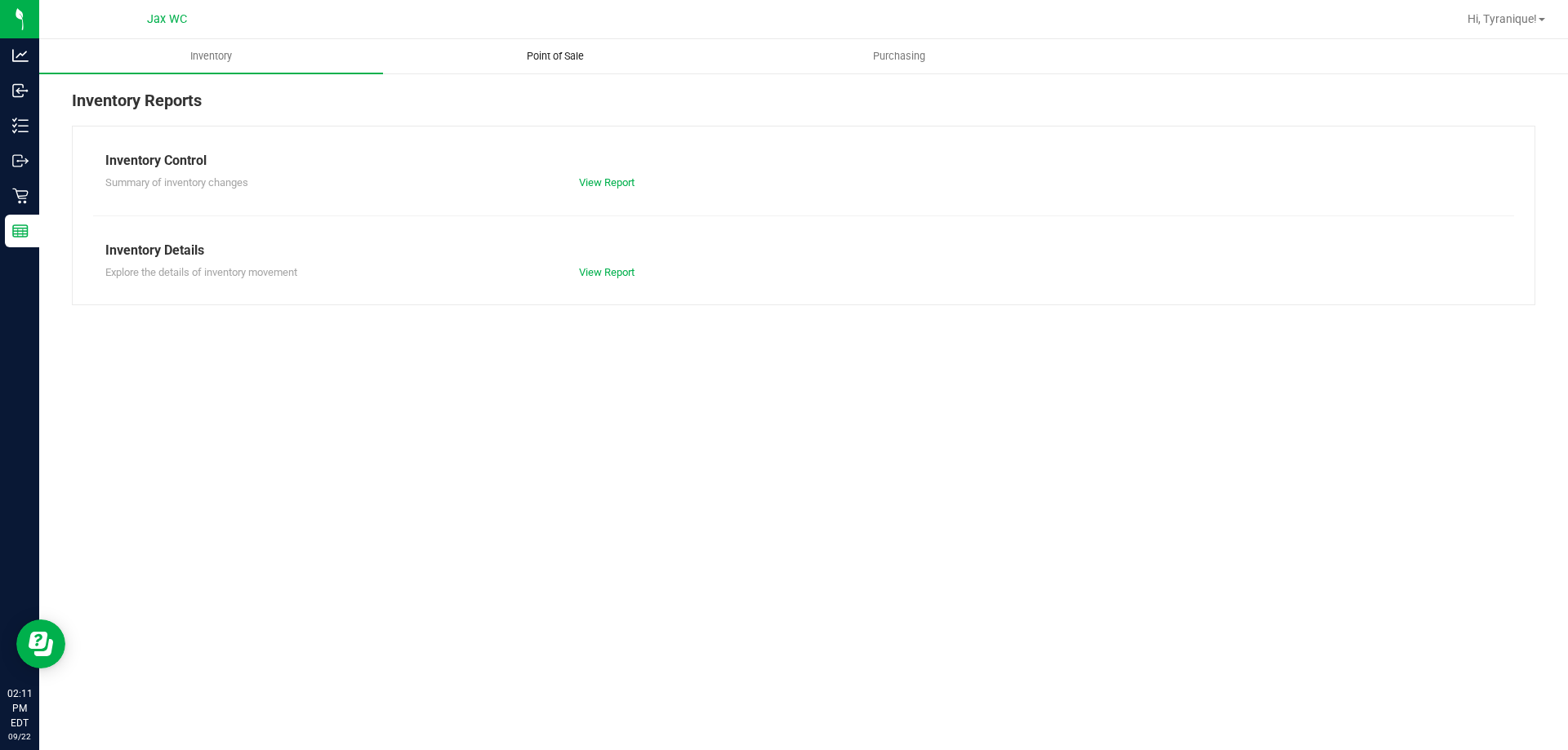
click at [579, 64] on uib-tab-heading "Point of Sale" at bounding box center [554, 56] width 342 height 33
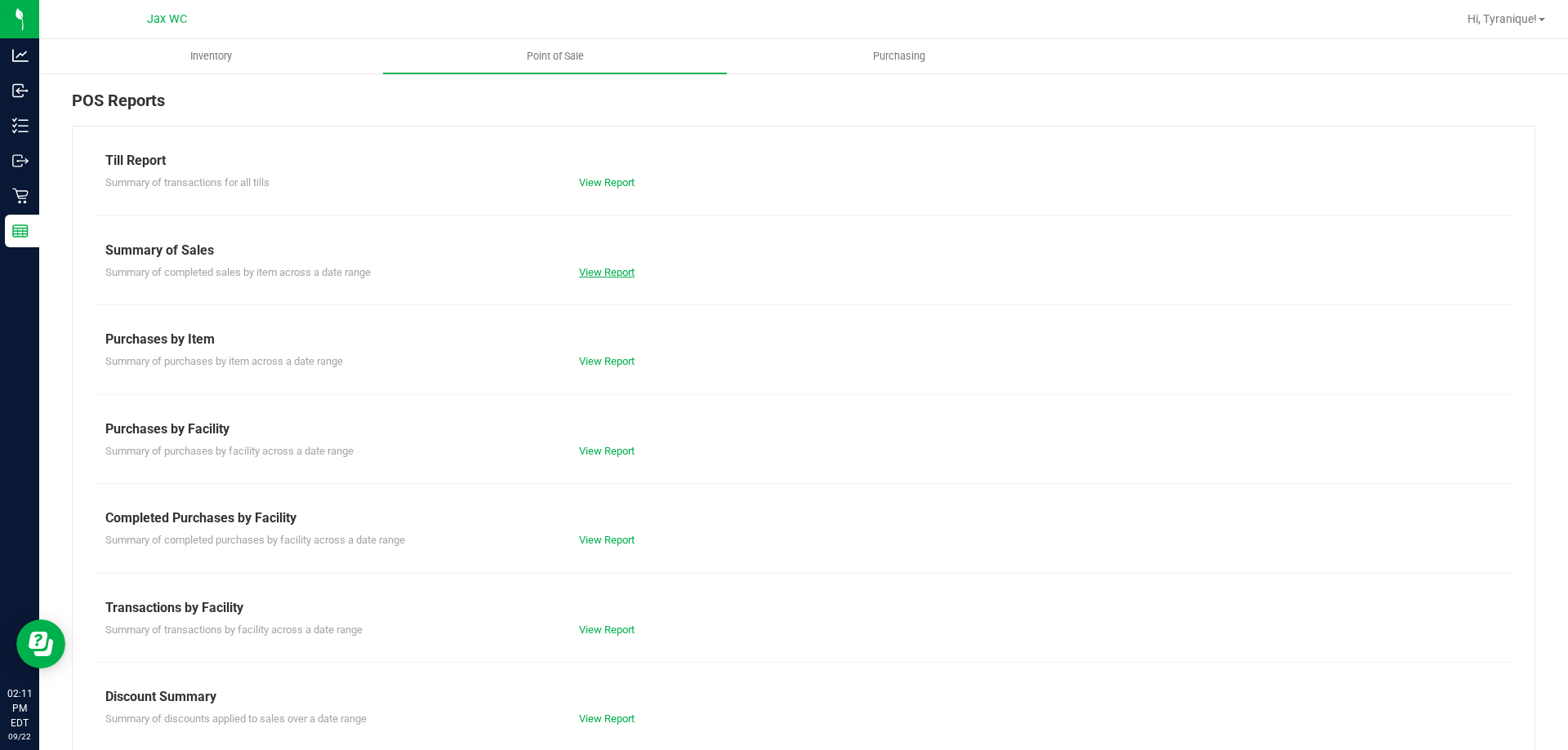
click at [602, 269] on link "View Report" at bounding box center [607, 272] width 56 height 13
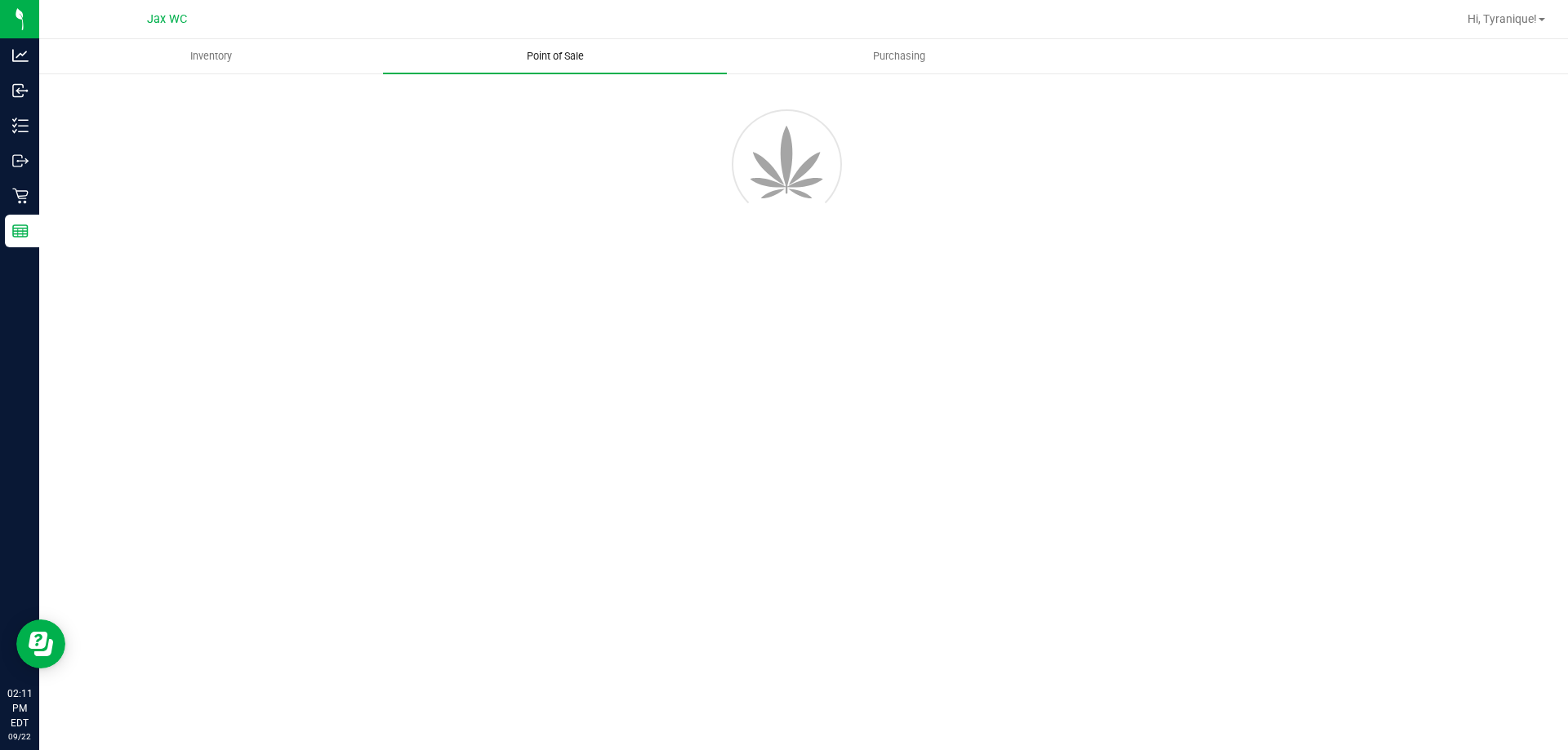
click at [568, 56] on span "Point of Sale" at bounding box center [555, 56] width 101 height 14
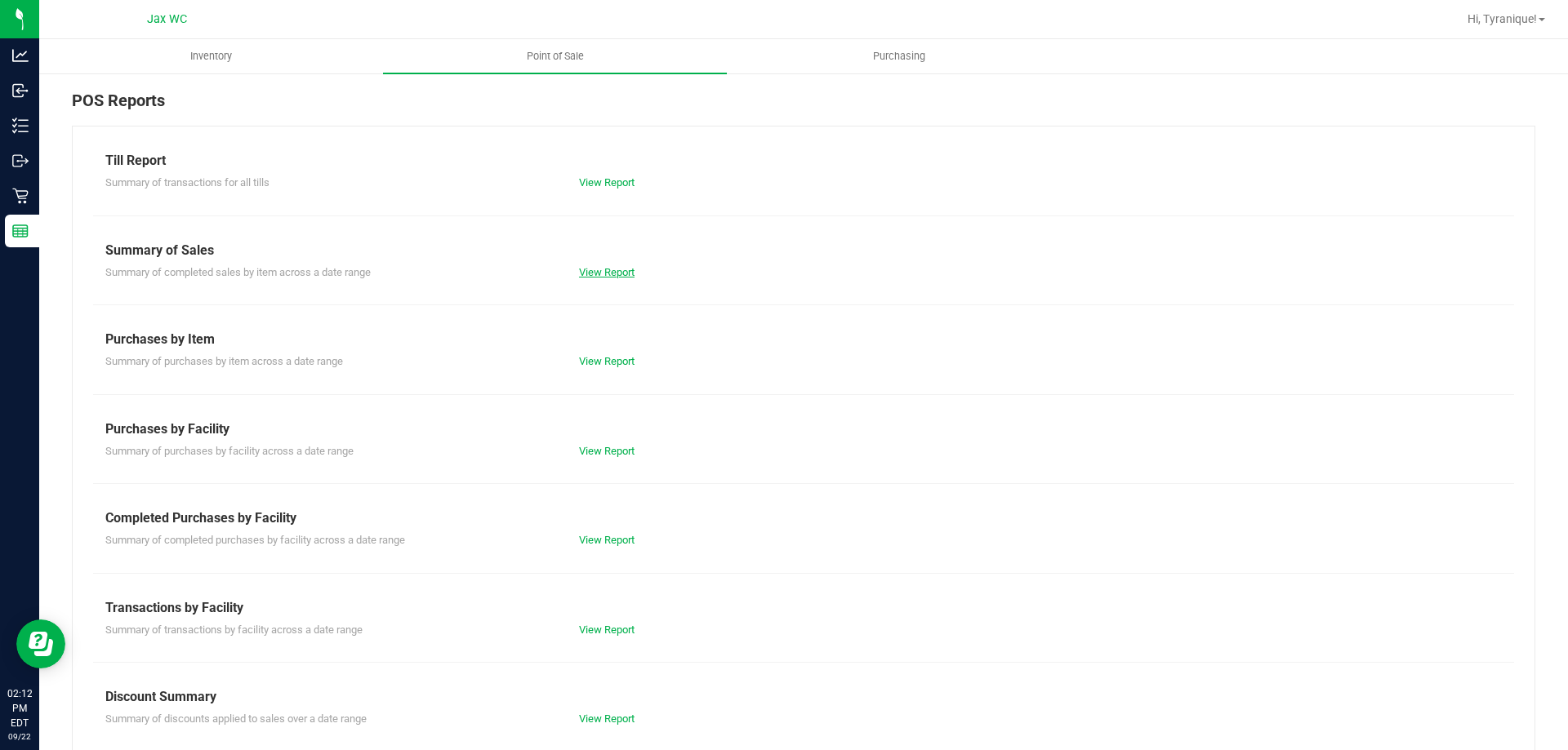
click at [598, 272] on link "View Report" at bounding box center [607, 272] width 56 height 13
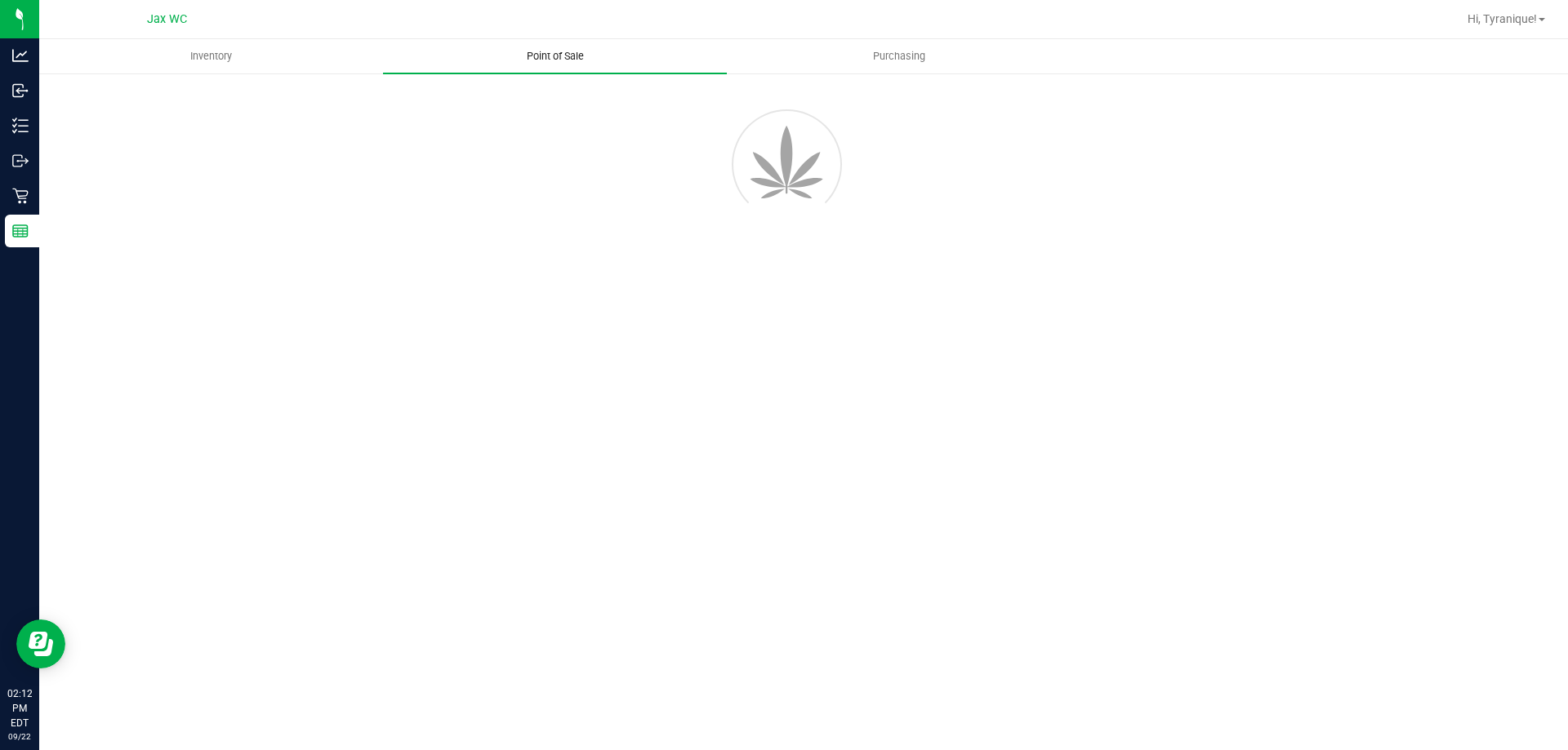
click at [564, 55] on span "Point of Sale" at bounding box center [555, 56] width 101 height 14
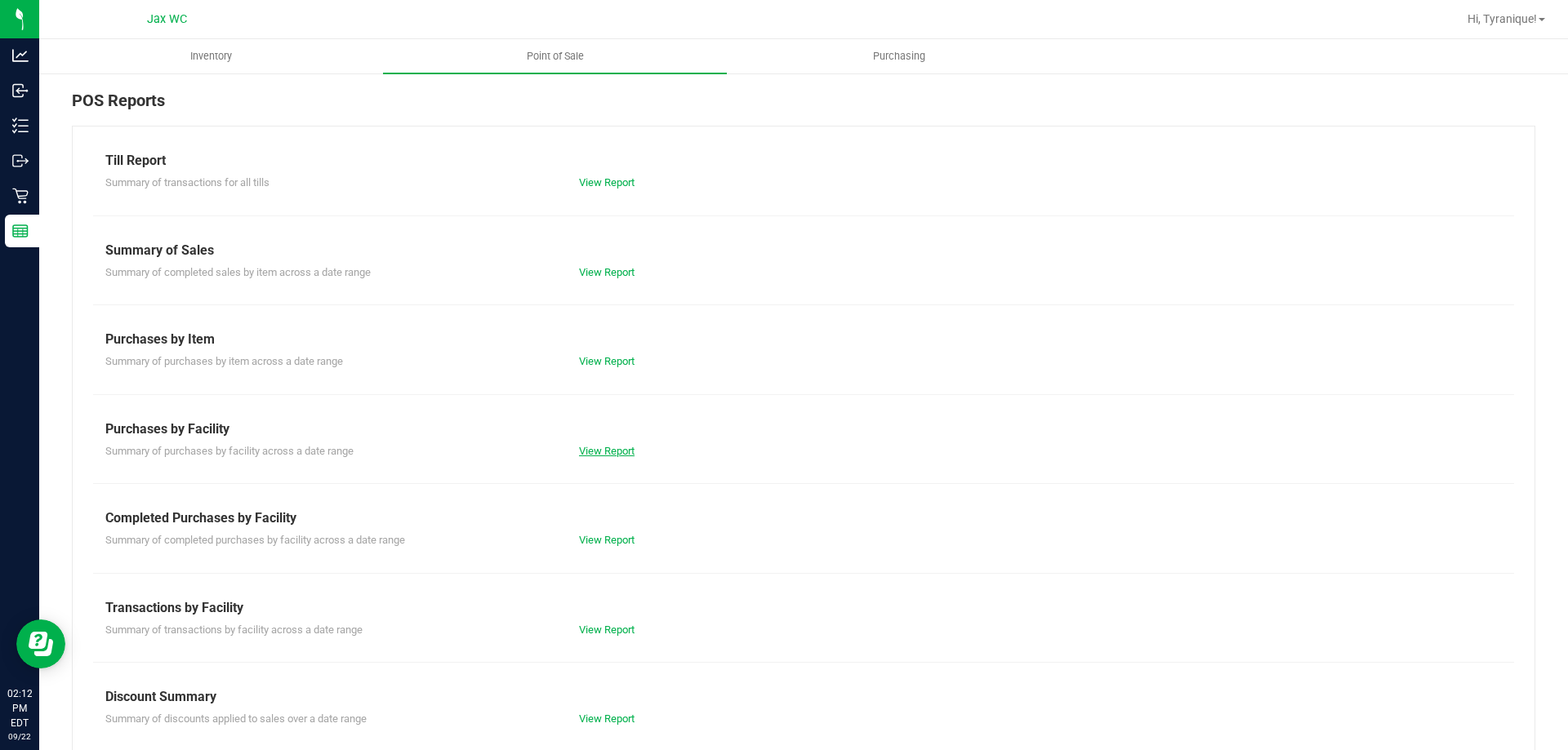
click at [622, 447] on link "View Report" at bounding box center [607, 451] width 56 height 13
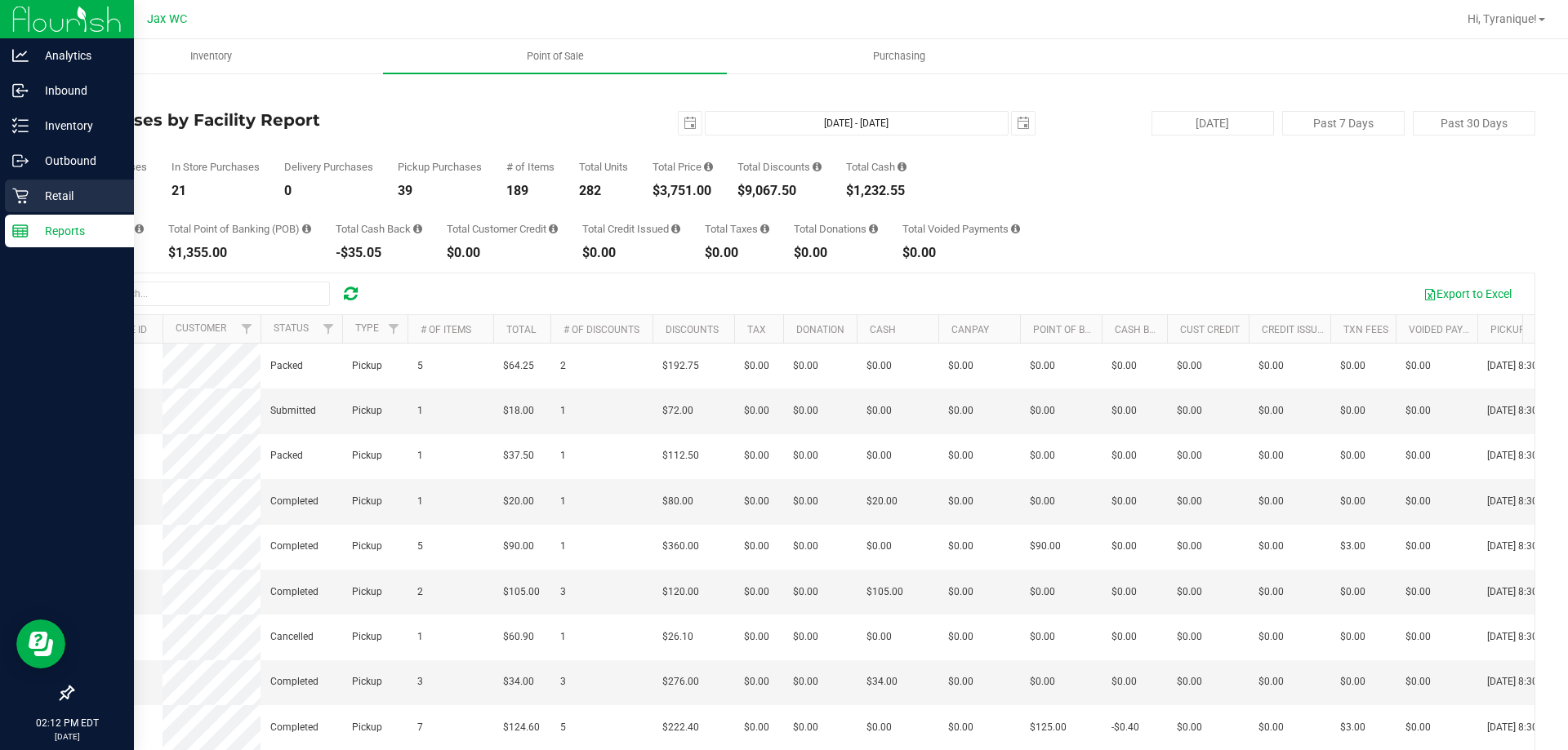
click at [44, 187] on p "Retail" at bounding box center [77, 196] width 98 height 19
